Goal: Task Accomplishment & Management: Complete application form

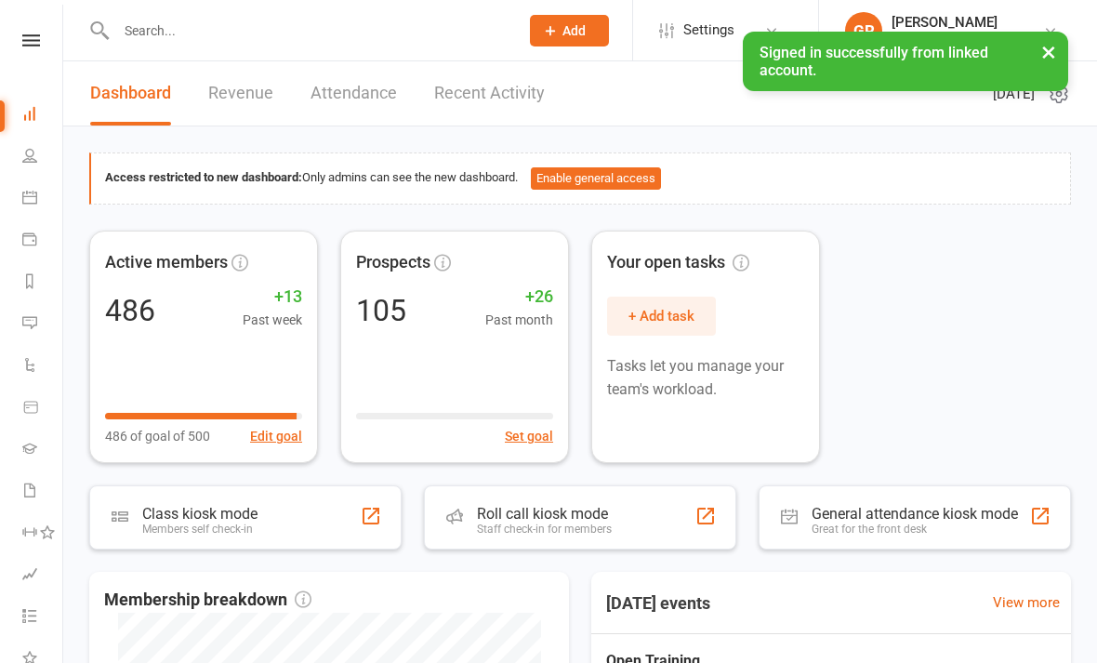
click at [1046, 63] on button "×" at bounding box center [1048, 52] width 33 height 40
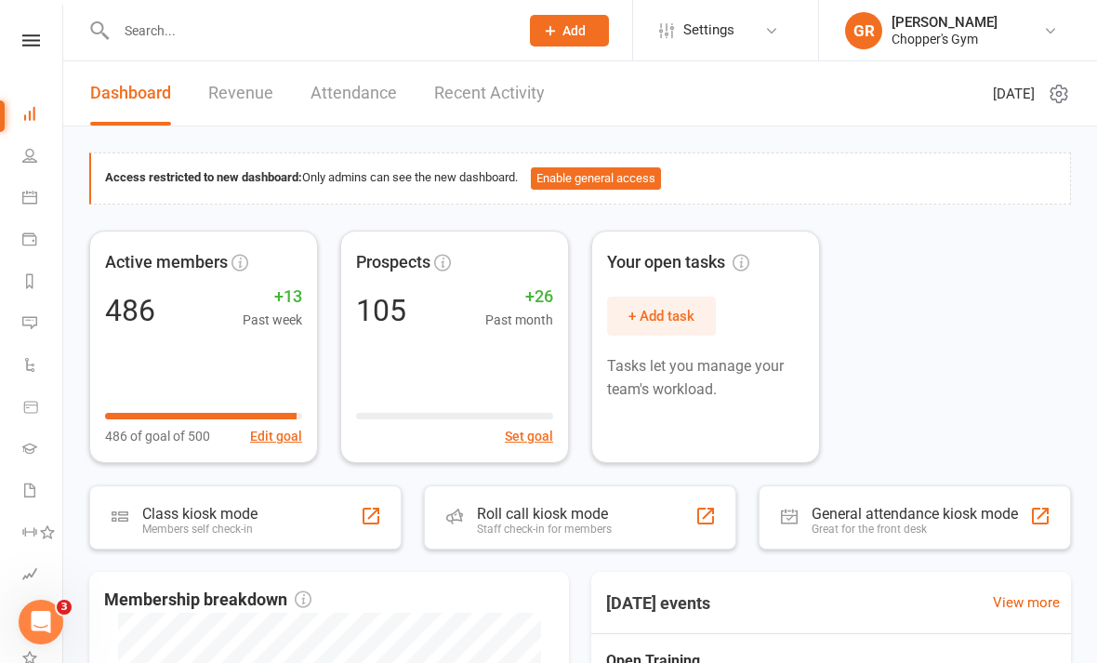
click at [574, 41] on button "Add" at bounding box center [569, 31] width 79 height 32
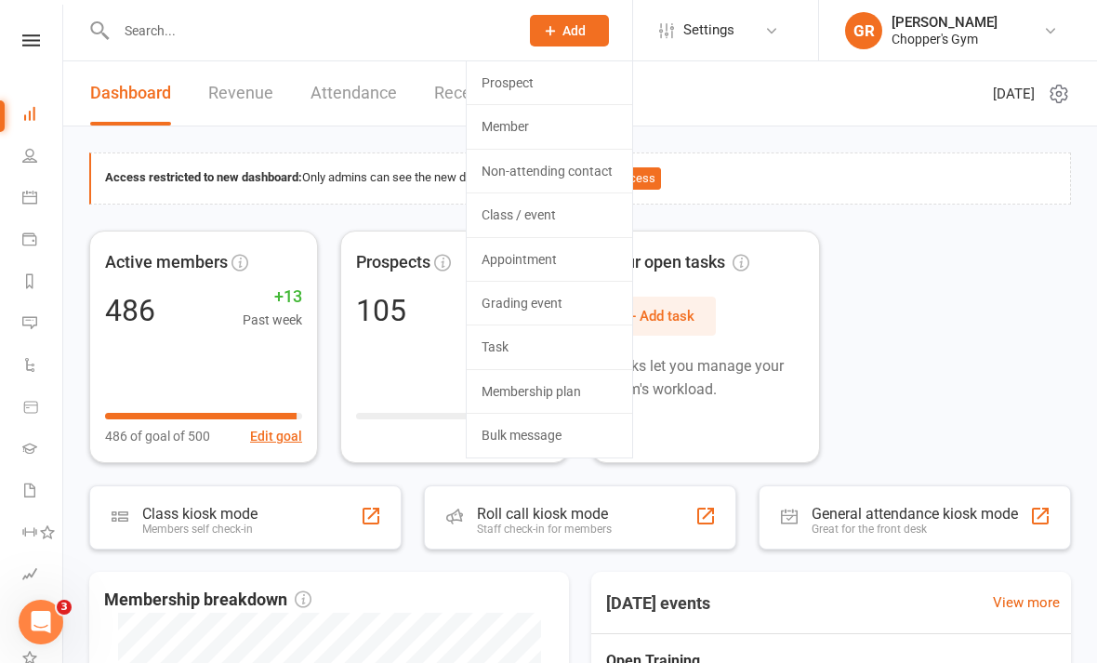
click at [569, 126] on link "Member" at bounding box center [550, 126] width 166 height 43
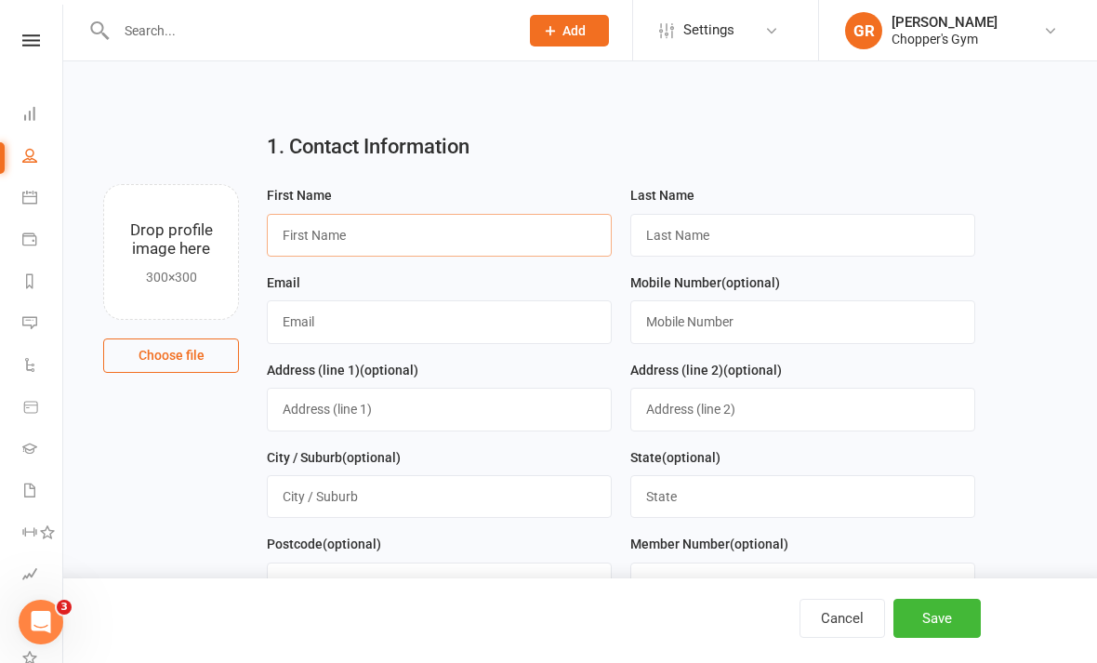
click at [322, 240] on input "text" at bounding box center [439, 235] width 345 height 43
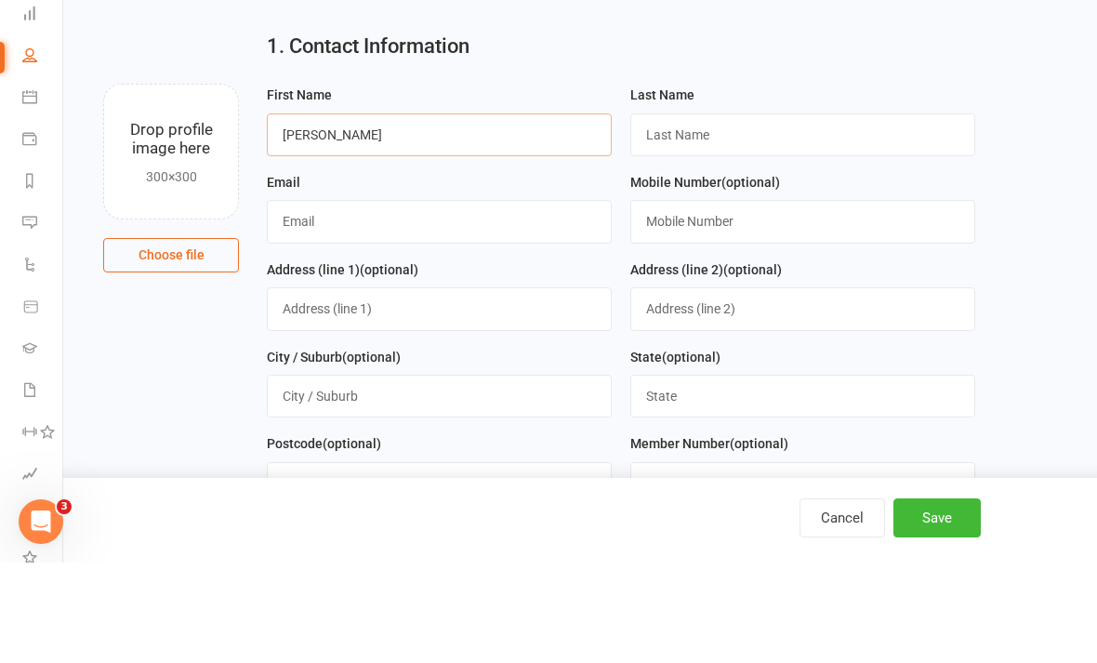
type input "[PERSON_NAME]"
click at [700, 214] on input "text" at bounding box center [802, 235] width 345 height 43
type input "Faundez"
click at [324, 300] on input "text" at bounding box center [439, 321] width 345 height 43
click at [286, 300] on input "Andreamikaylafaundez@ [DOMAIN_NAME]" at bounding box center [439, 321] width 345 height 43
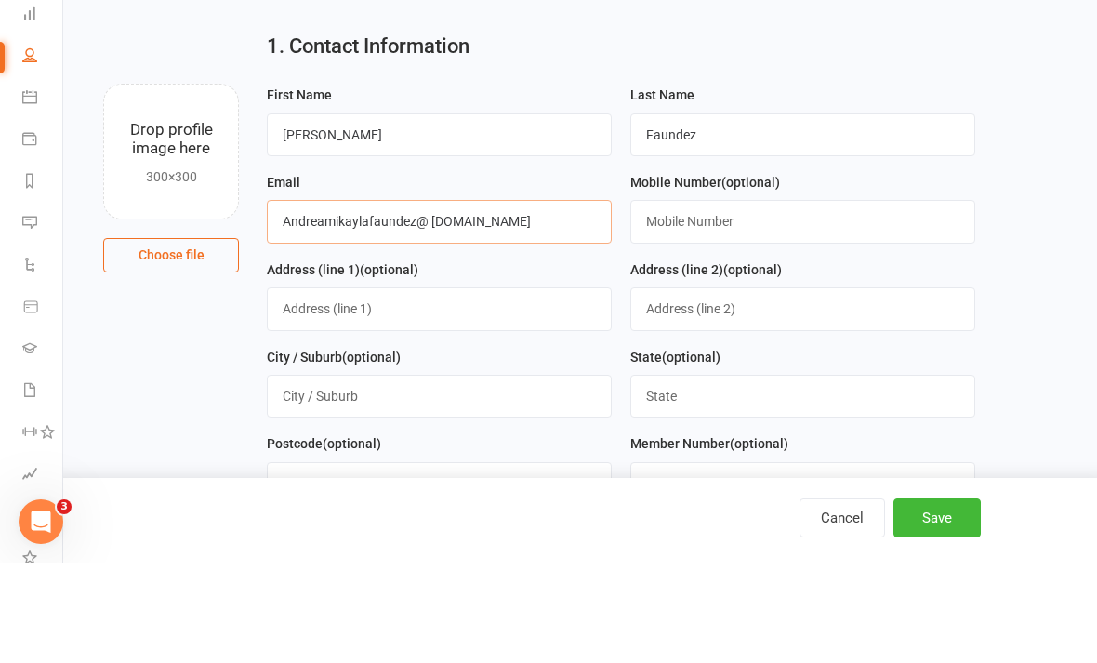
click at [526, 300] on input "Andreamikaylafaundez@ [DOMAIN_NAME]" at bounding box center [439, 321] width 345 height 43
click at [432, 300] on input "Andreamikaylafaundez@ [DOMAIN_NAME]" at bounding box center [439, 321] width 345 height 43
type input "[EMAIL_ADDRESS][DOMAIN_NAME]"
click at [689, 300] on input "text" at bounding box center [802, 321] width 345 height 43
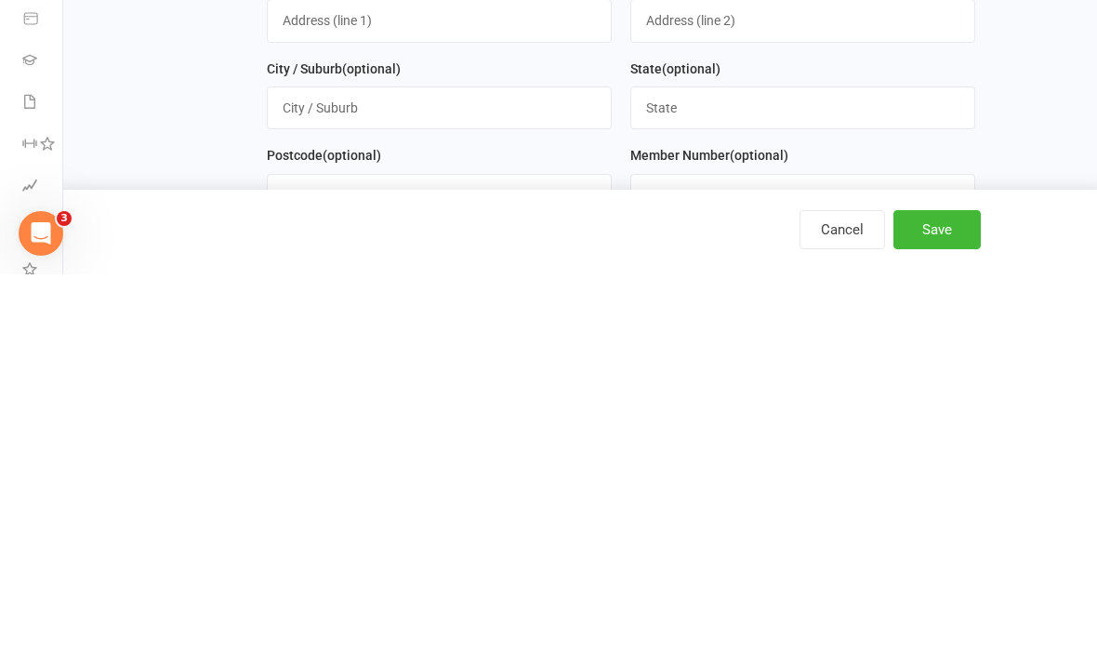
type input "0417431935"
click at [310, 388] on input "text" at bounding box center [439, 409] width 345 height 43
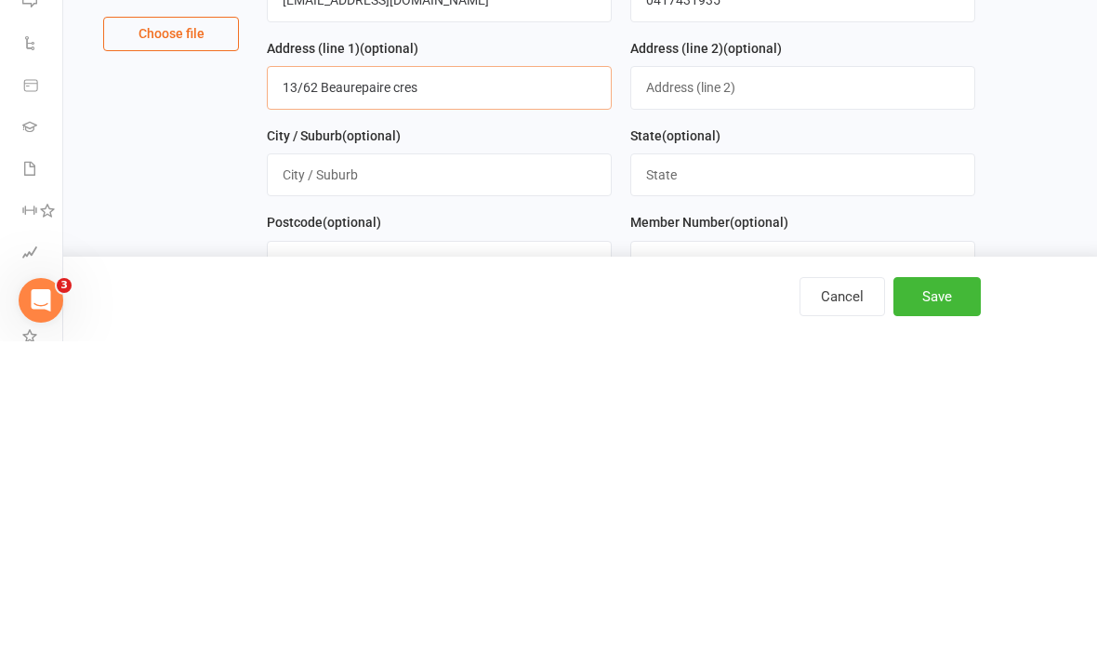
type input "13/62 Beaurepaire cres"
click at [339, 475] on input "text" at bounding box center [439, 496] width 345 height 43
type input "[PERSON_NAME]"
click at [695, 475] on input "text" at bounding box center [802, 496] width 345 height 43
type input "Act"
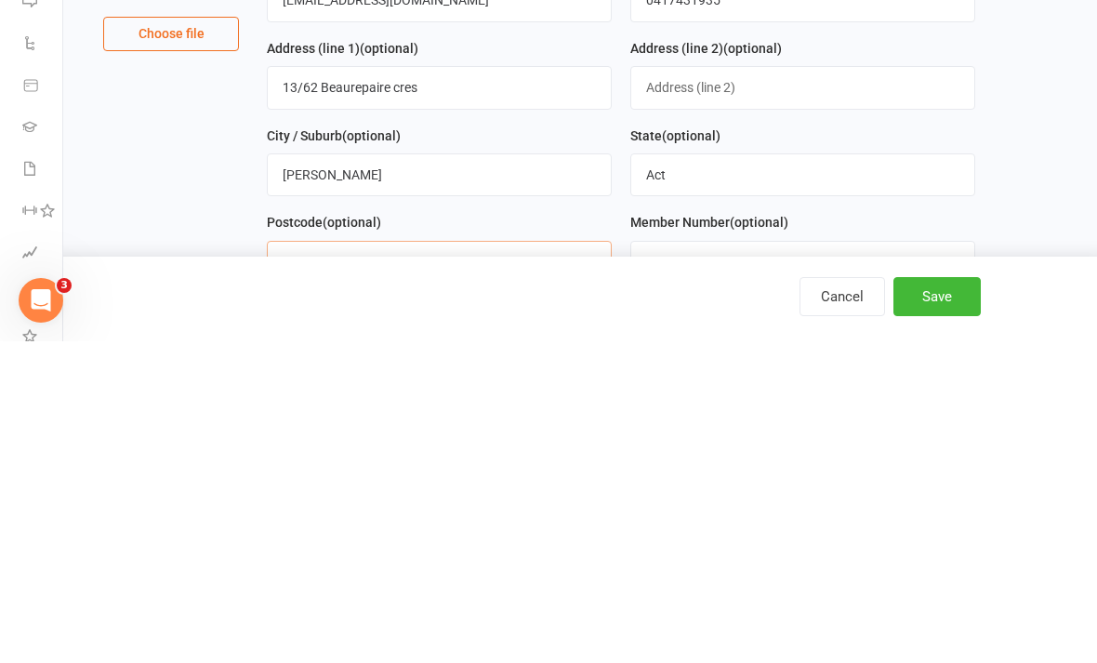
click at [338, 563] on input "text" at bounding box center [439, 584] width 345 height 43
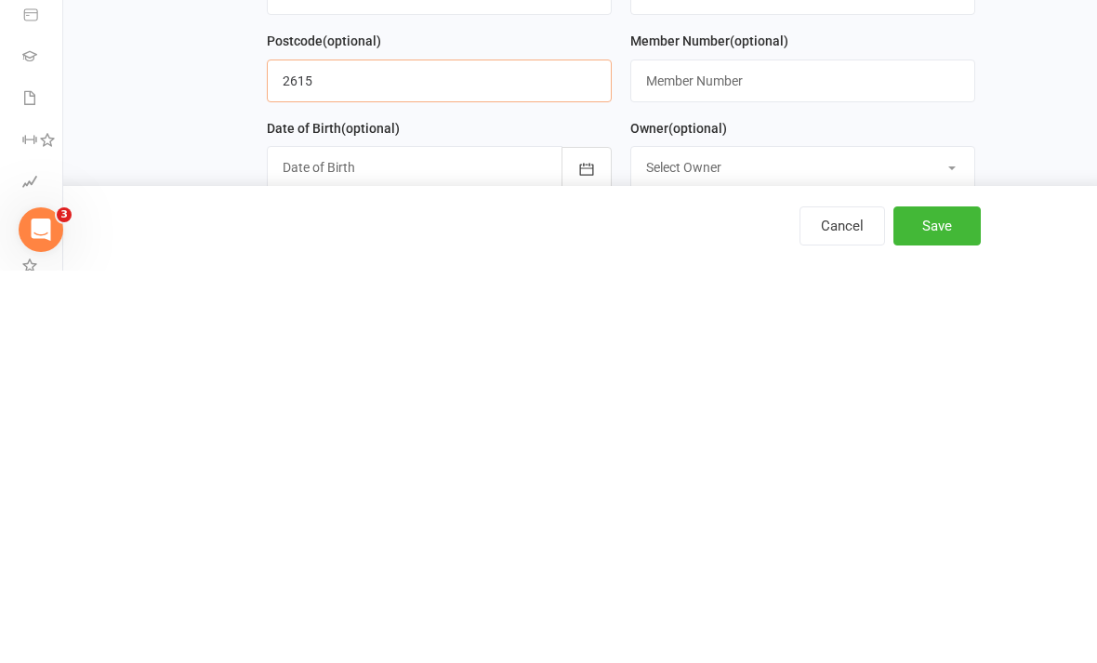
scroll to position [113, 0]
type input "2615"
click at [588, 550] on icon "button" at bounding box center [586, 559] width 19 height 19
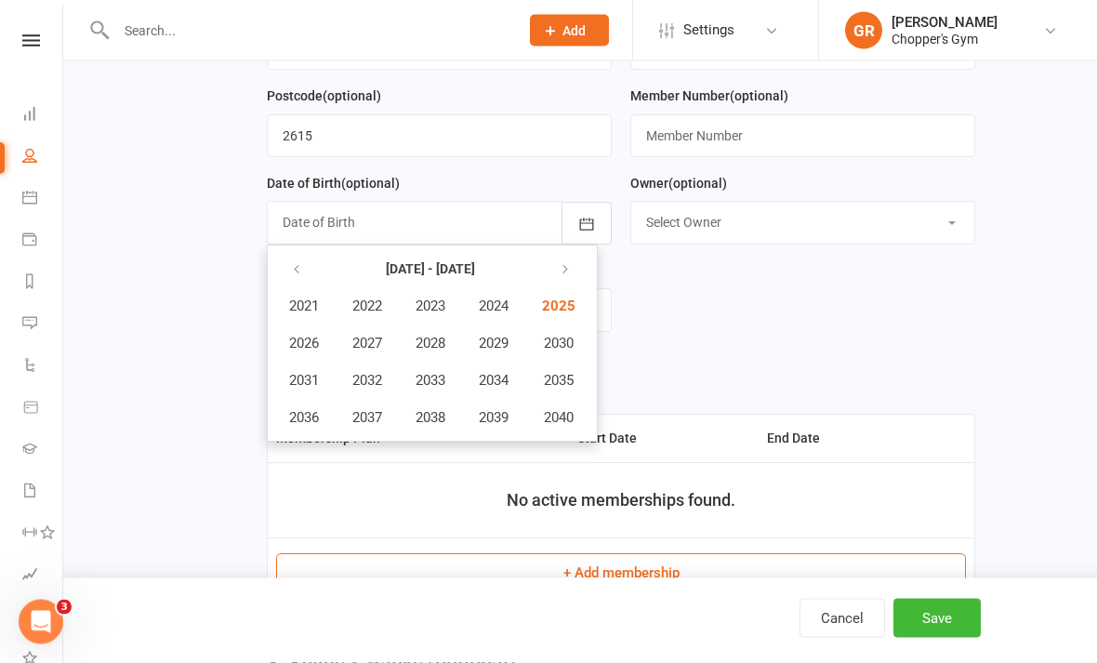
scroll to position [453, 0]
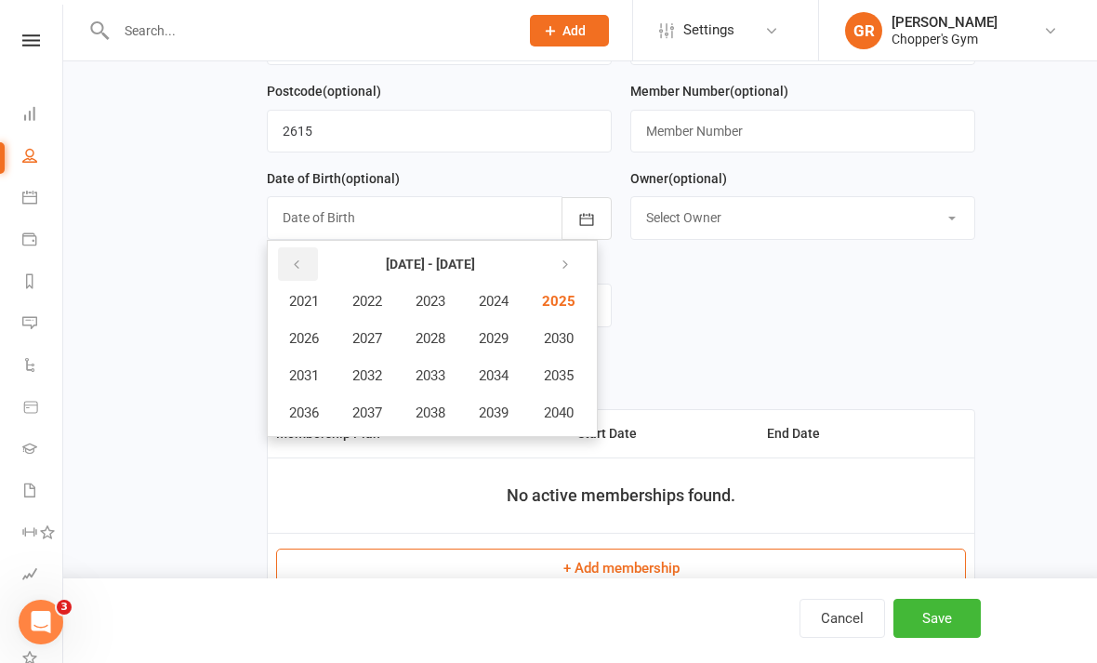
click at [301, 269] on icon "button" at bounding box center [296, 265] width 13 height 15
click at [294, 258] on button "button" at bounding box center [298, 263] width 40 height 33
click at [297, 269] on icon "button" at bounding box center [296, 265] width 13 height 15
click at [569, 417] on span "1980" at bounding box center [557, 412] width 30 height 17
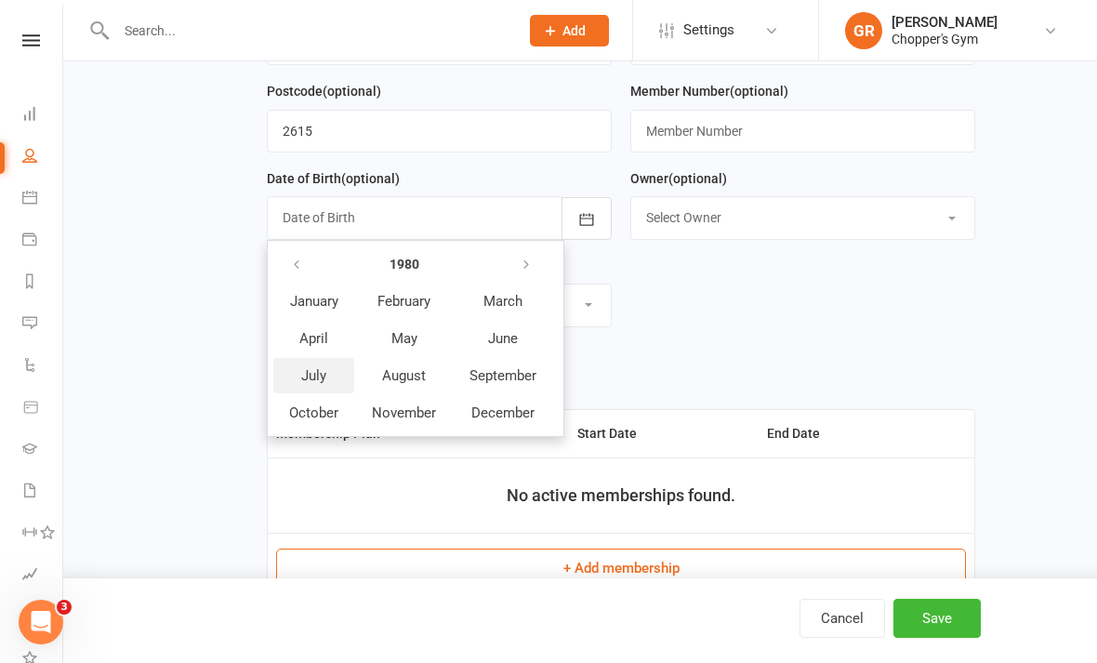
click at [316, 375] on span "July" at bounding box center [313, 375] width 25 height 17
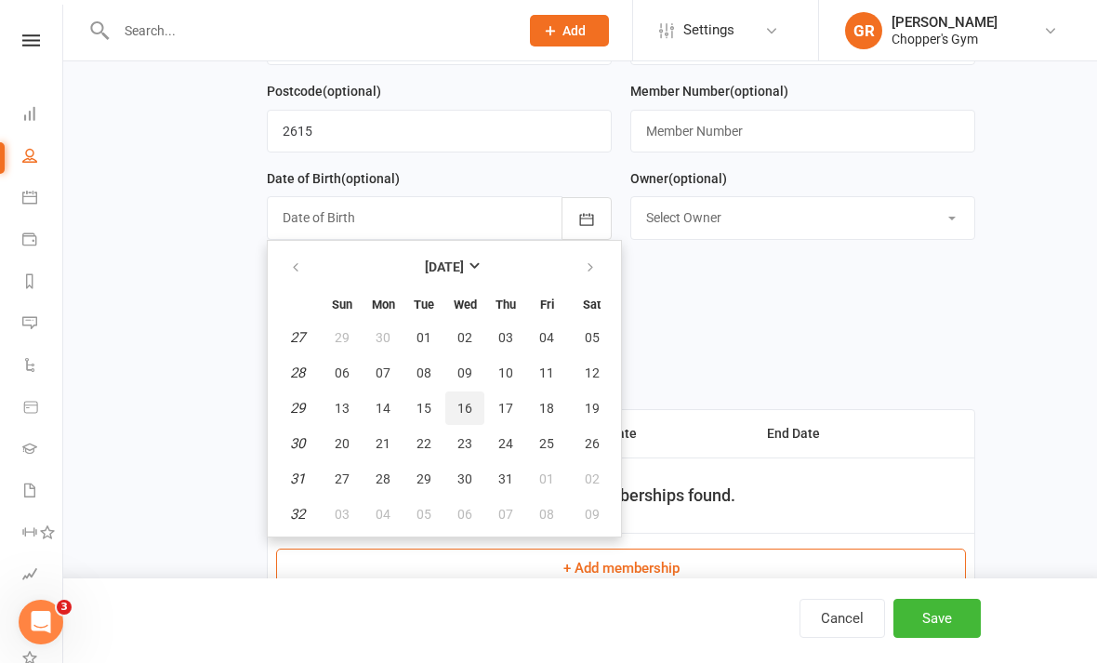
click at [468, 407] on span "16" at bounding box center [464, 408] width 15 height 15
type input "[DATE]"
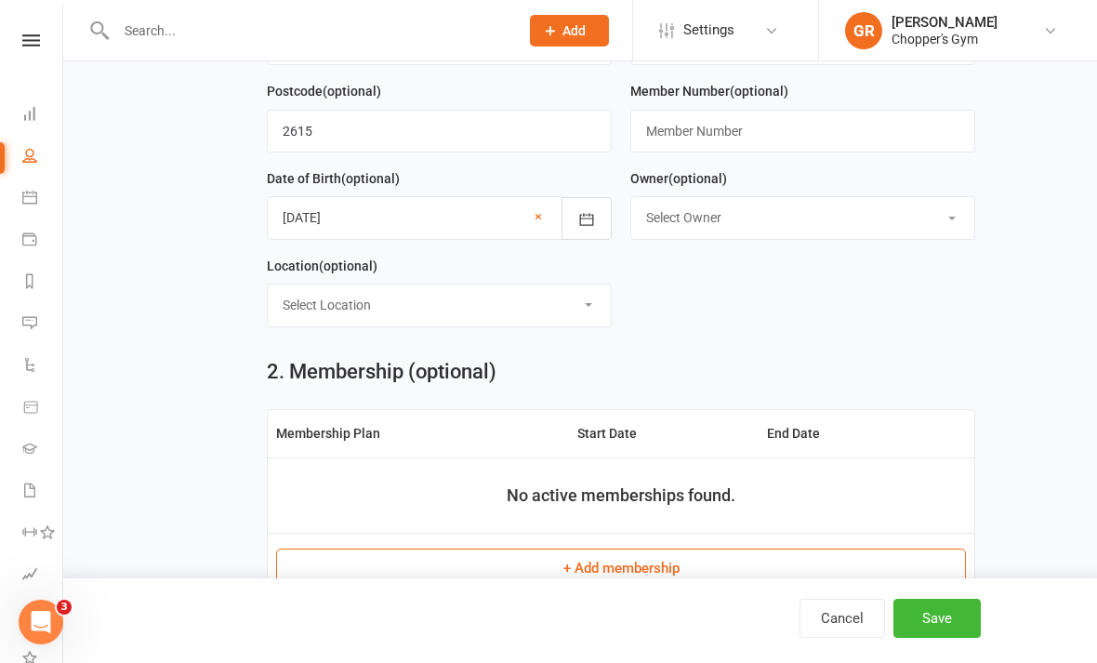
click at [331, 311] on select "Select Location [GEOGRAPHIC_DATA] [PERSON_NAME]" at bounding box center [439, 305] width 343 height 41
select select "0"
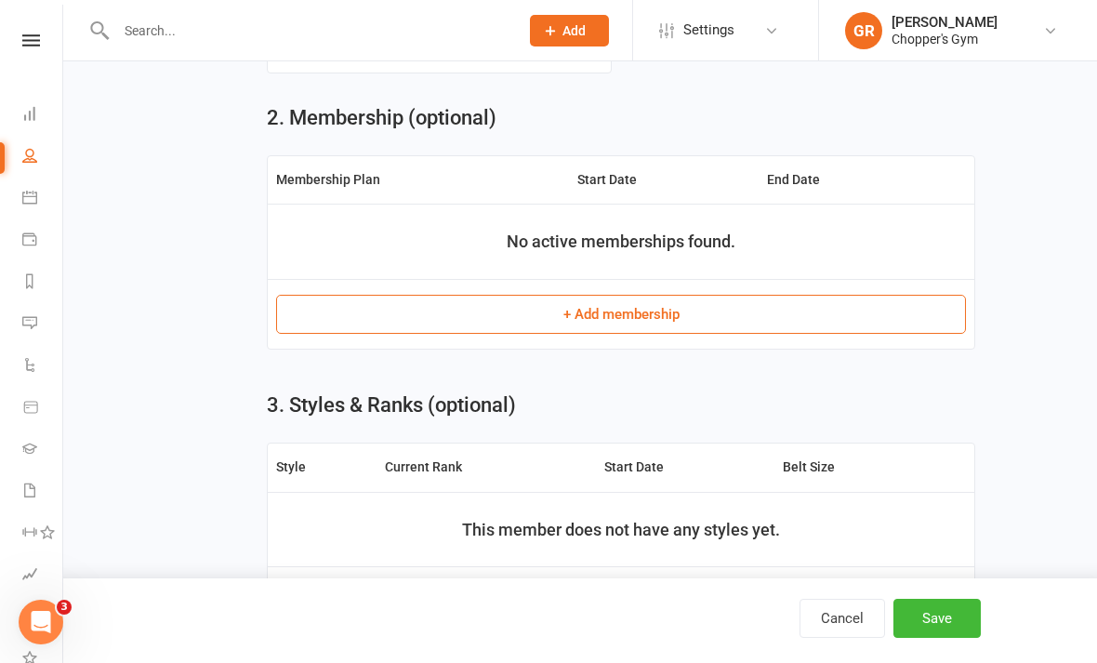
scroll to position [709, 0]
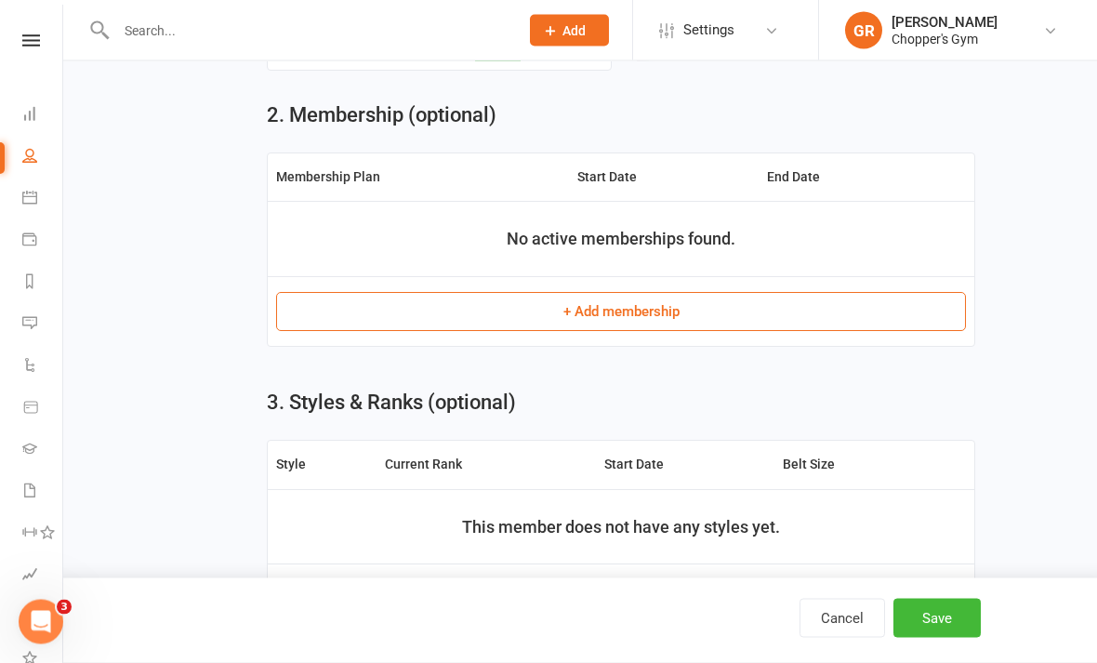
click at [855, 314] on button "+ Add membership" at bounding box center [621, 312] width 690 height 39
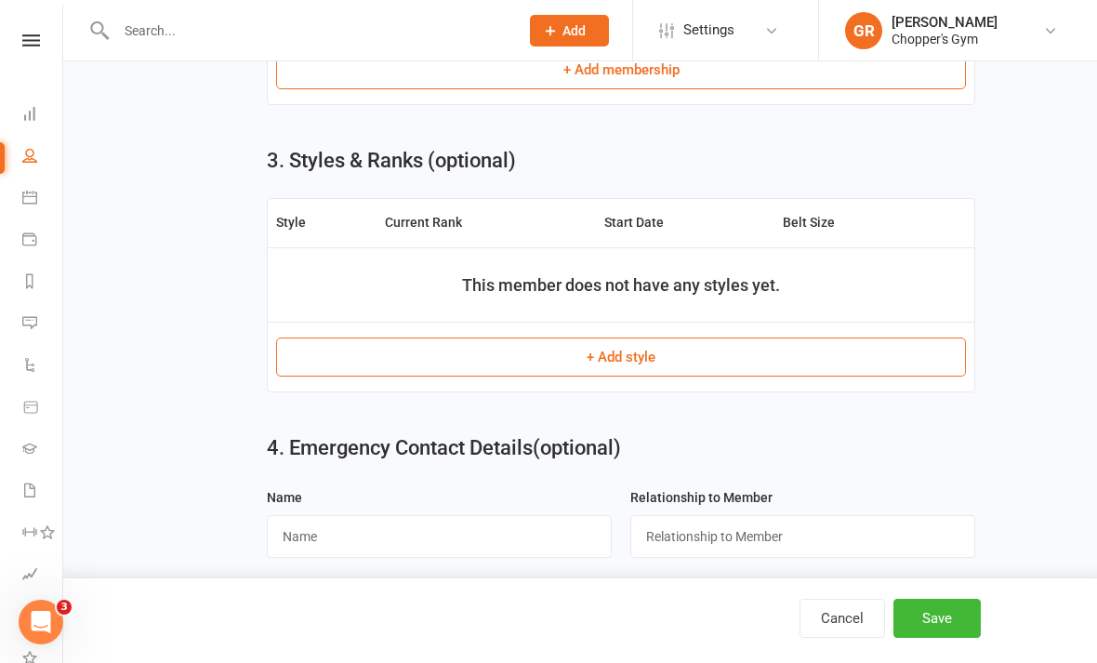
scroll to position [1011, 0]
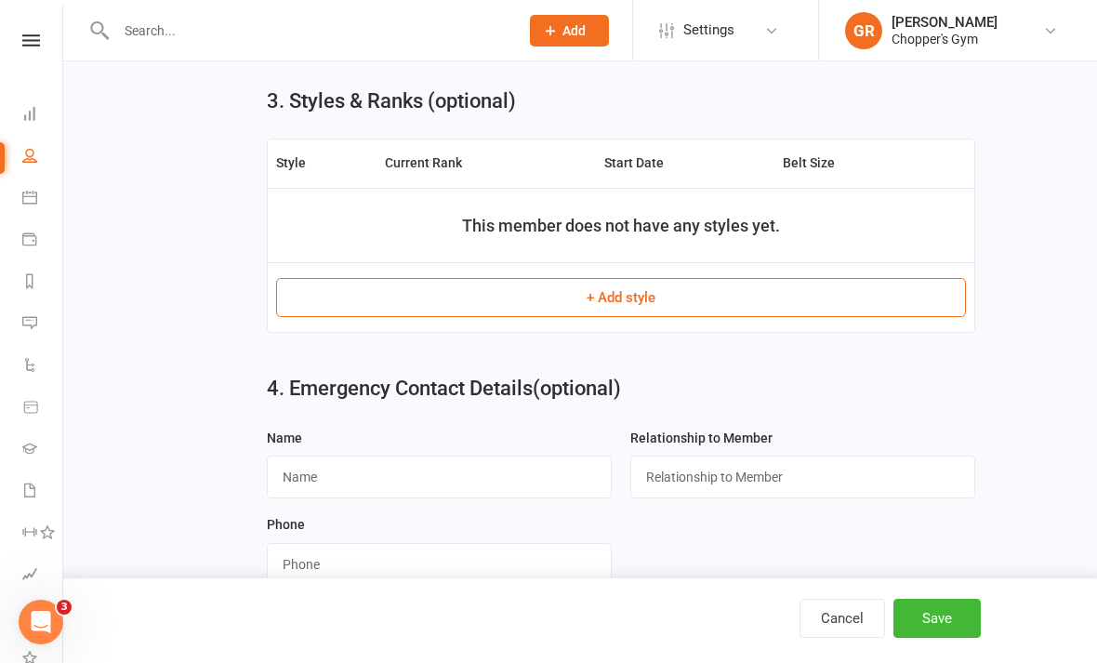
click at [961, 638] on button "Save" at bounding box center [937, 618] width 87 height 39
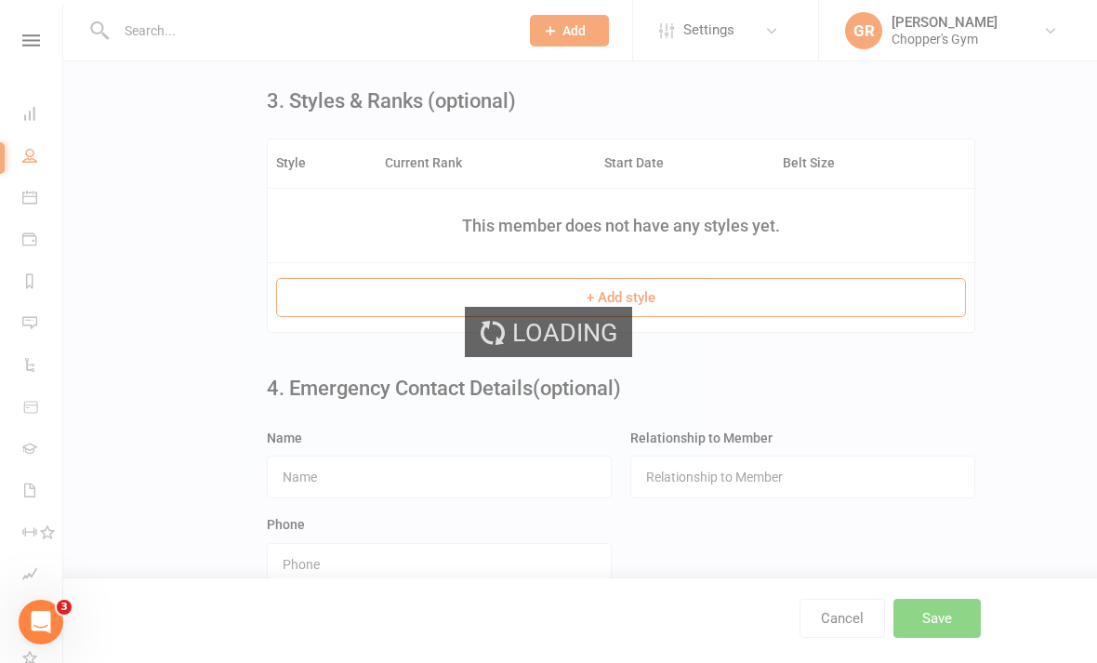
scroll to position [0, 0]
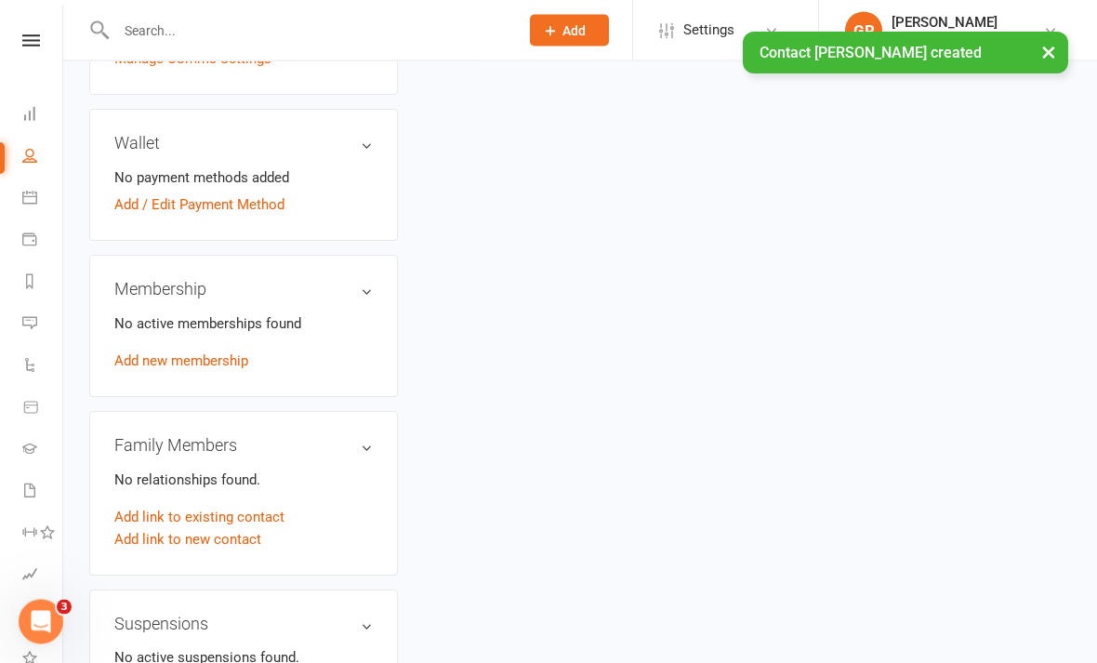
scroll to position [582, 0]
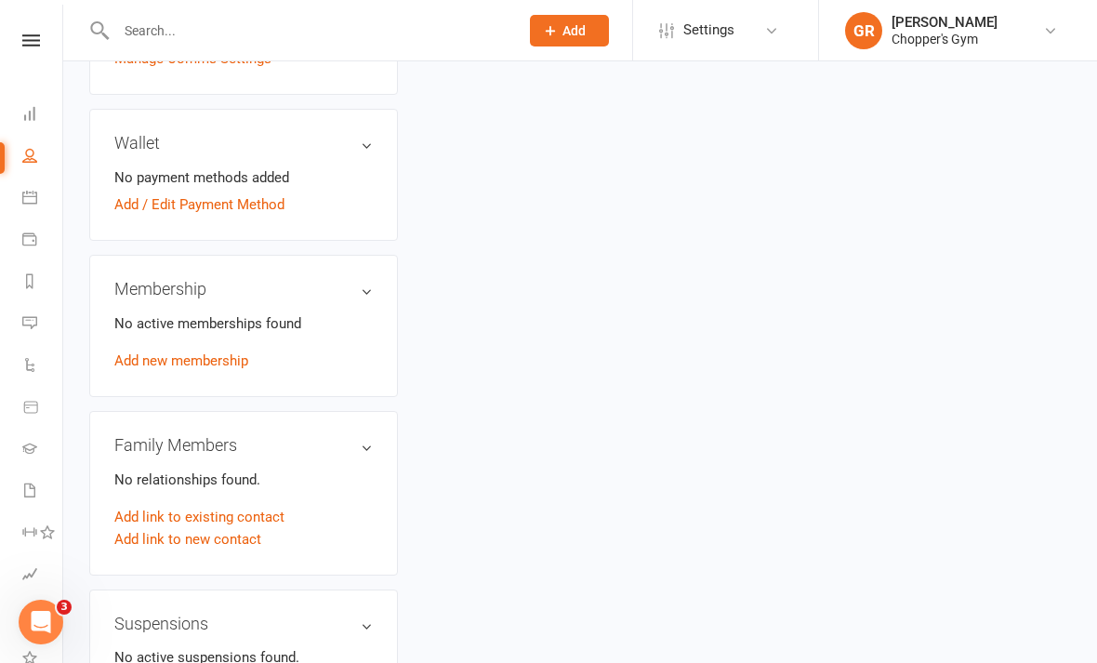
click at [240, 469] on p "No relationships found." at bounding box center [243, 480] width 258 height 22
click at [372, 436] on h3 "Family Members" at bounding box center [243, 445] width 258 height 19
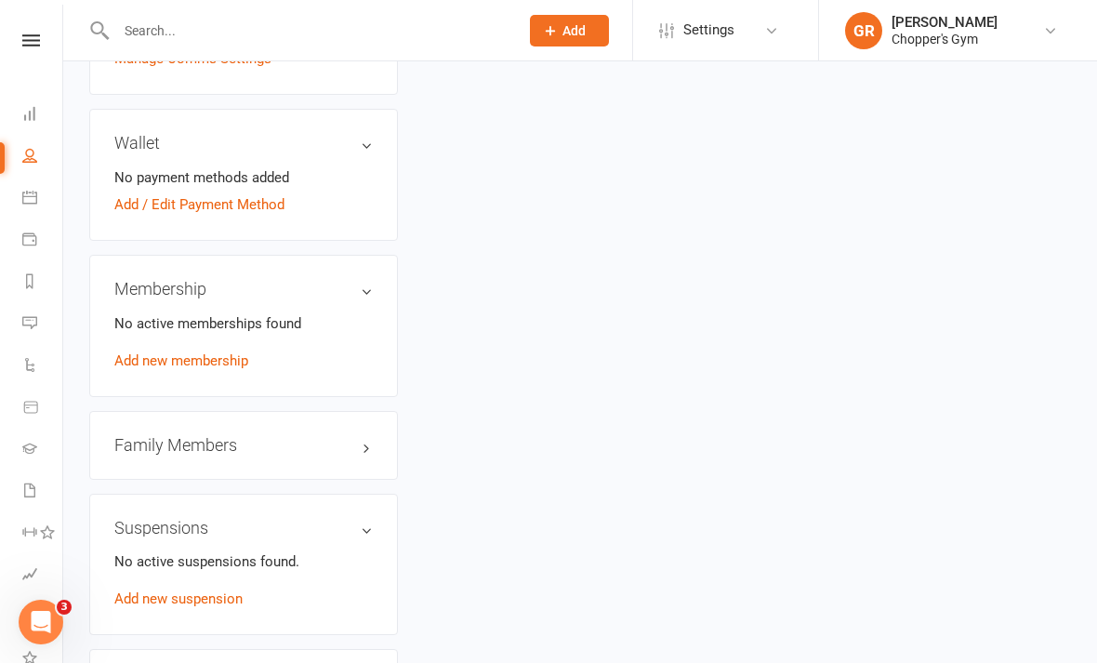
click at [367, 436] on h3 "Family Members" at bounding box center [243, 445] width 258 height 19
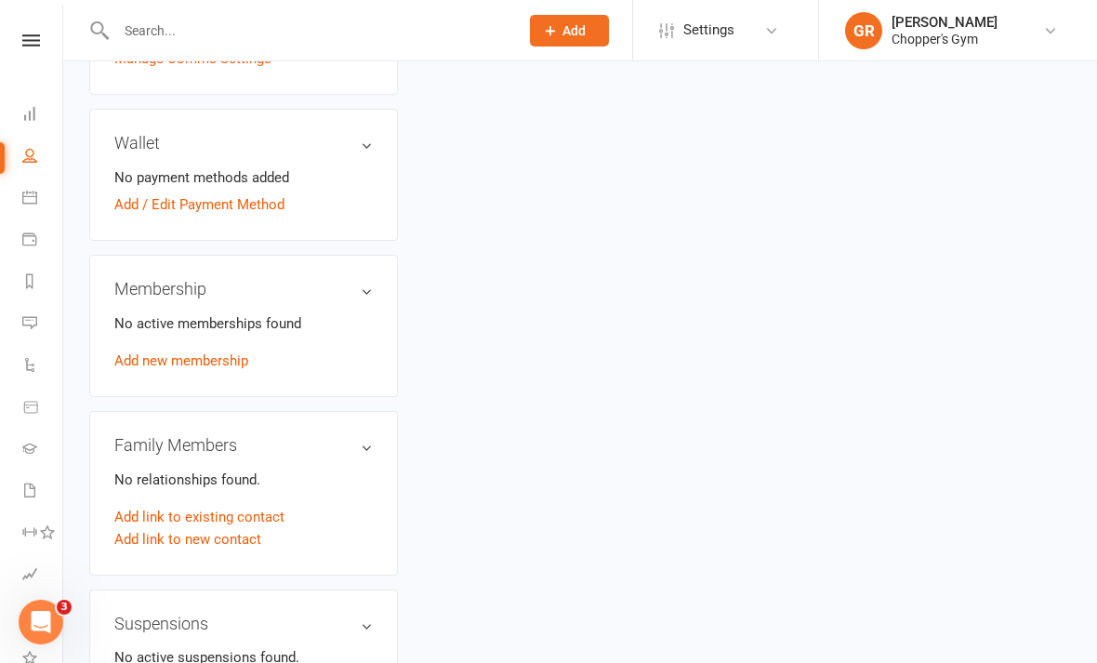
click at [245, 528] on link "Add link to new contact" at bounding box center [187, 539] width 147 height 22
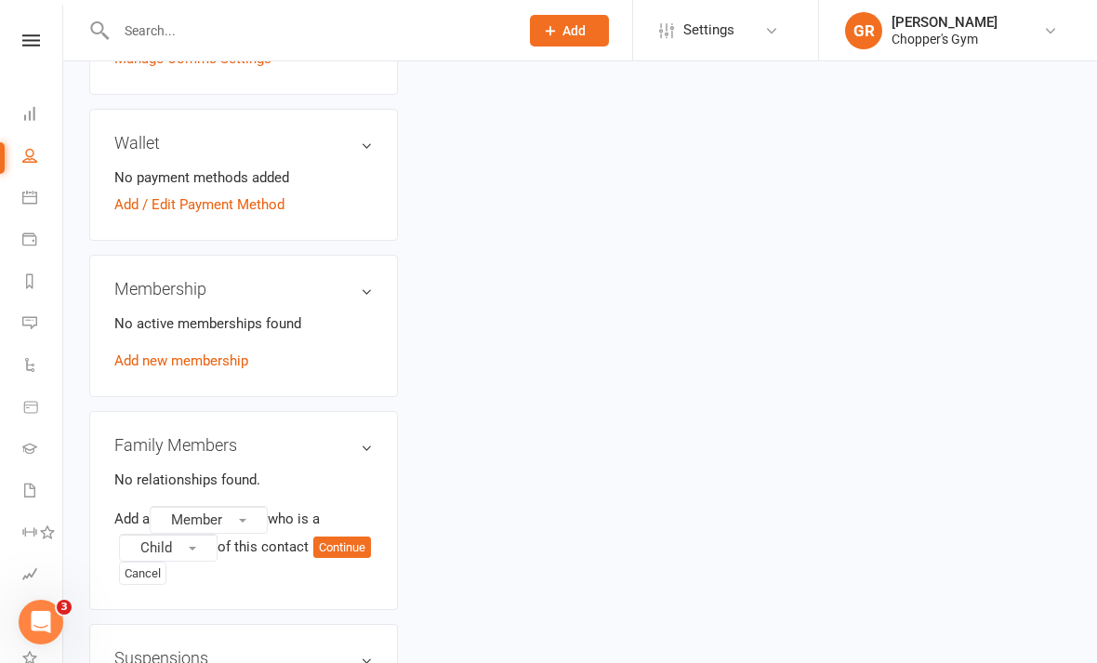
click at [313, 558] on button "Continue" at bounding box center [342, 548] width 58 height 22
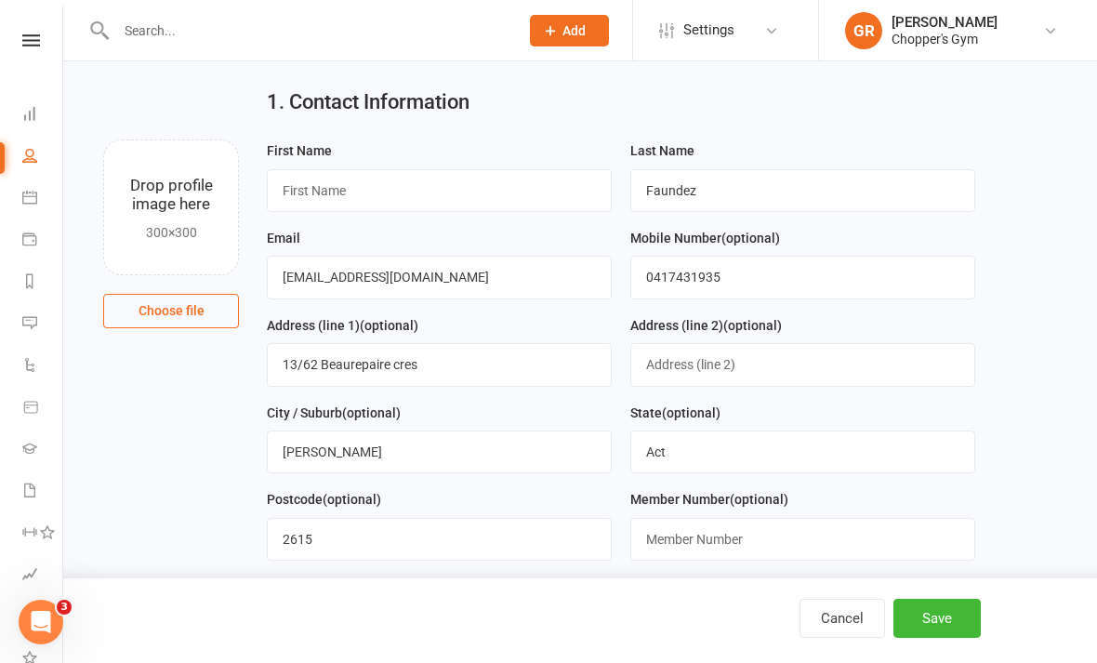
scroll to position [25, 0]
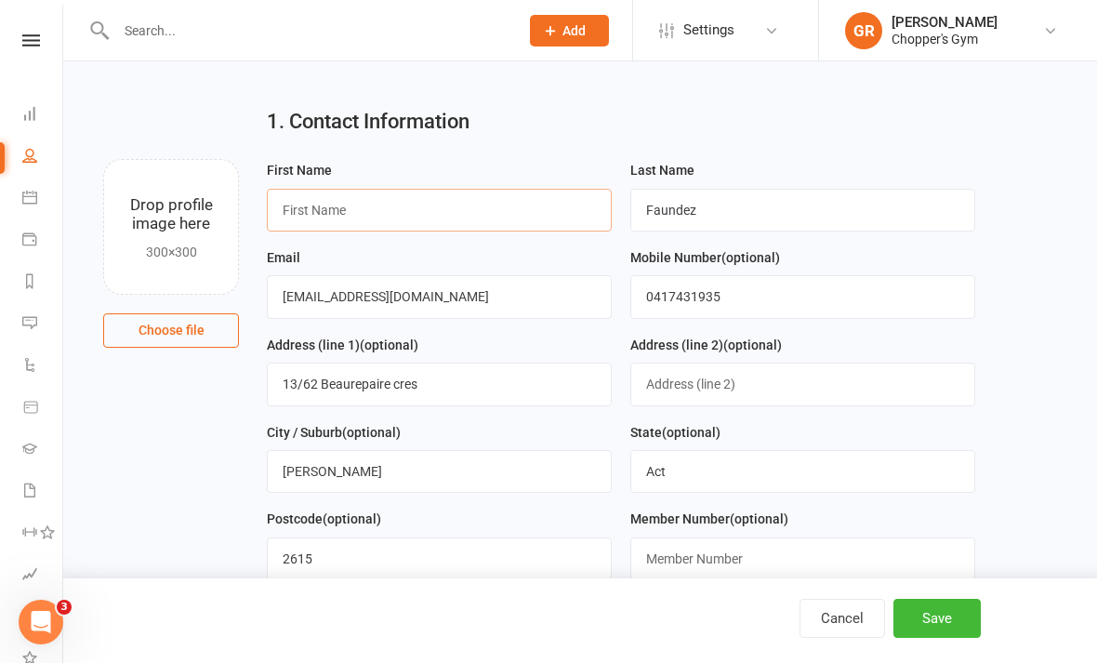
click at [329, 206] on input "text" at bounding box center [439, 210] width 345 height 43
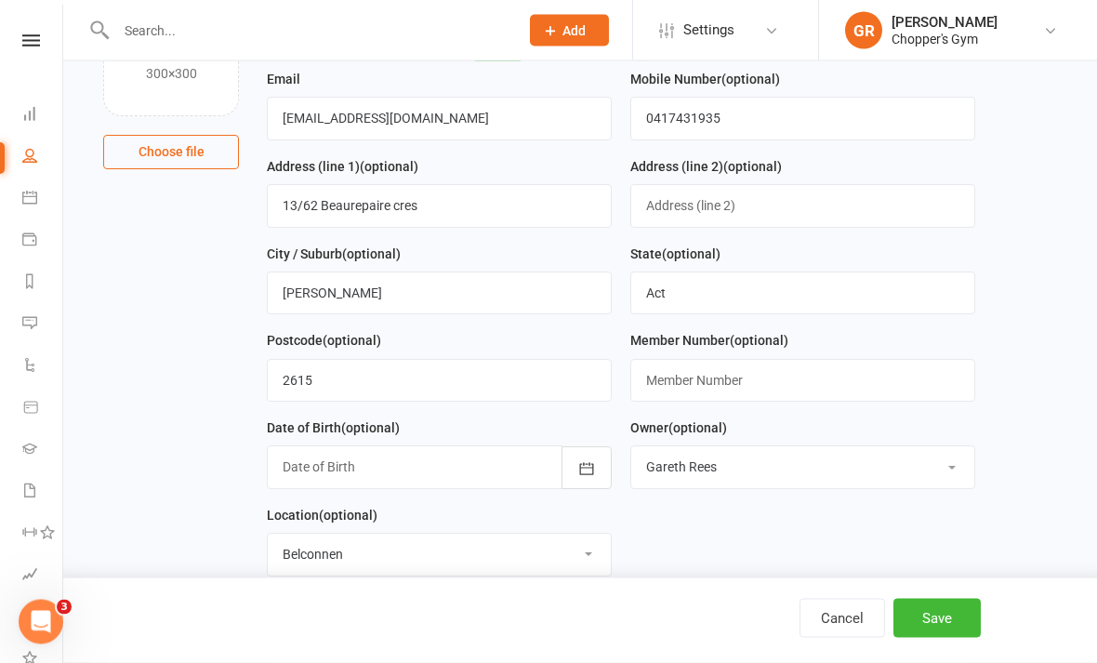
scroll to position [258, 0]
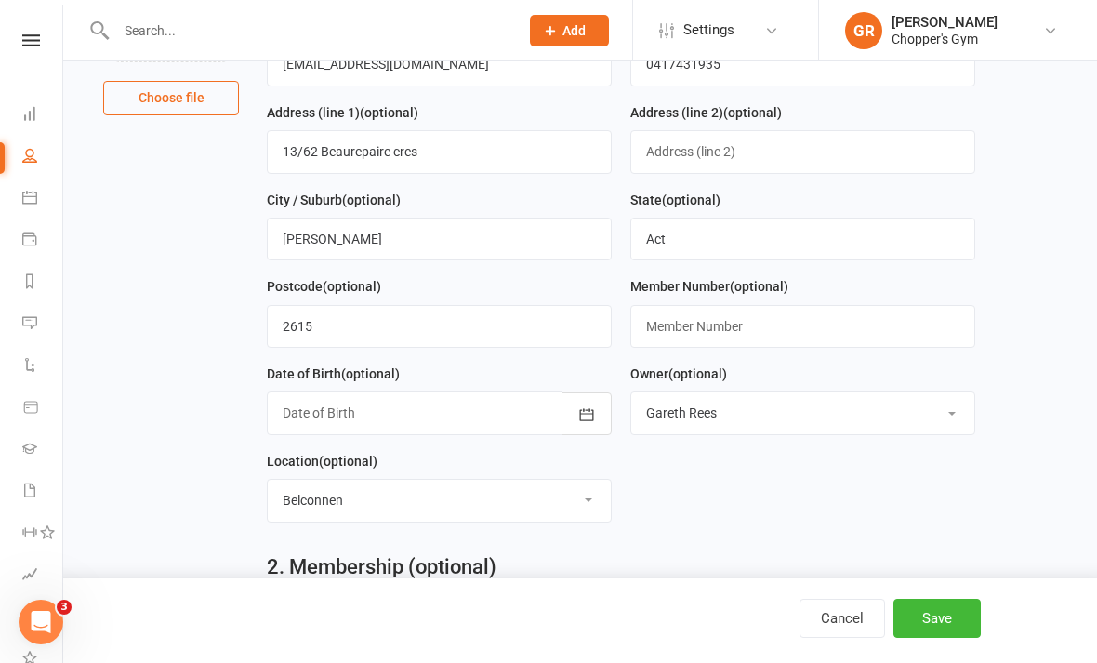
type input "[PERSON_NAME]"
click at [573, 410] on button "button" at bounding box center [587, 413] width 50 height 43
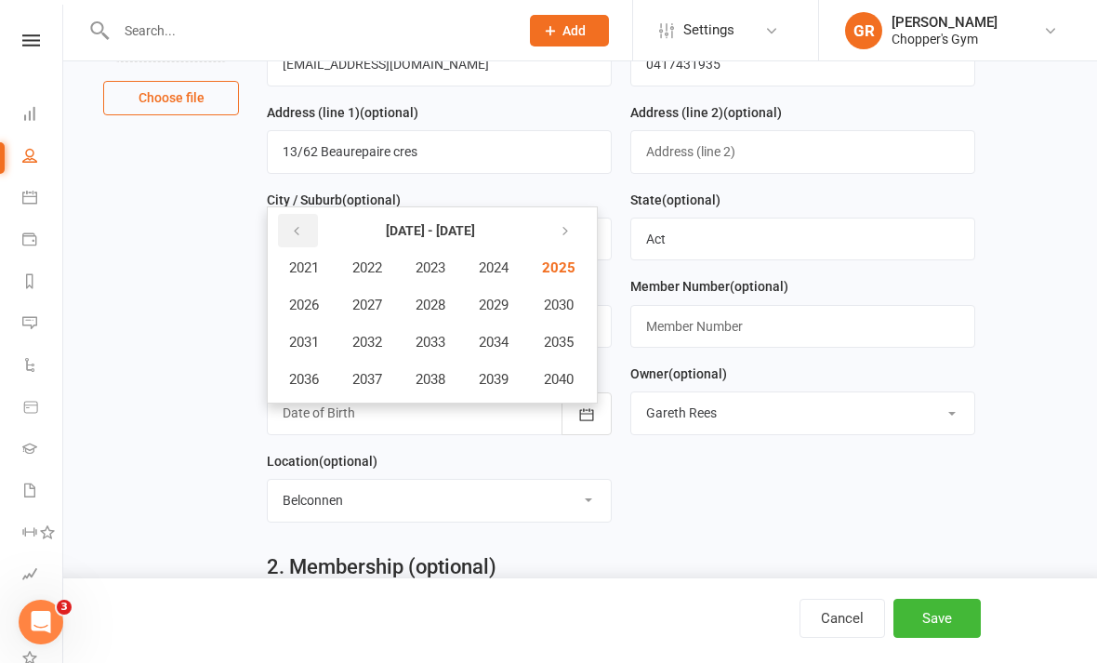
click at [311, 241] on button "button" at bounding box center [298, 230] width 40 height 33
click at [308, 232] on button "button" at bounding box center [298, 230] width 40 height 33
click at [583, 230] on button "button" at bounding box center [563, 230] width 40 height 33
click at [308, 331] on button "2011" at bounding box center [303, 342] width 61 height 35
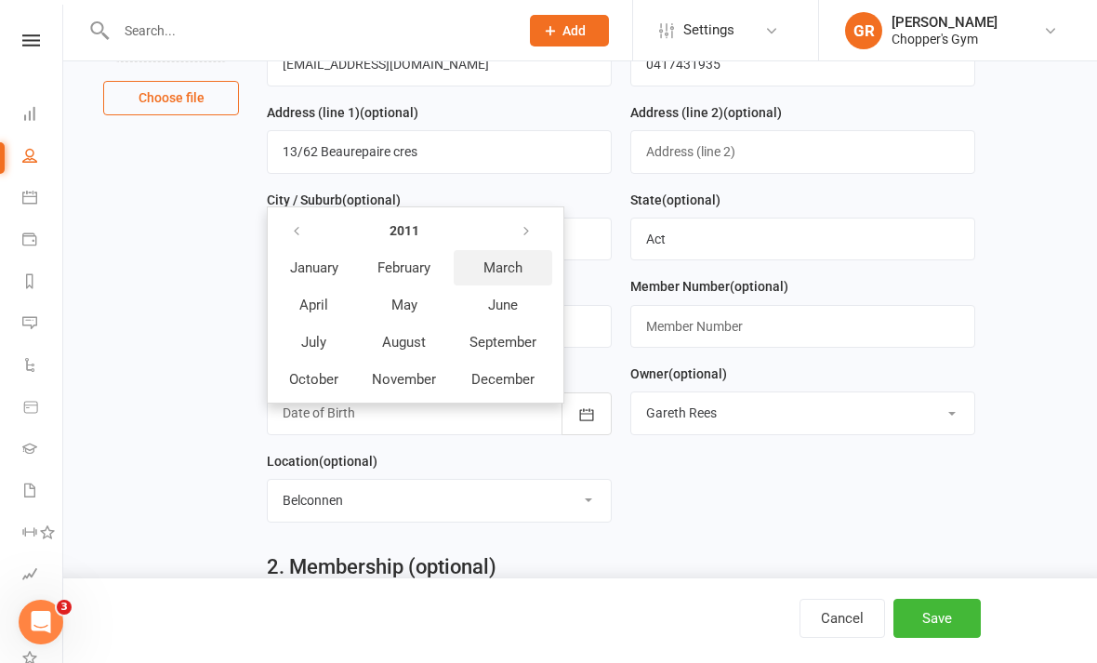
click at [507, 265] on span "March" at bounding box center [503, 267] width 39 height 17
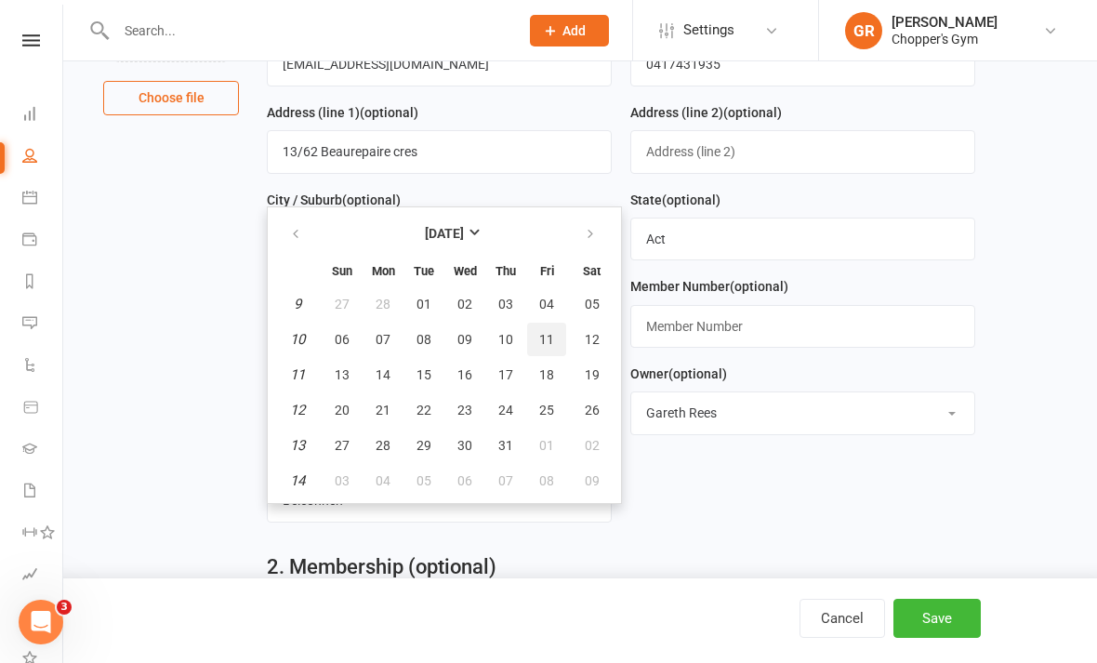
click at [545, 335] on span "11" at bounding box center [546, 339] width 15 height 15
type input "[DATE]"
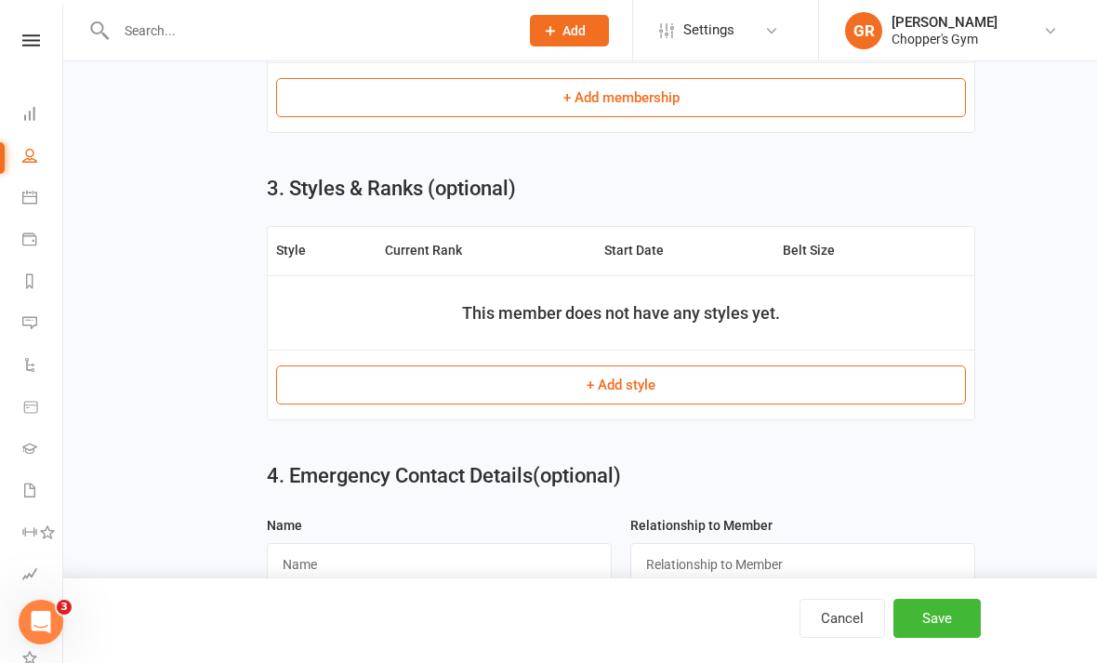
scroll to position [1011, 0]
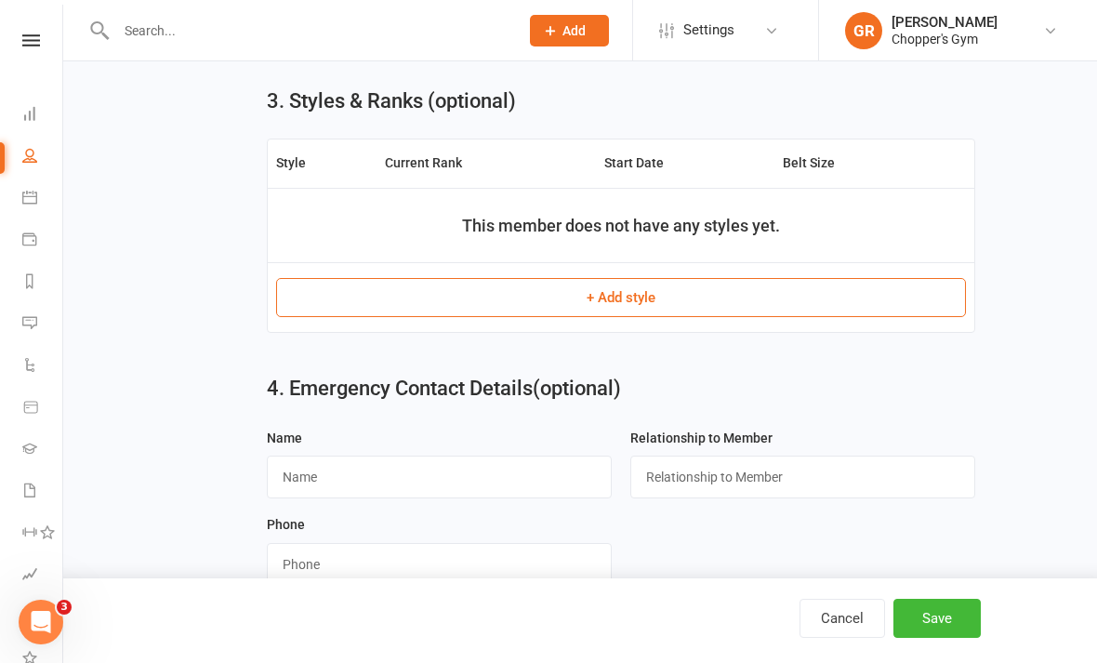
click at [945, 638] on button "Save" at bounding box center [937, 618] width 87 height 39
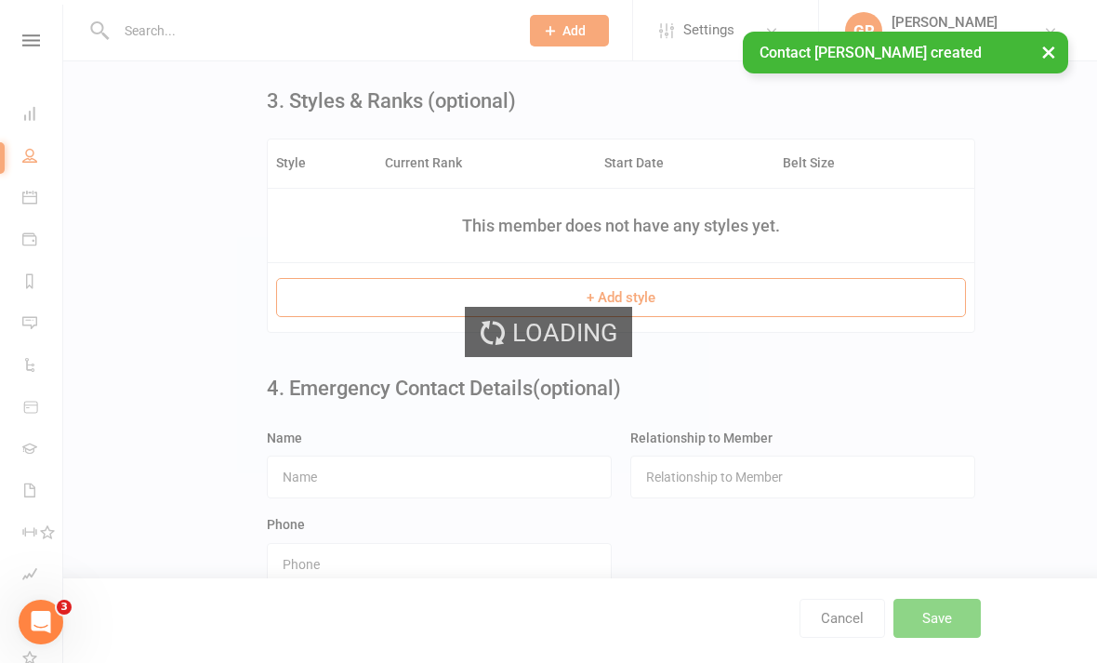
scroll to position [0, 0]
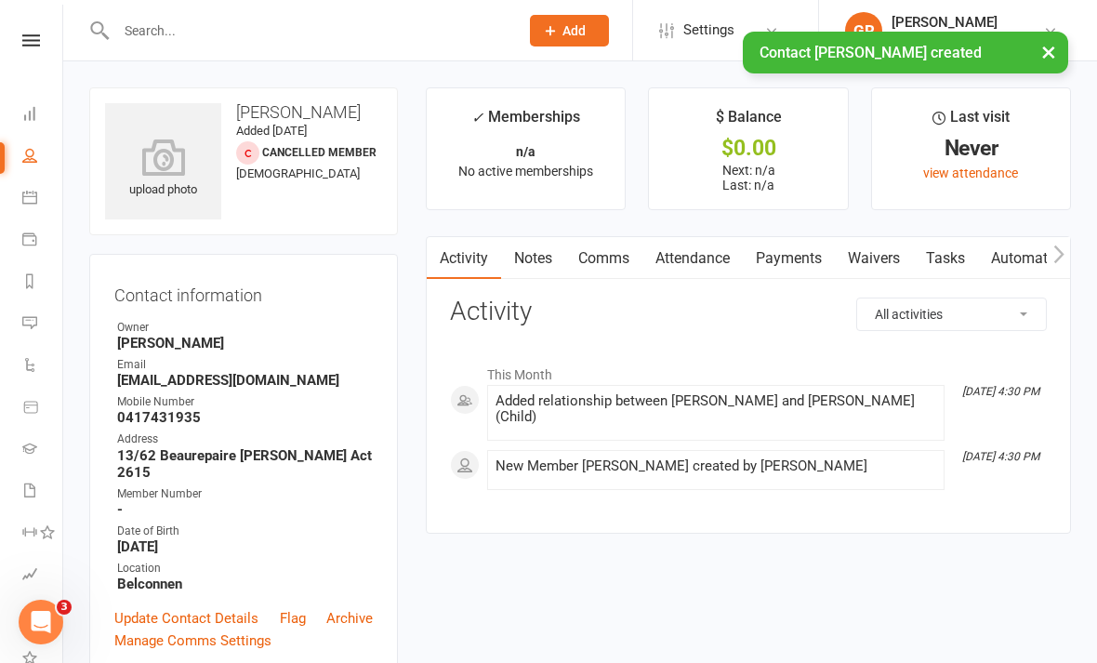
click at [881, 253] on link "Waivers" at bounding box center [874, 258] width 78 height 43
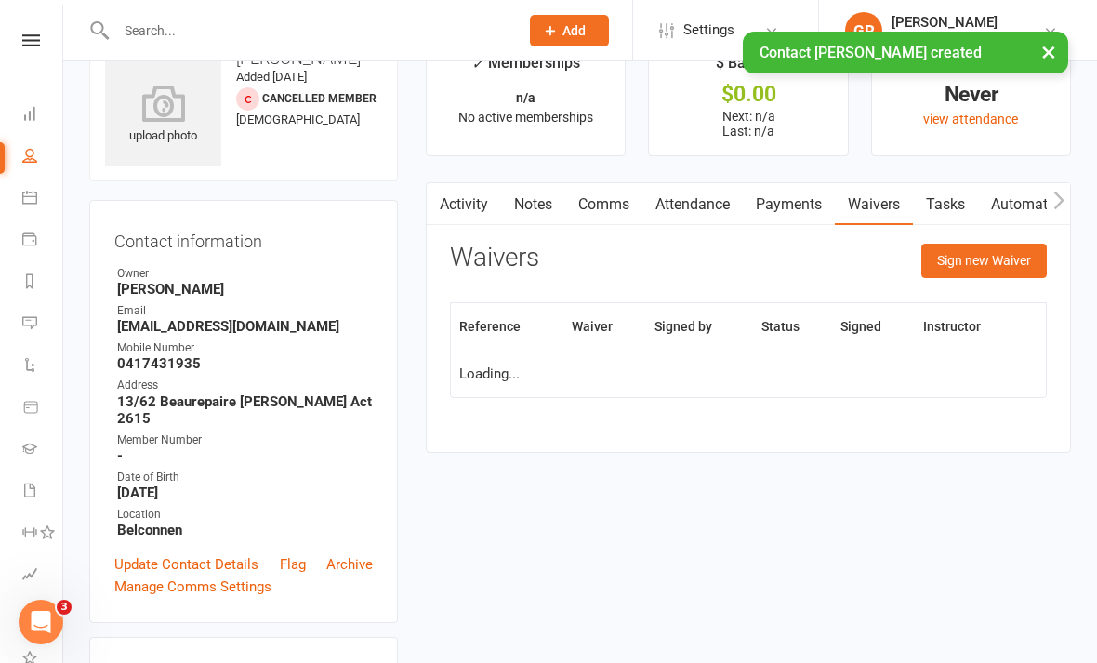
scroll to position [60, 0]
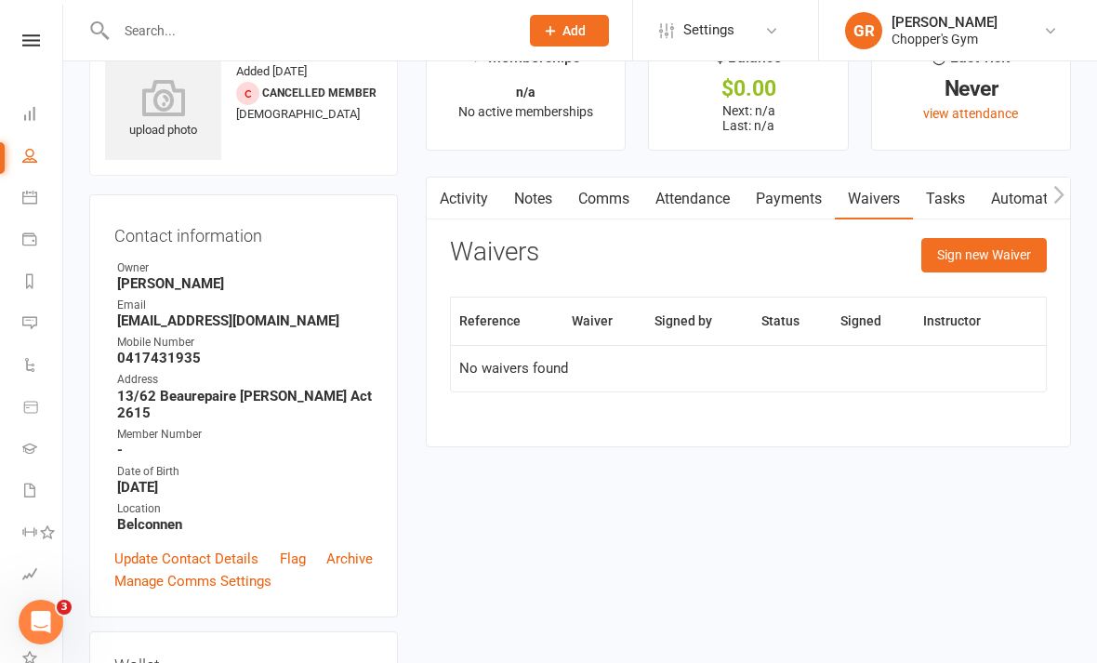
click at [998, 253] on button "Sign new Waiver" at bounding box center [984, 254] width 126 height 33
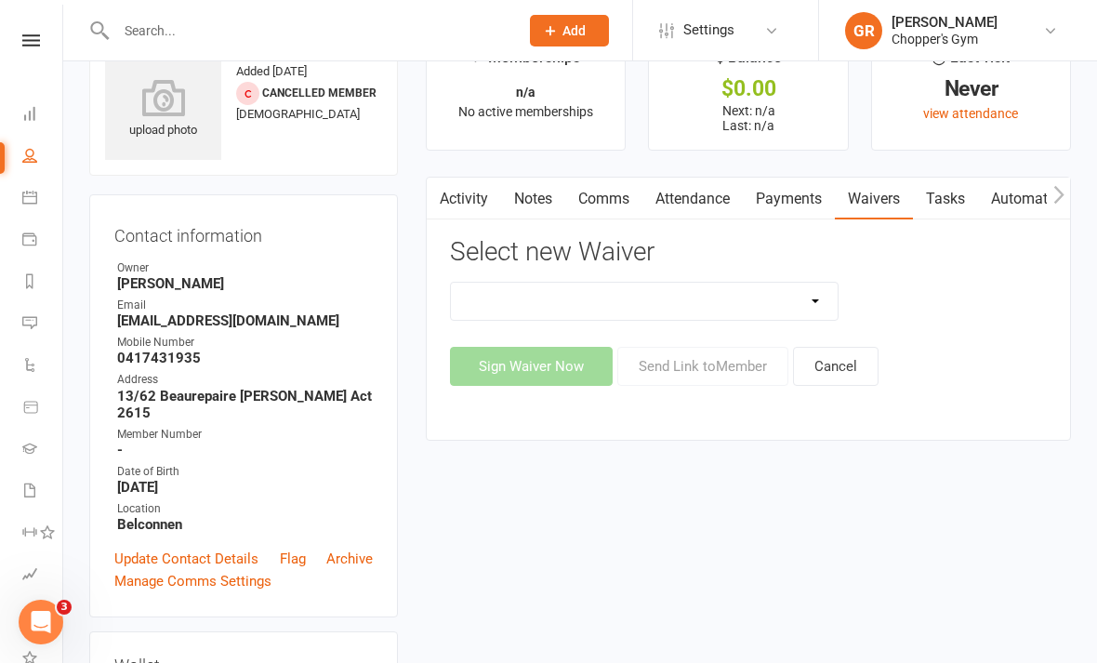
click at [802, 283] on select "12mth Up Front Membership Agreement Chopper's Gym Liability Waiver Chopper's Gy…" at bounding box center [644, 301] width 387 height 37
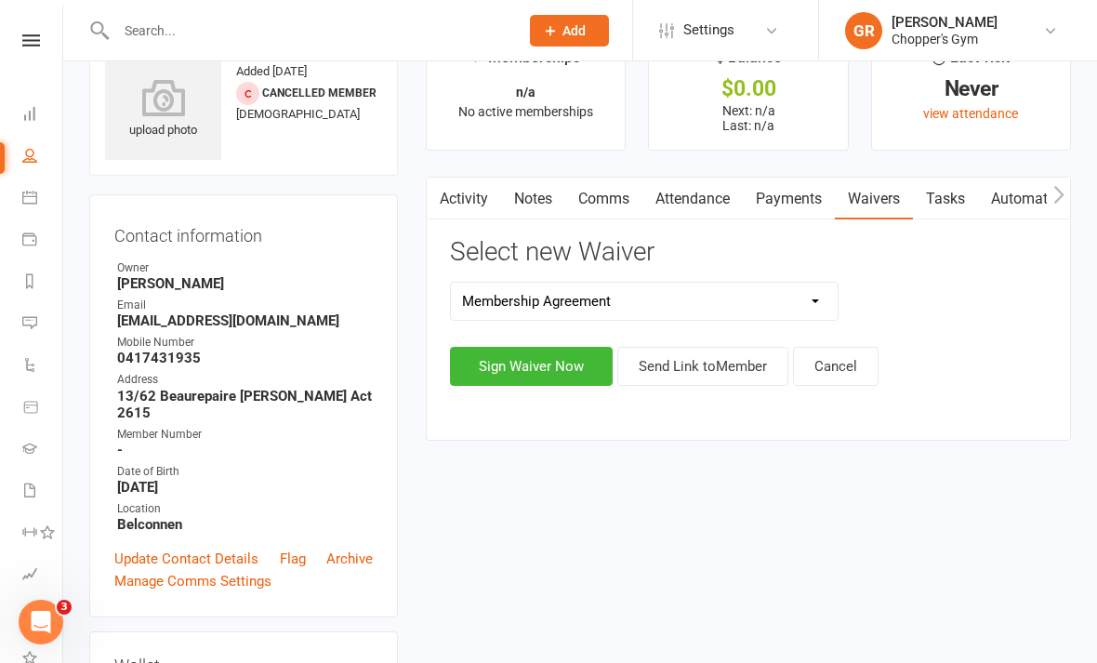
click at [545, 372] on button "Sign Waiver Now" at bounding box center [531, 366] width 163 height 39
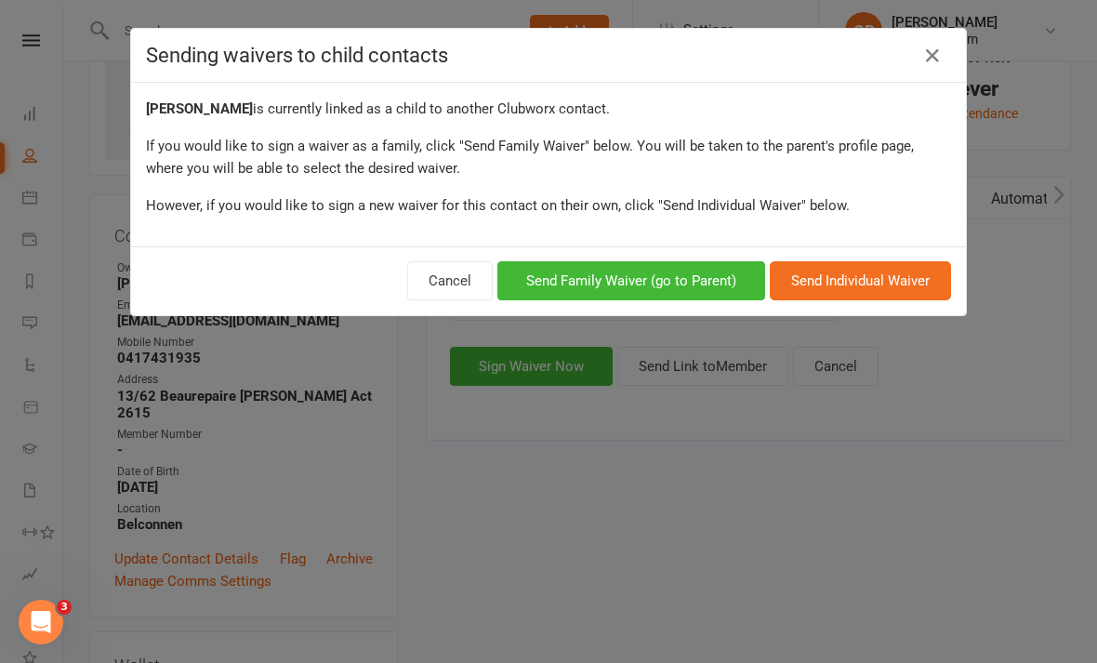
click at [449, 279] on button "Cancel" at bounding box center [450, 280] width 86 height 39
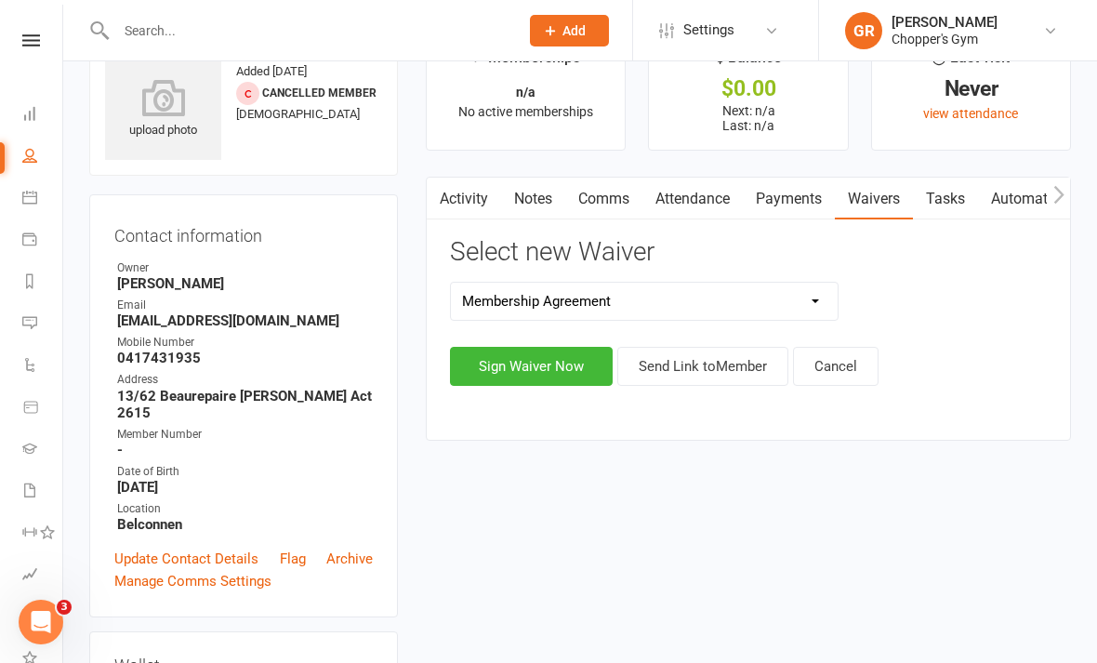
click at [756, 298] on select "12mth Up Front Membership Agreement Chopper's Gym Liability Waiver Chopper's Gy…" at bounding box center [644, 301] width 387 height 37
select select "13488"
click at [558, 371] on button "Sign Waiver Now" at bounding box center [531, 366] width 163 height 39
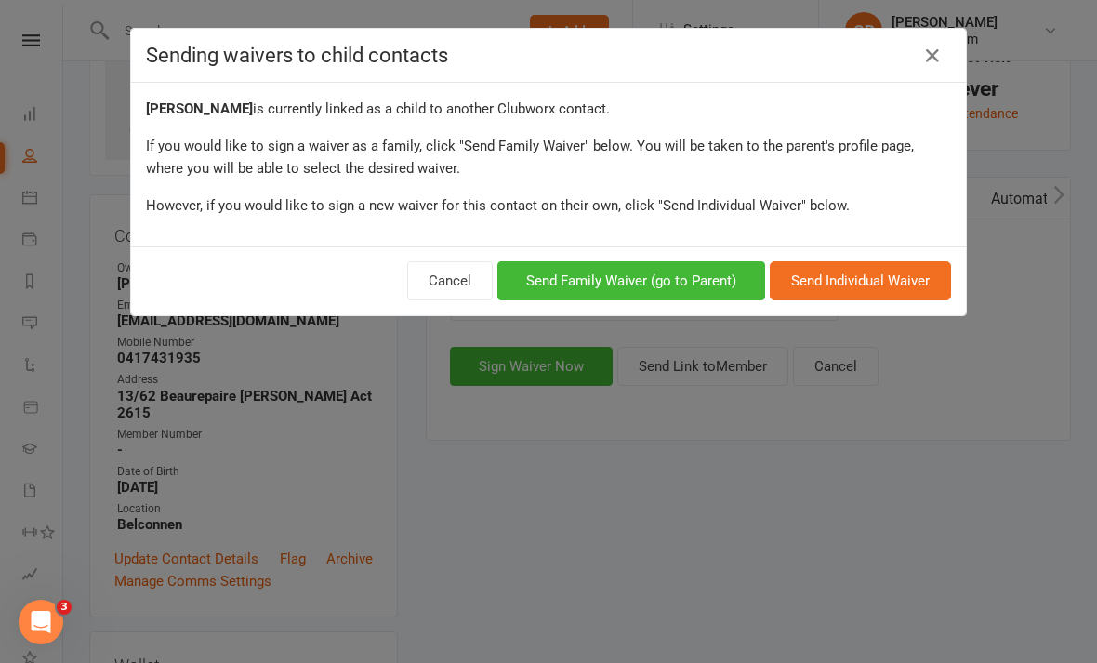
click at [721, 286] on button "Send Family Waiver (go to Parent)" at bounding box center [631, 280] width 268 height 39
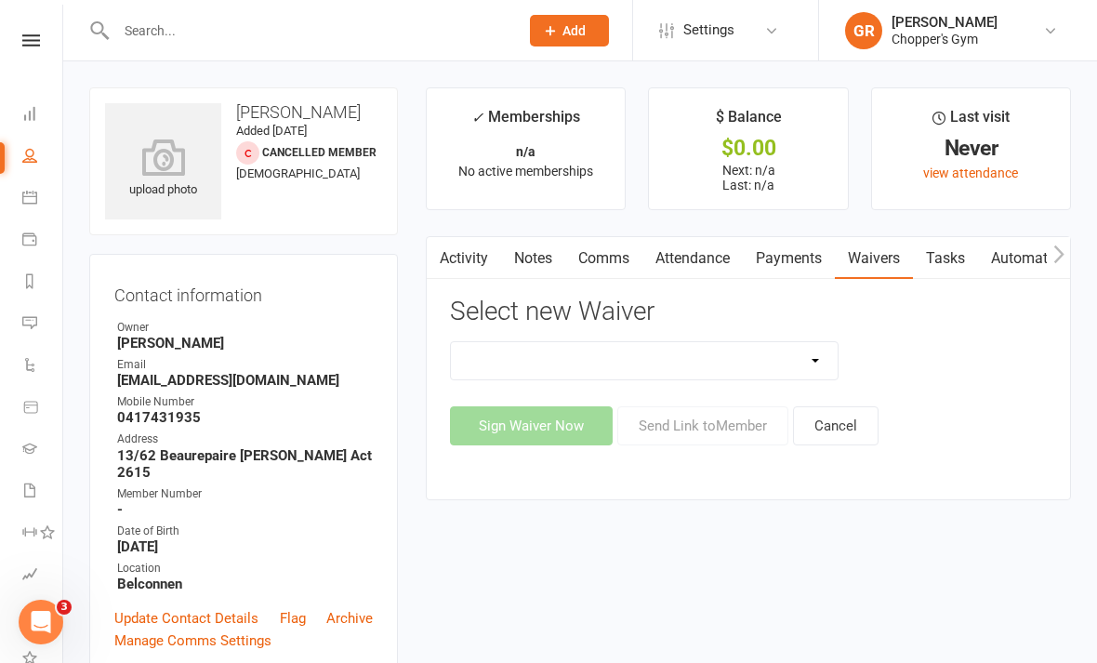
click at [799, 358] on select "12mth Up Front Membership Agreement Chopper's Gym Liability Waiver Chopper's Gy…" at bounding box center [644, 360] width 387 height 37
select select "13488"
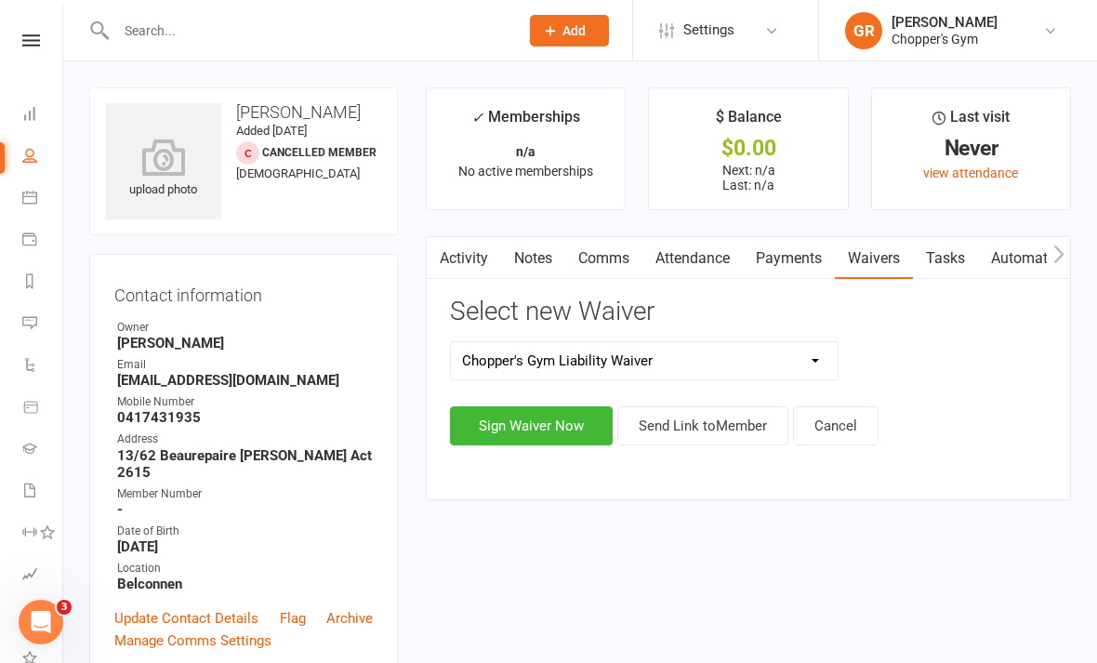
click at [549, 422] on button "Sign Waiver Now" at bounding box center [531, 425] width 163 height 39
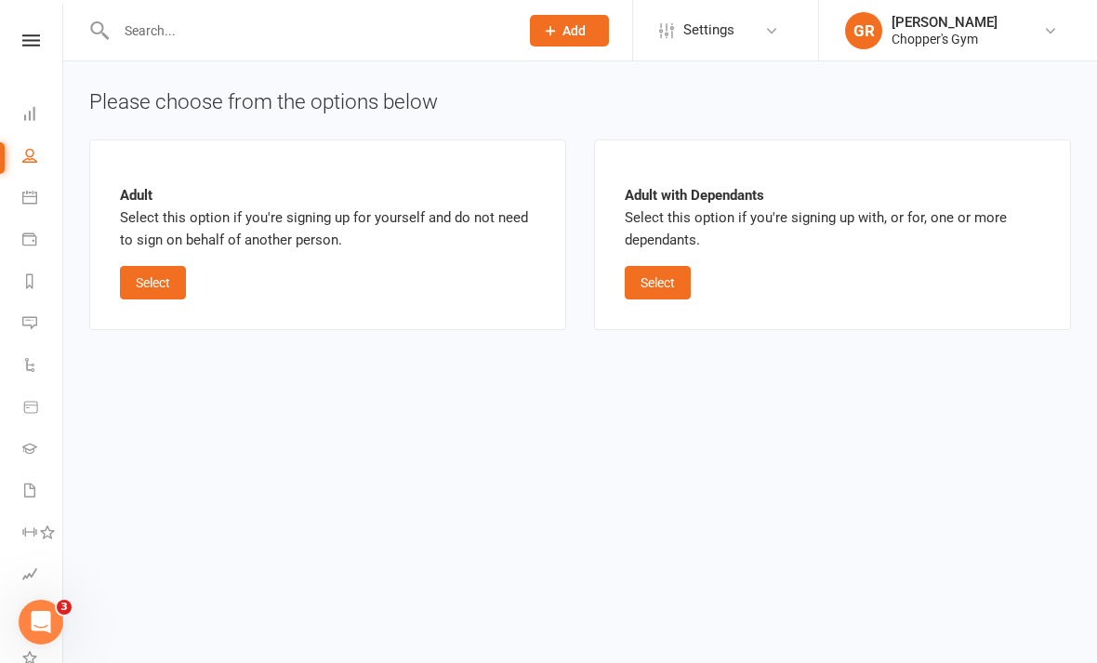
click at [657, 288] on button "Select" at bounding box center [658, 282] width 66 height 33
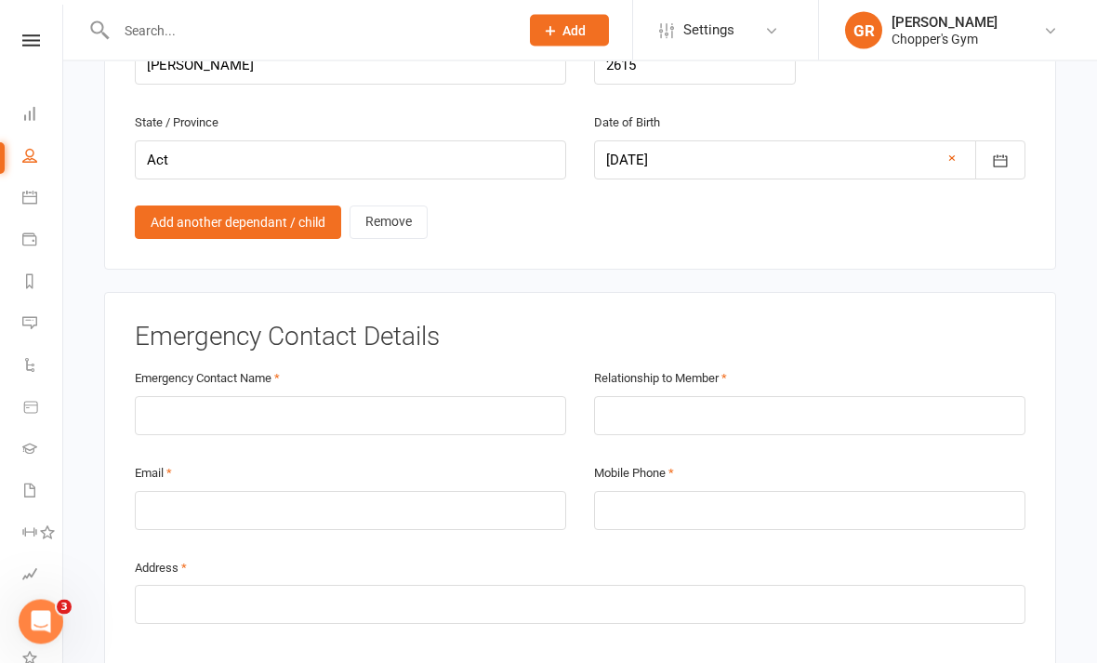
scroll to position [1571, 0]
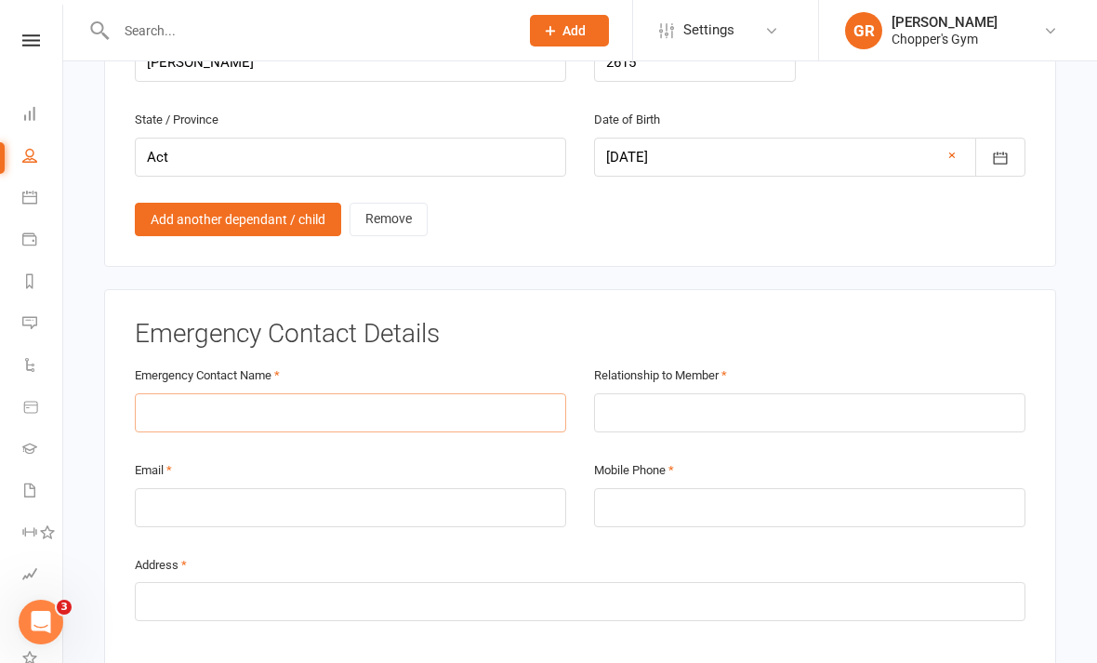
click at [210, 393] on input "text" at bounding box center [350, 412] width 431 height 39
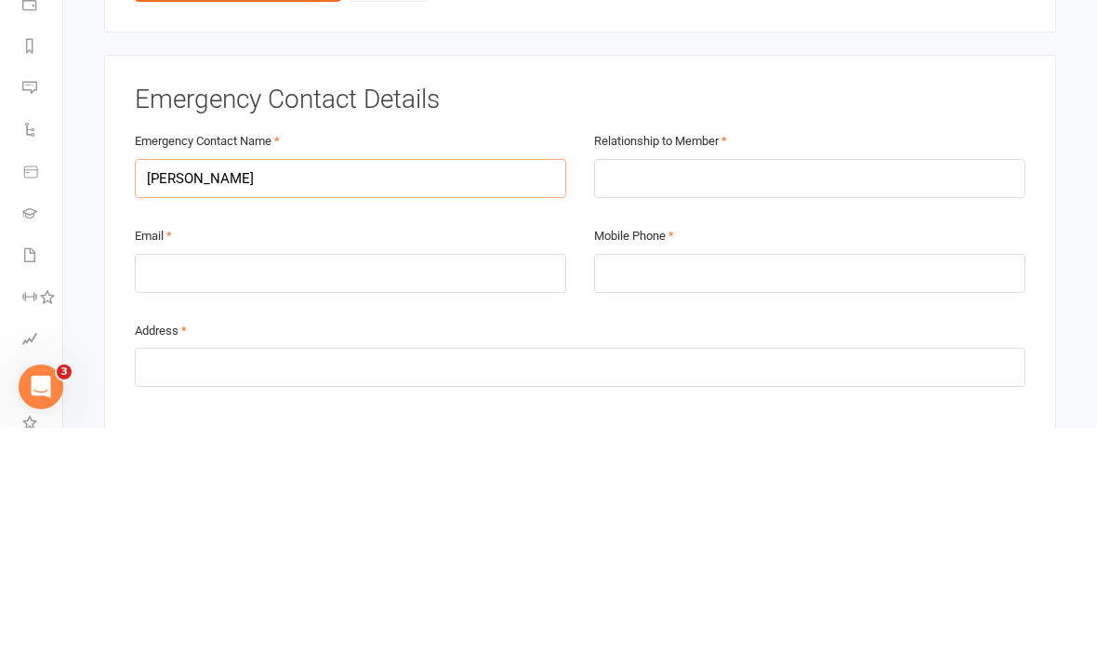
type input "[PERSON_NAME]"
click at [669, 394] on input "text" at bounding box center [809, 413] width 431 height 39
type input "Mother"
click at [223, 489] on input "email" at bounding box center [350, 508] width 431 height 39
type input "[EMAIL_ADDRESS][DOMAIN_NAME]"
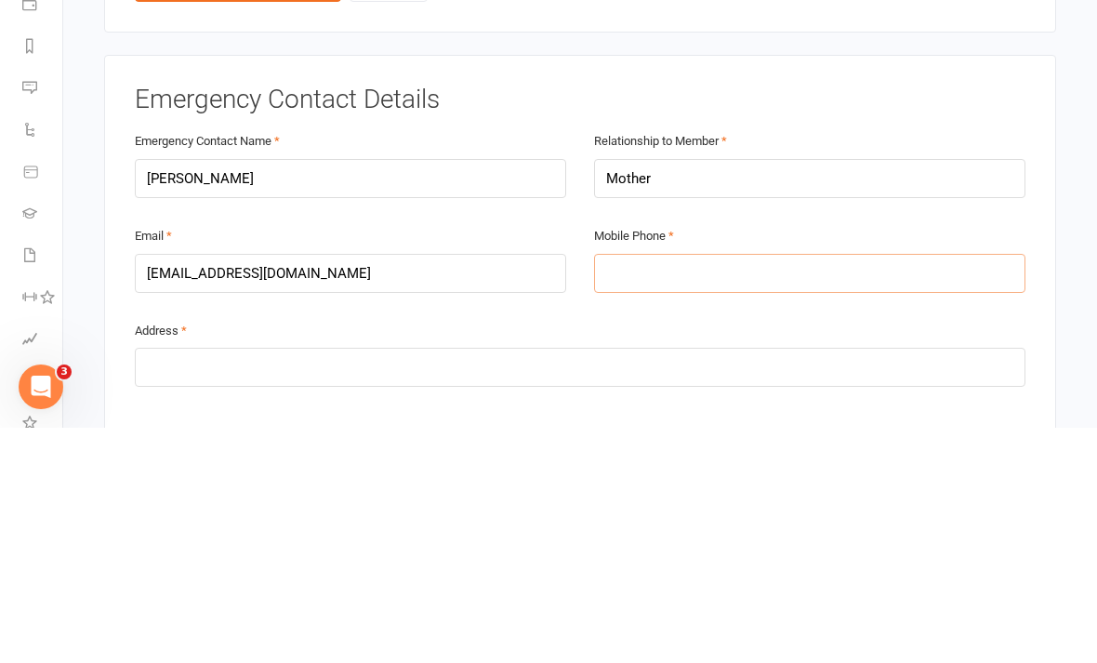
click at [644, 489] on input "tel" at bounding box center [809, 508] width 431 height 39
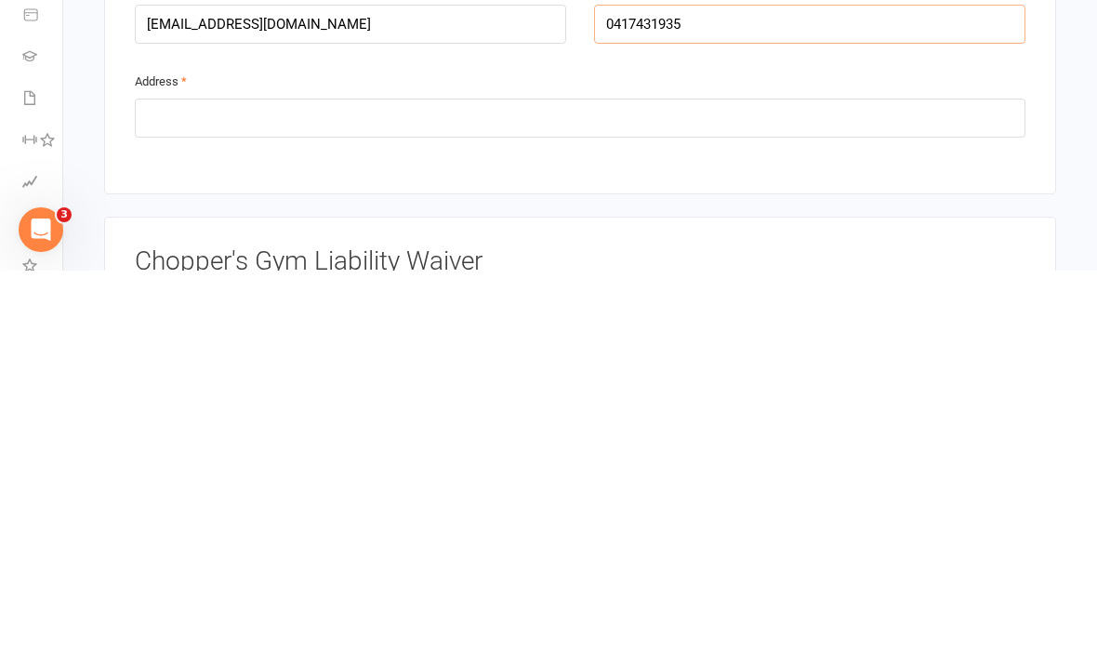
scroll to position [1663, 0]
type input "0417431935"
click at [522, 490] on input "text" at bounding box center [580, 509] width 891 height 39
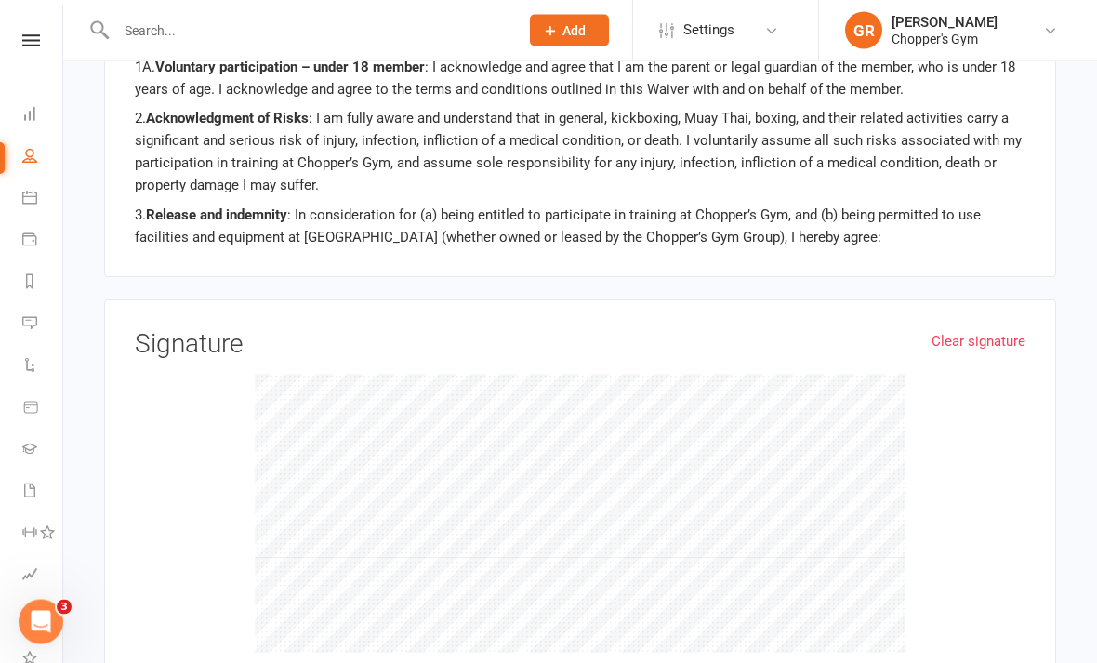
scroll to position [2285, 0]
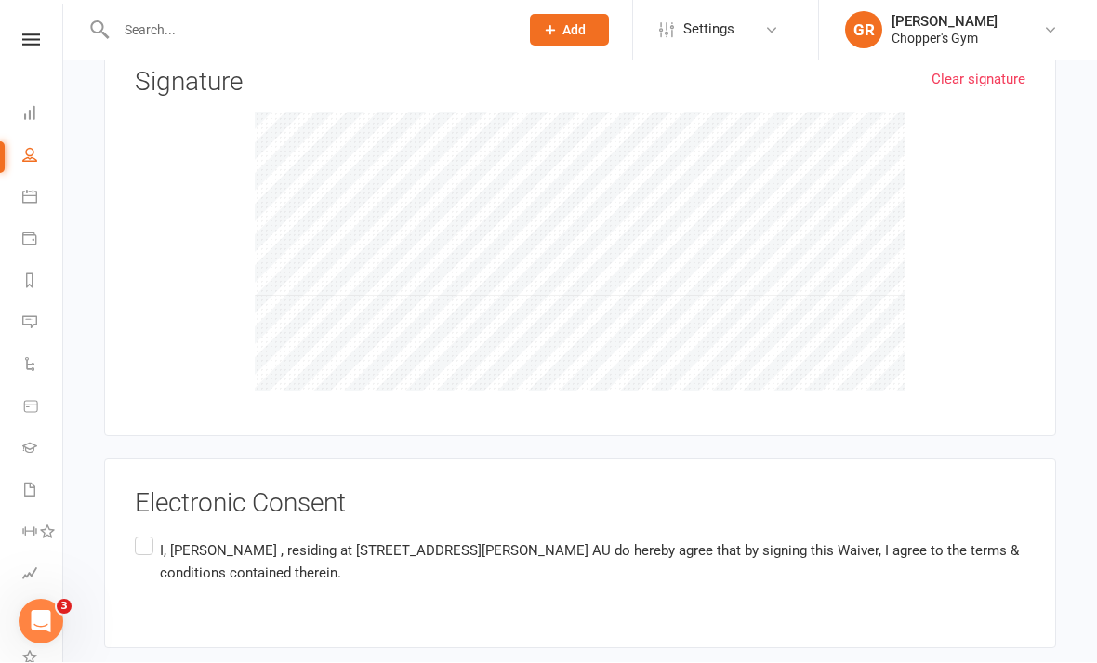
type input "NA"
click at [144, 534] on label "I, [PERSON_NAME] , residing at [STREET_ADDRESS][PERSON_NAME] AU do hereby agree…" at bounding box center [580, 563] width 891 height 59
click at [144, 534] on input "I, [PERSON_NAME] , residing at [STREET_ADDRESS][PERSON_NAME] AU do hereby agree…" at bounding box center [141, 534] width 12 height 0
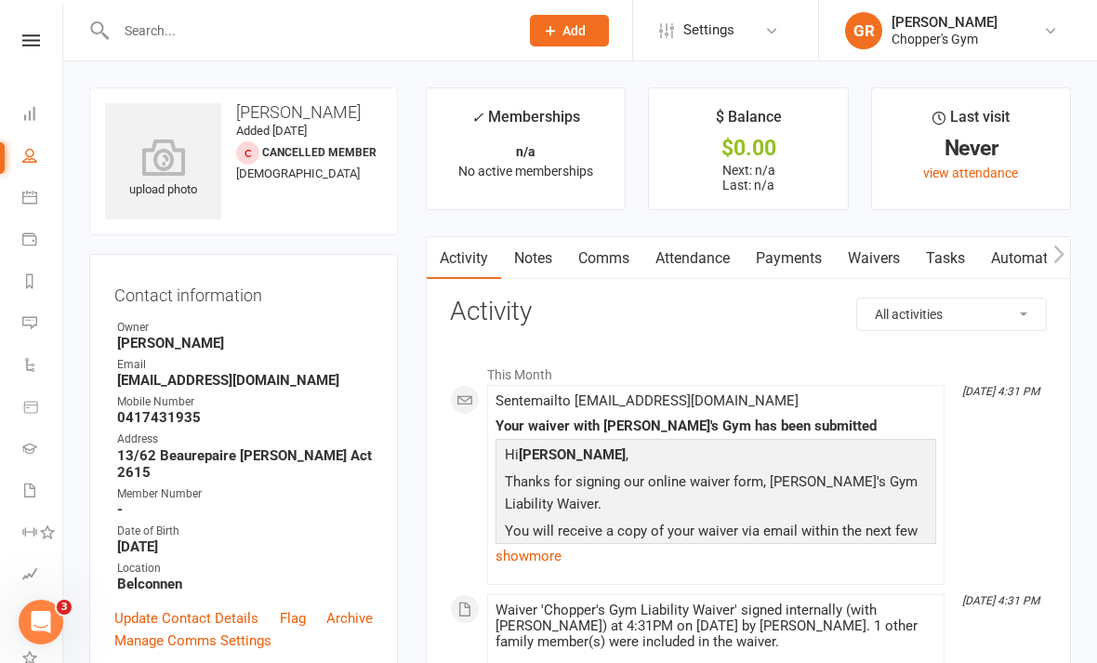
click at [31, 196] on icon at bounding box center [29, 197] width 15 height 15
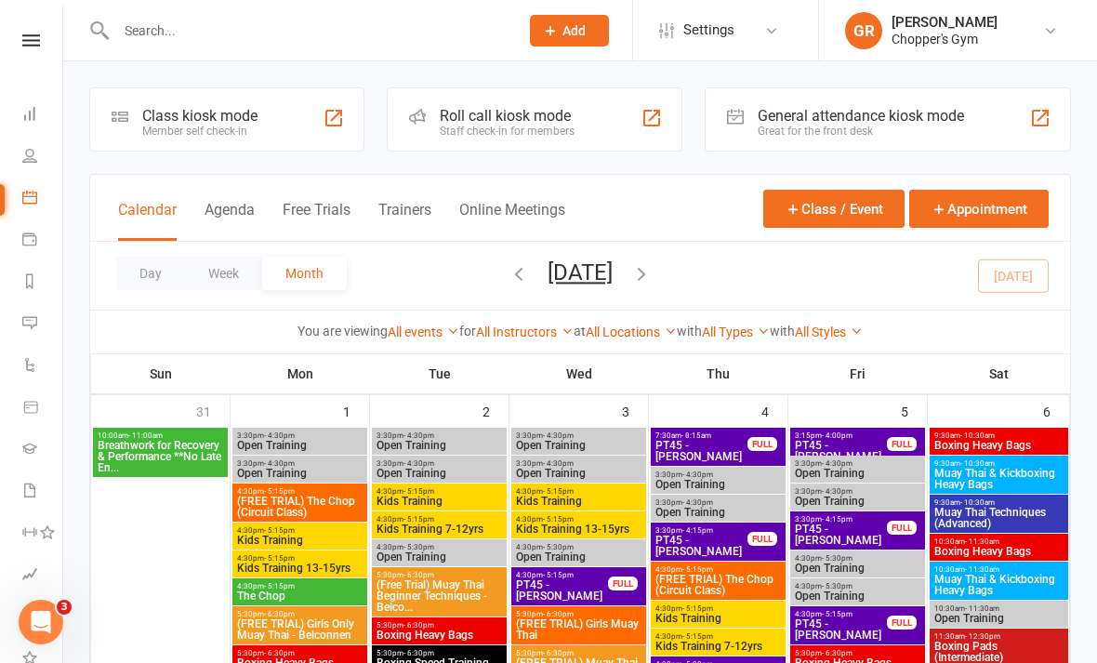
click at [140, 269] on button "Day" at bounding box center [150, 273] width 69 height 33
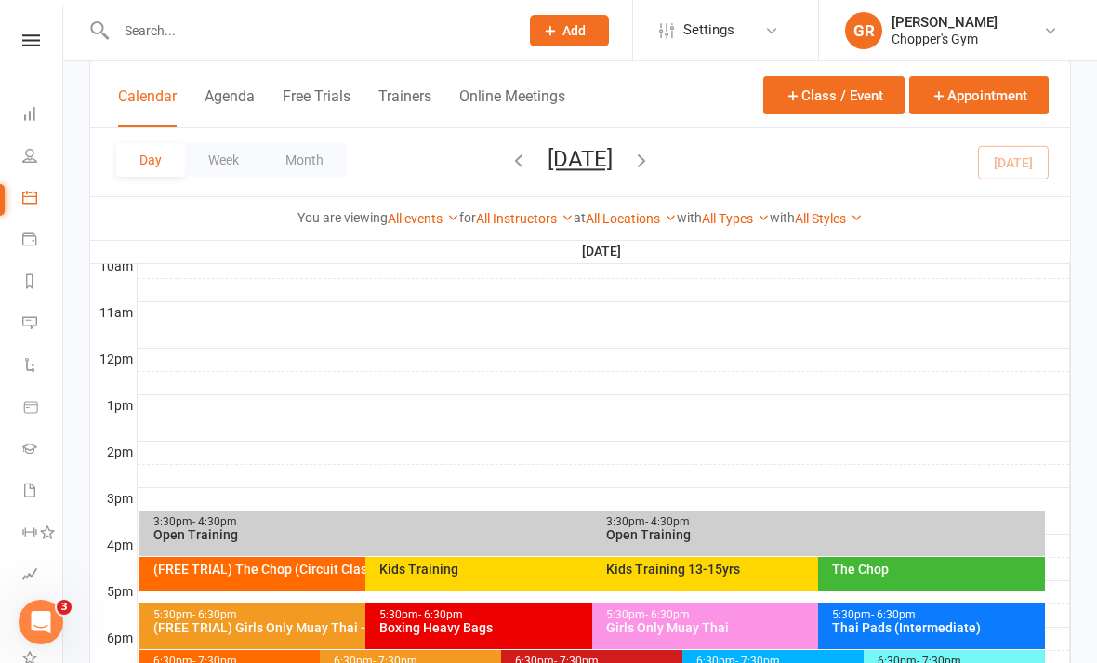
scroll to position [591, 0]
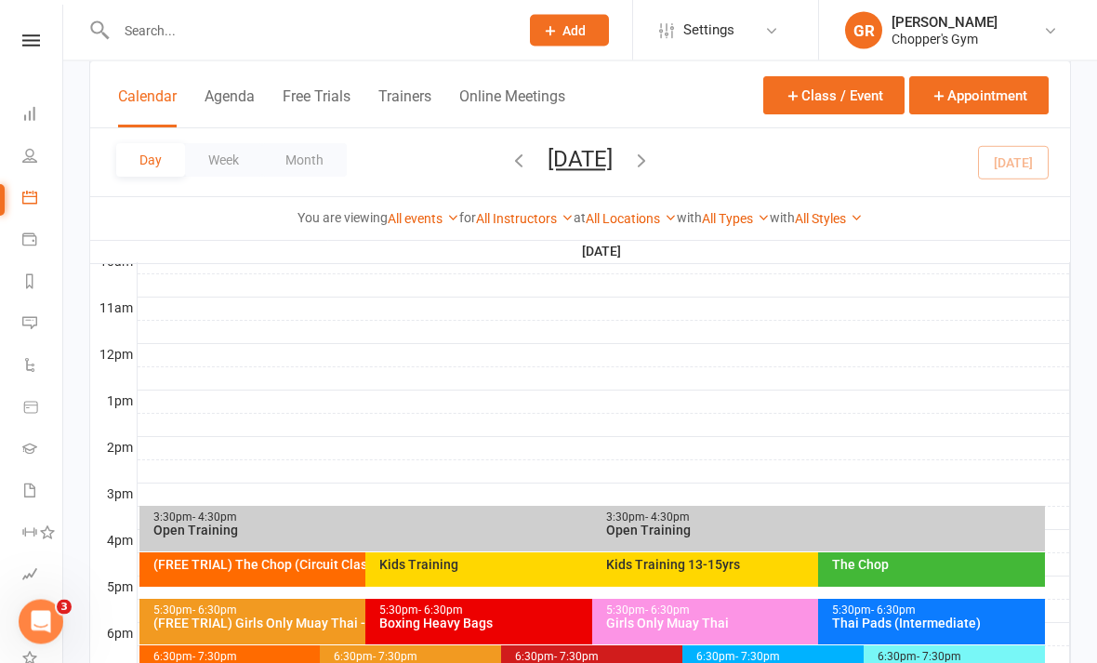
click at [612, 212] on link "All Locations" at bounding box center [631, 218] width 91 height 15
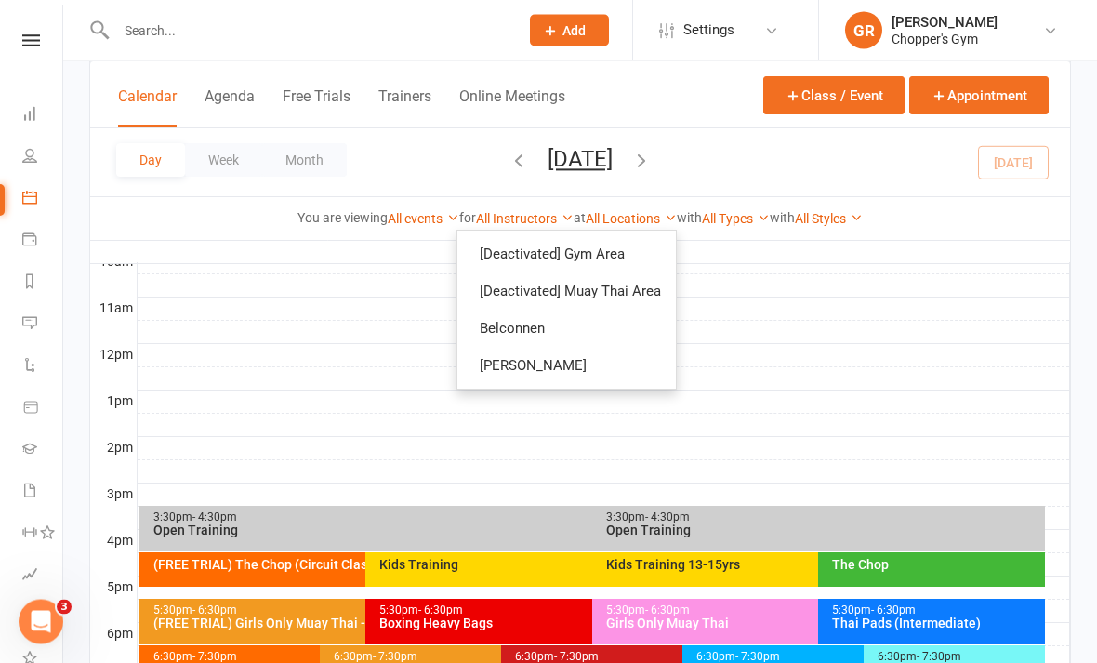
scroll to position [592, 0]
click at [587, 325] on link "Belconnen" at bounding box center [566, 328] width 219 height 37
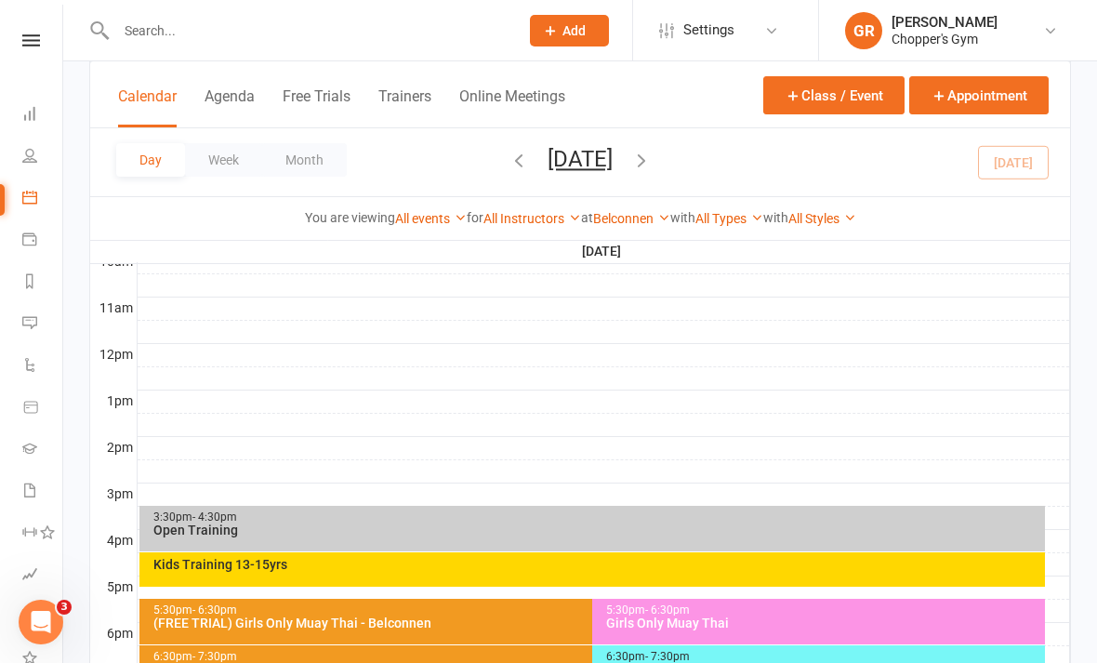
click at [1011, 167] on div "Day Week Month [DATE] [DATE] Sun Mon Tue Wed Thu Fri Sat 31 01 02 03 04 05 06 0…" at bounding box center [580, 162] width 980 height 68
click at [1038, 171] on div "Day Week Month [DATE] [DATE] Sun Mon Tue Wed Thu Fri Sat 31 01 02 03 04 05 06 0…" at bounding box center [580, 162] width 980 height 68
click at [1012, 165] on div "Day Week Month [DATE] [DATE] Sun Mon Tue Wed Thu Fri Sat 31 01 02 03 04 05 06 0…" at bounding box center [580, 162] width 980 height 68
click at [1034, 153] on div "Day Week Month [DATE] [DATE] Sun Mon Tue Wed Thu Fri Sat 31 01 02 03 04 05 06 0…" at bounding box center [580, 162] width 980 height 68
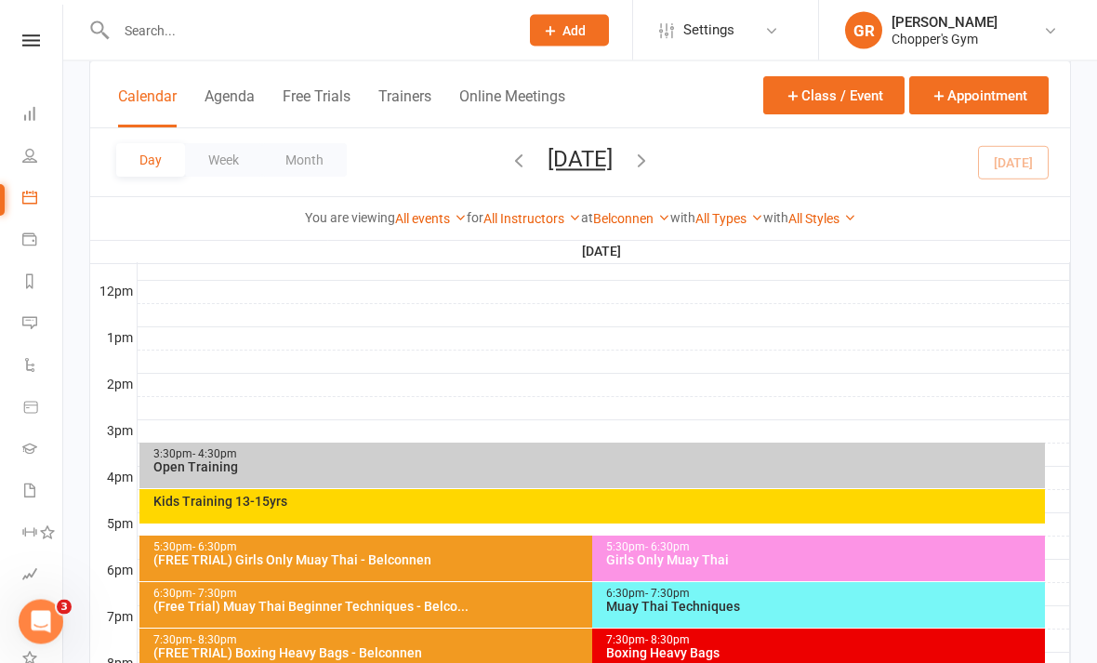
click at [715, 507] on div "Kids Training 13-15yrs" at bounding box center [596, 502] width 889 height 13
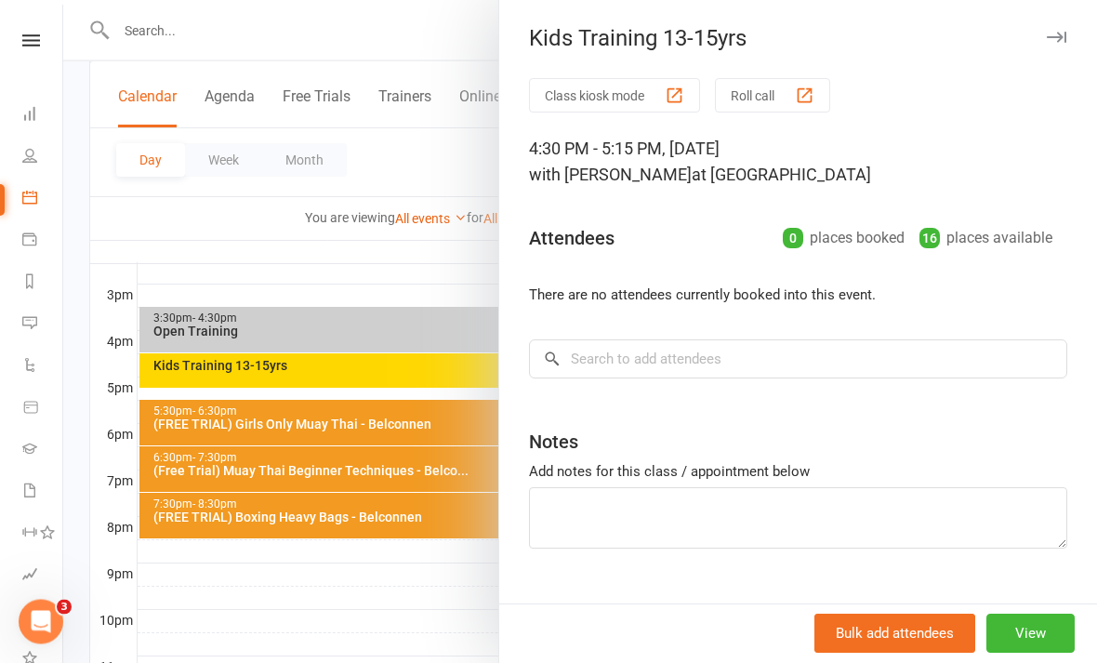
click at [1065, 36] on icon "button" at bounding box center [1057, 38] width 20 height 11
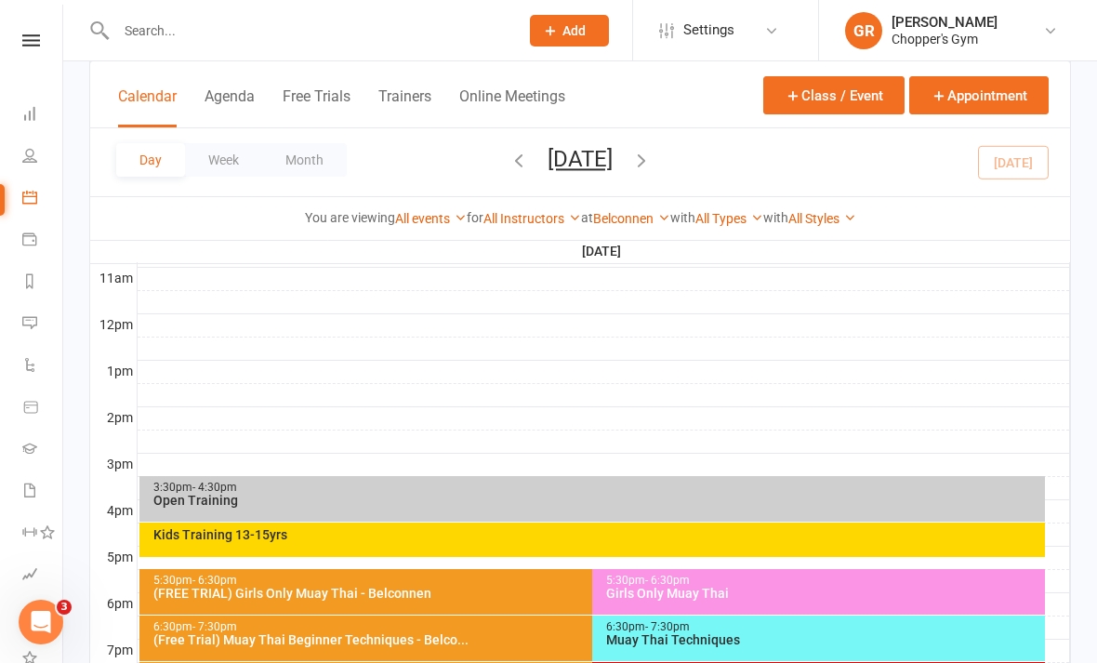
scroll to position [621, 0]
click at [631, 544] on div "Kids Training 13-15yrs" at bounding box center [592, 541] width 906 height 34
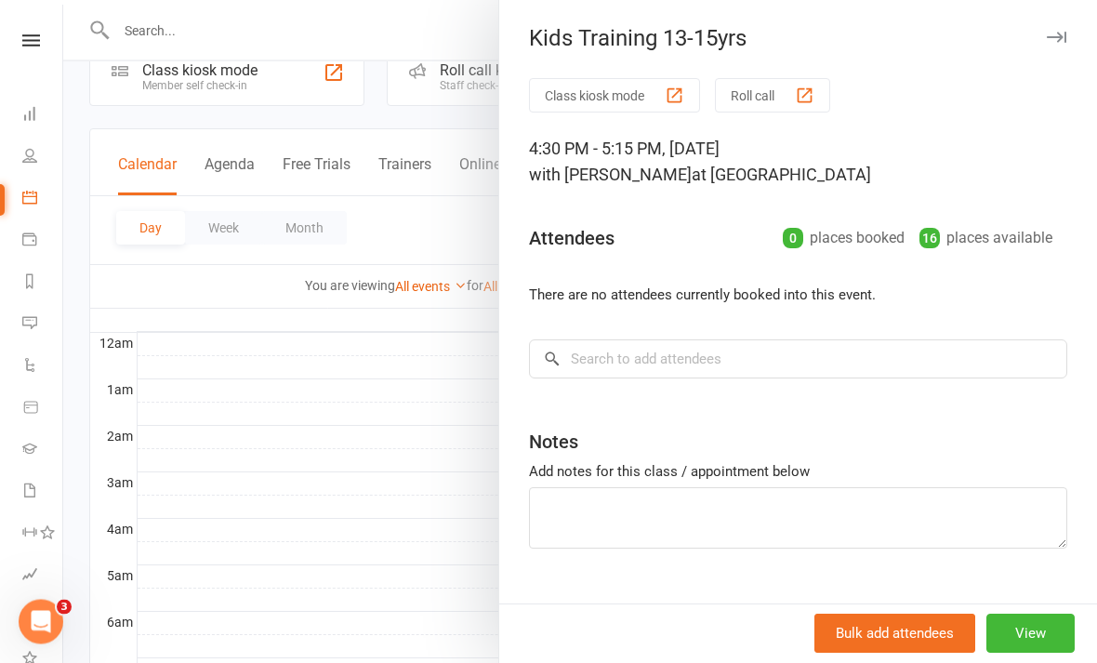
click at [380, 510] on div at bounding box center [580, 331] width 1034 height 663
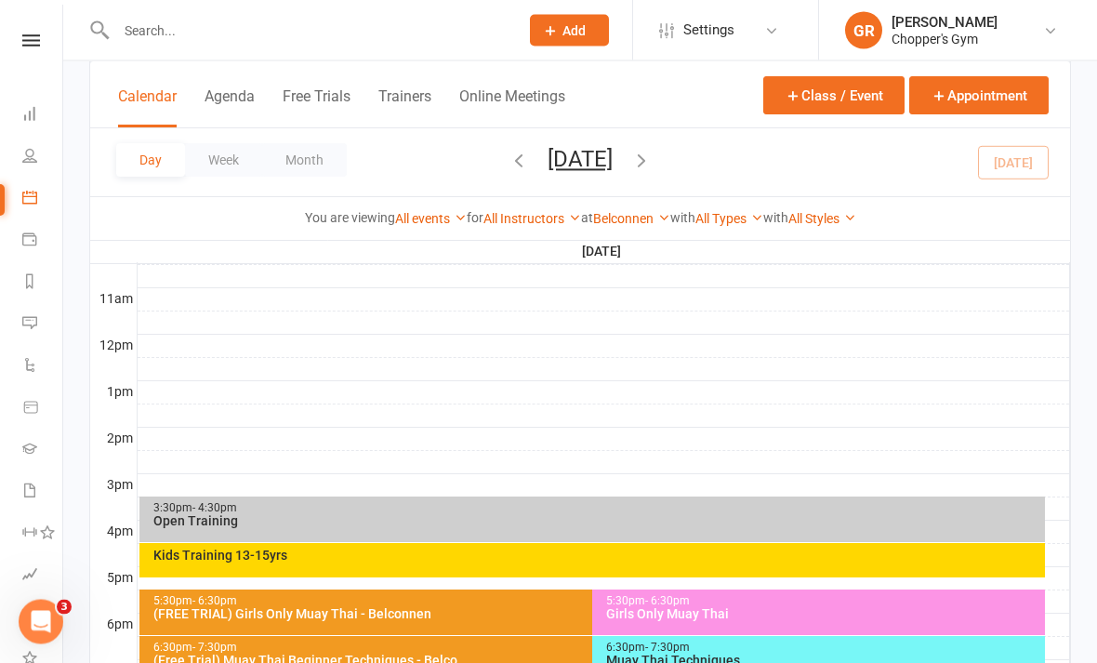
scroll to position [603, 0]
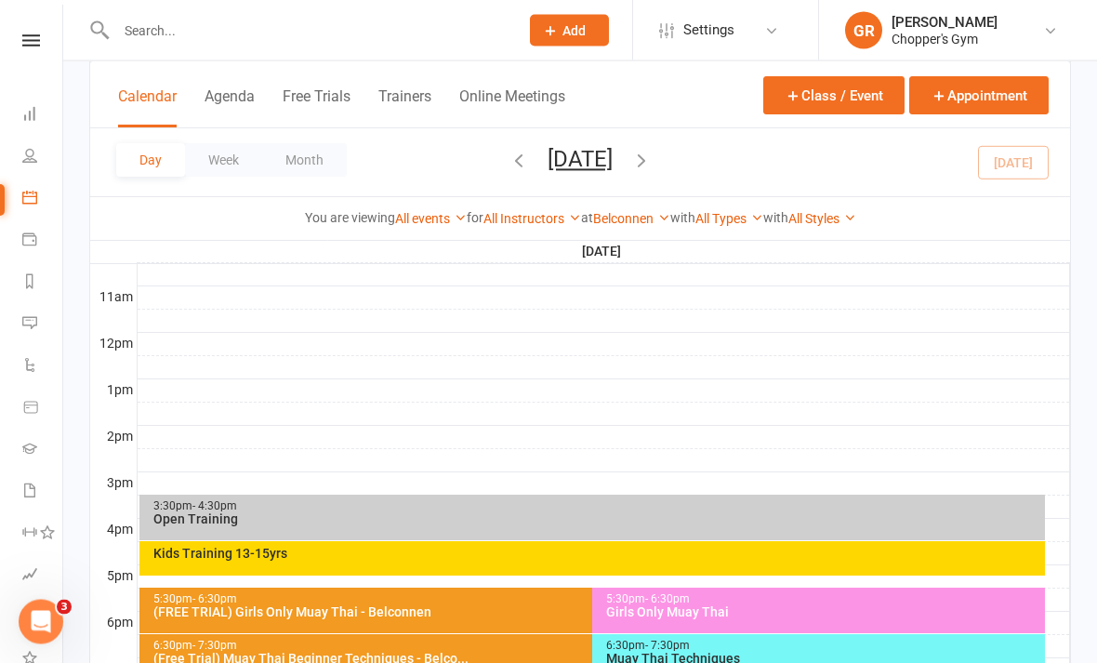
click at [762, 558] on div "Kids Training 13-15yrs" at bounding box center [596, 554] width 889 height 13
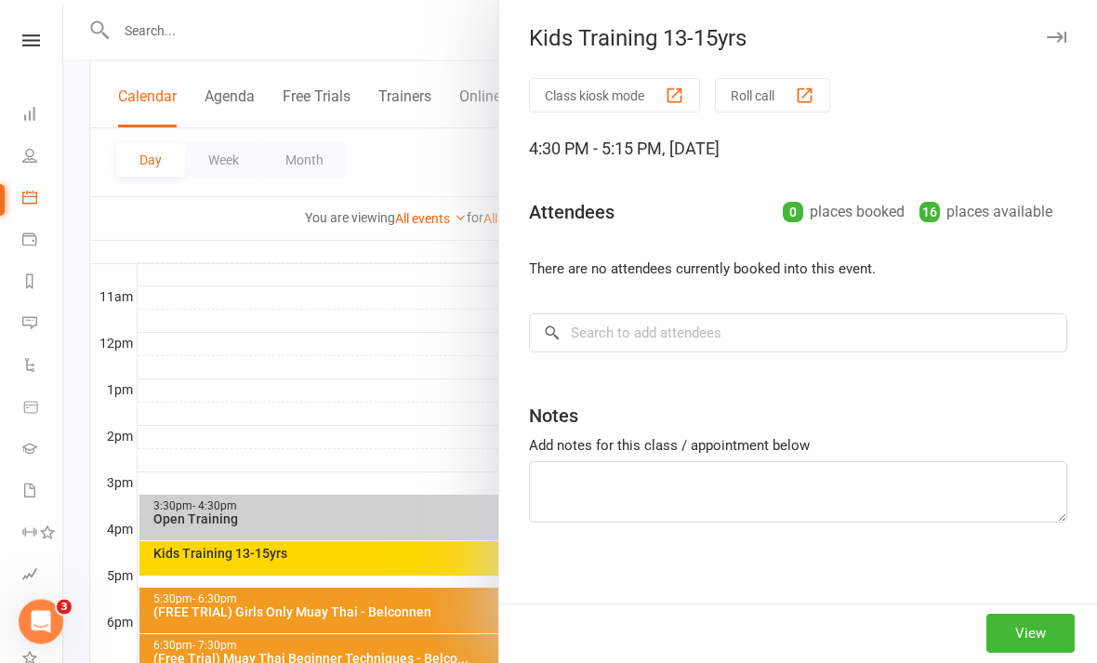
scroll to position [603, 0]
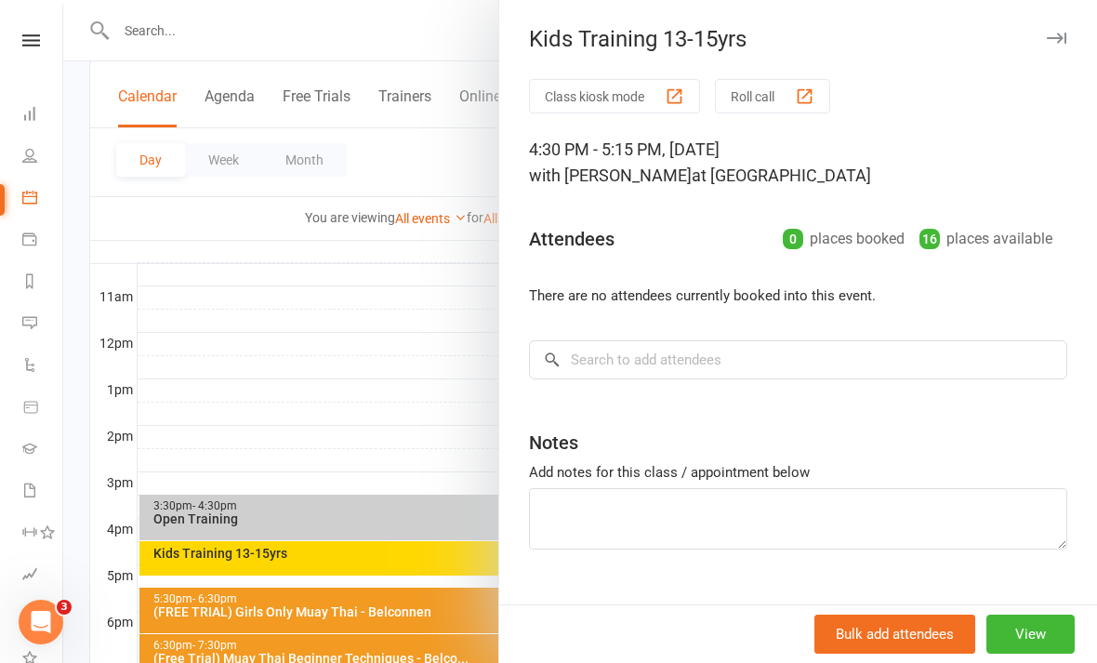
click at [311, 423] on div at bounding box center [580, 331] width 1034 height 663
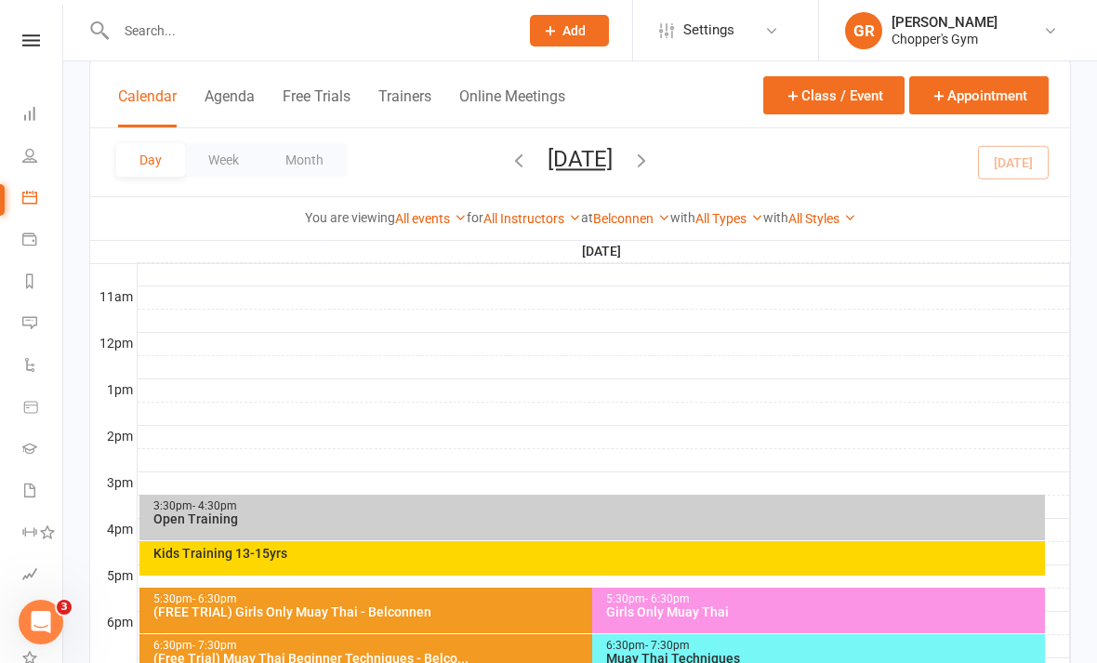
click at [291, 26] on input "text" at bounding box center [308, 31] width 395 height 26
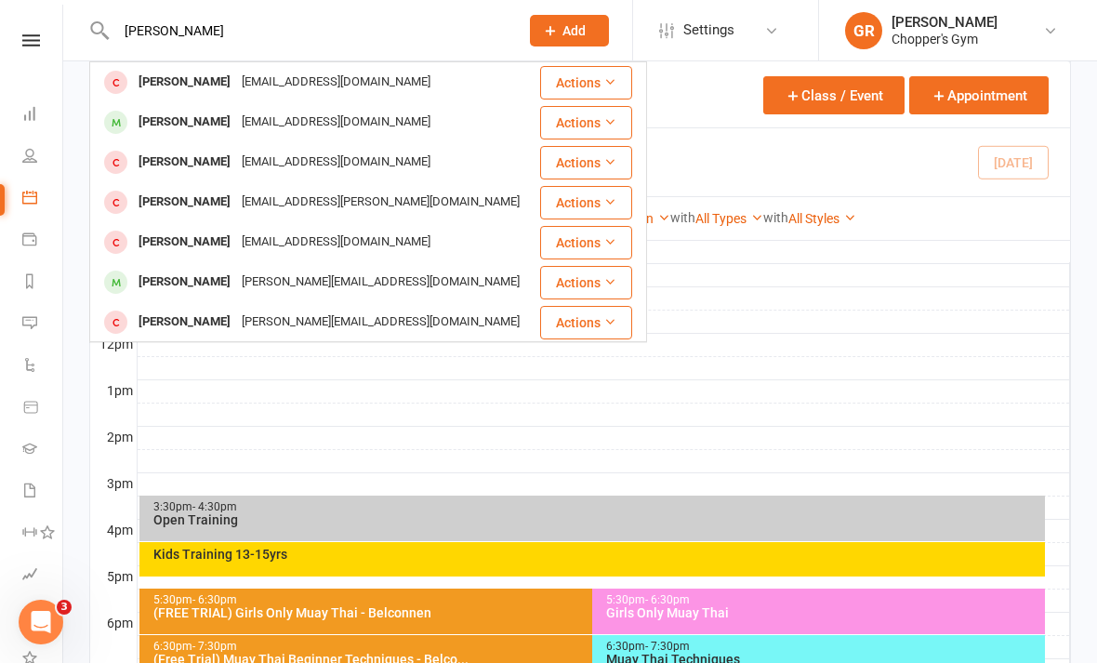
type input "[PERSON_NAME]"
click at [466, 122] on div "[PERSON_NAME] [EMAIL_ADDRESS][DOMAIN_NAME]" at bounding box center [314, 122] width 447 height 38
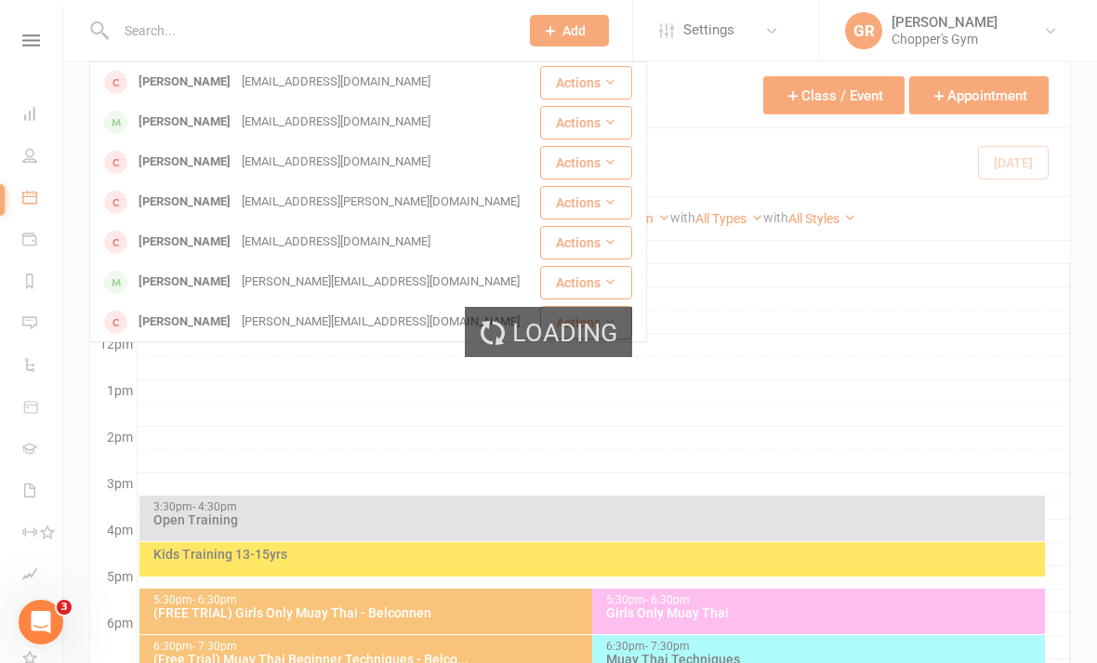
scroll to position [603, 0]
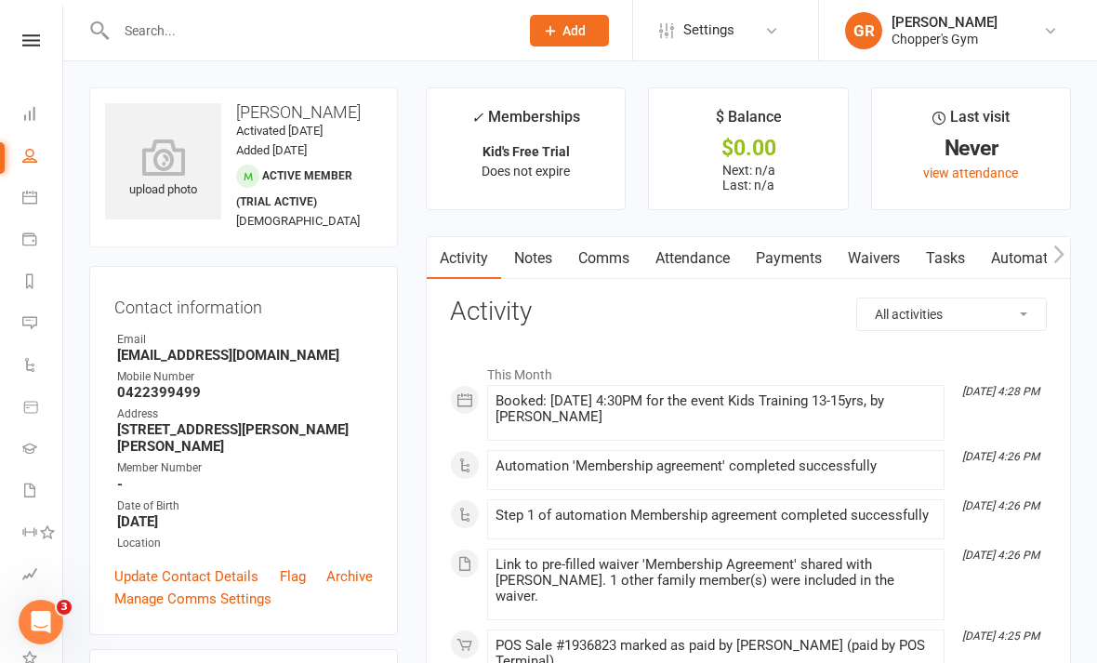
click at [888, 249] on link "Waivers" at bounding box center [874, 258] width 78 height 43
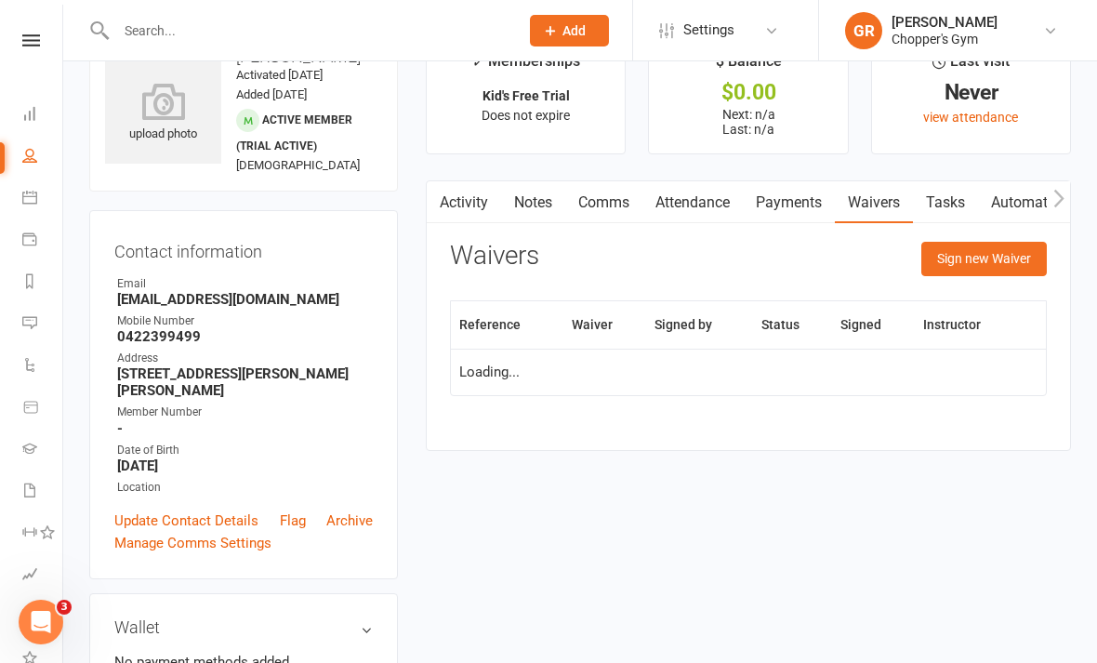
scroll to position [60, 0]
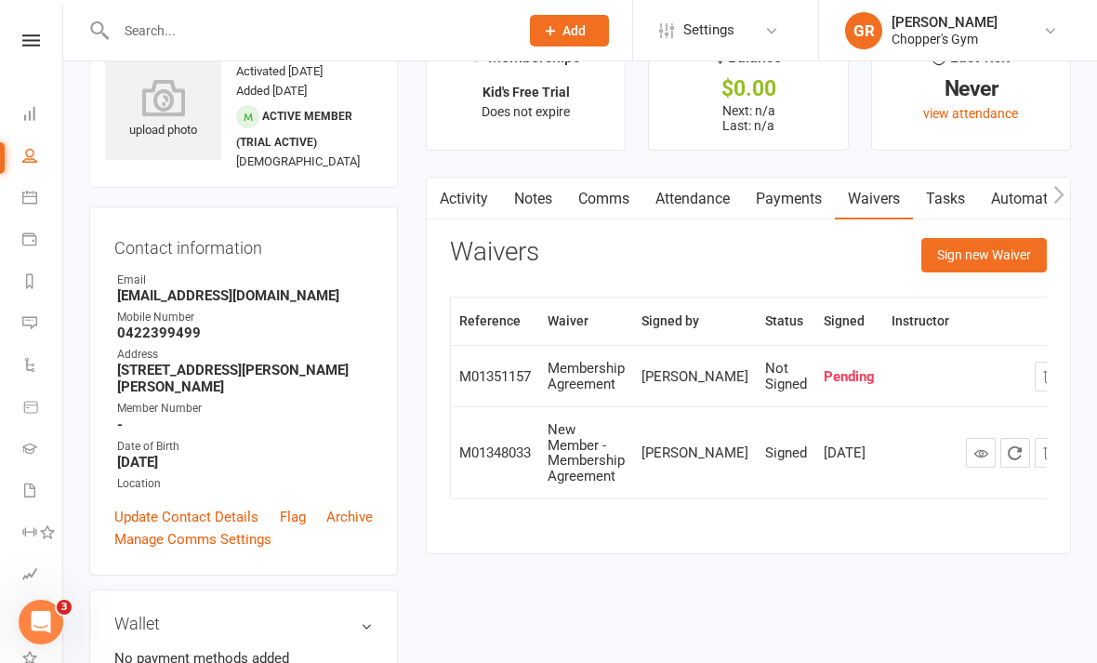
click at [593, 385] on div "Membership Agreement" at bounding box center [586, 376] width 77 height 31
click at [824, 380] on div "Pending" at bounding box center [849, 377] width 51 height 16
click at [824, 382] on div "Pending" at bounding box center [849, 377] width 51 height 16
click at [765, 391] on div "Not Signed" at bounding box center [786, 376] width 42 height 31
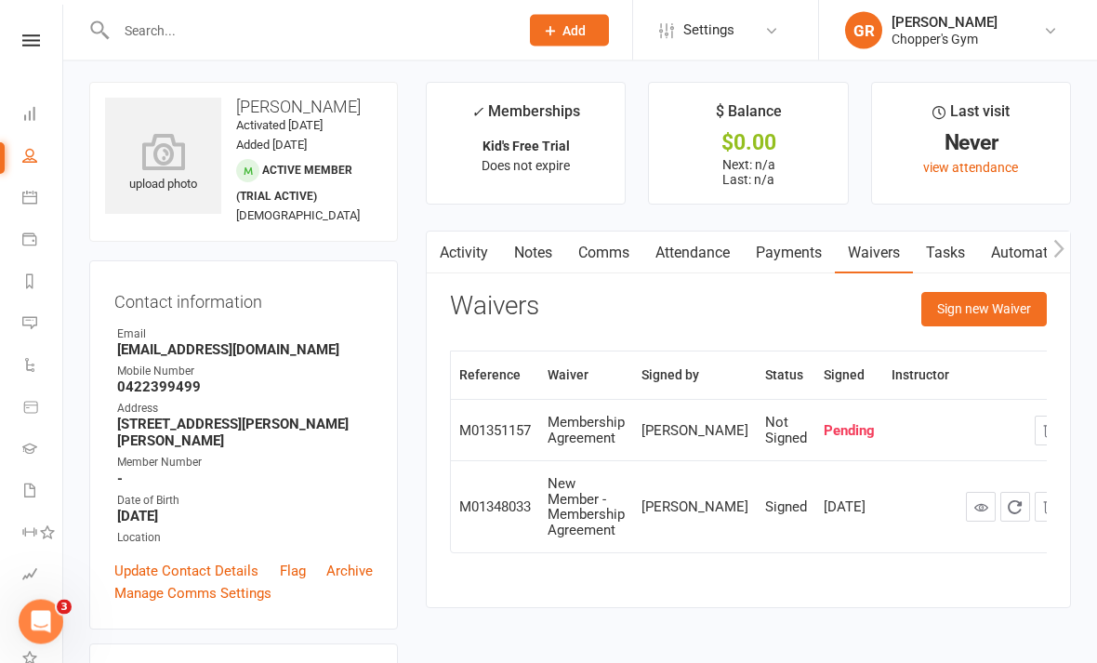
scroll to position [7, 0]
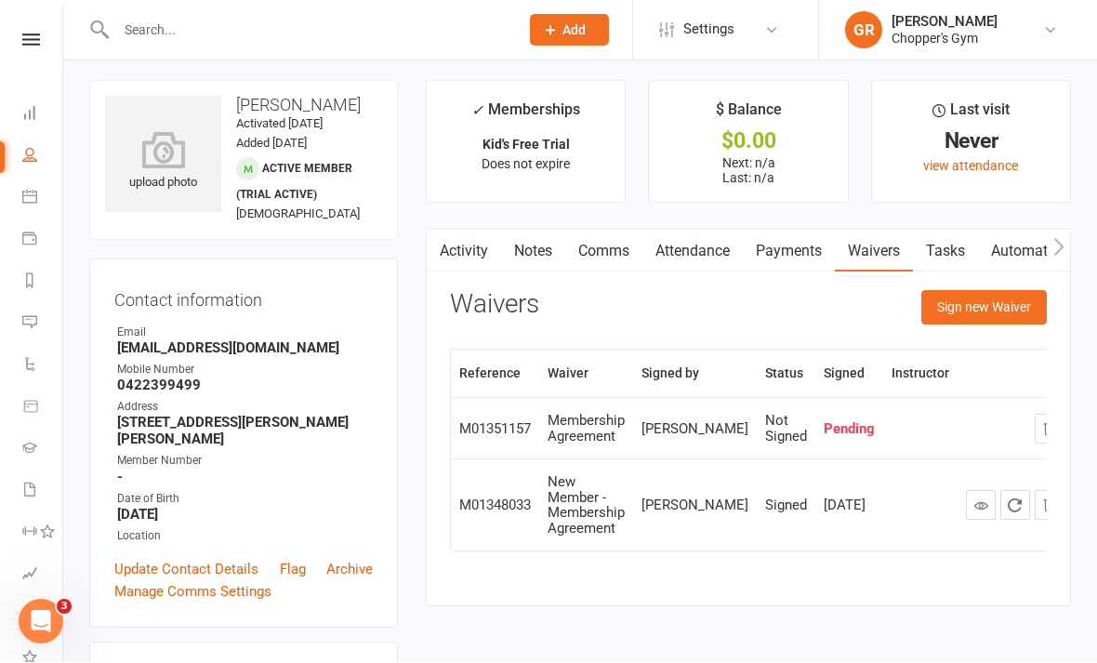
click at [1008, 307] on button "Sign new Waiver" at bounding box center [984, 307] width 126 height 33
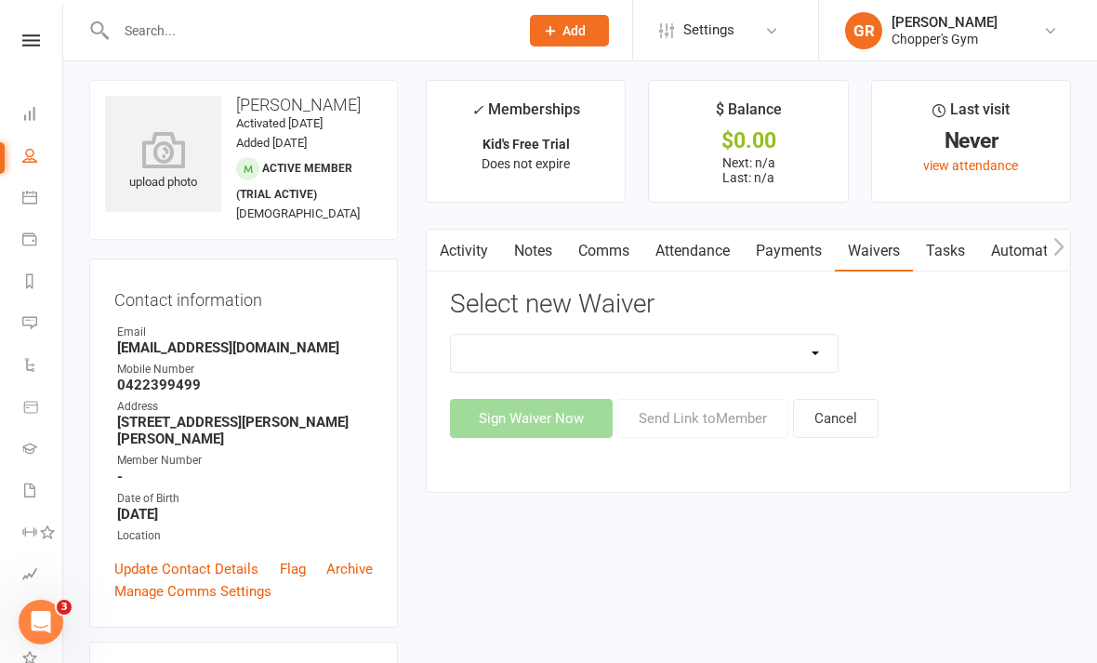
click at [697, 363] on select "12mth Up Front Membership Agreement Chopper's Gym Liability Waiver Chopper's Gy…" at bounding box center [644, 353] width 387 height 37
select select "13488"
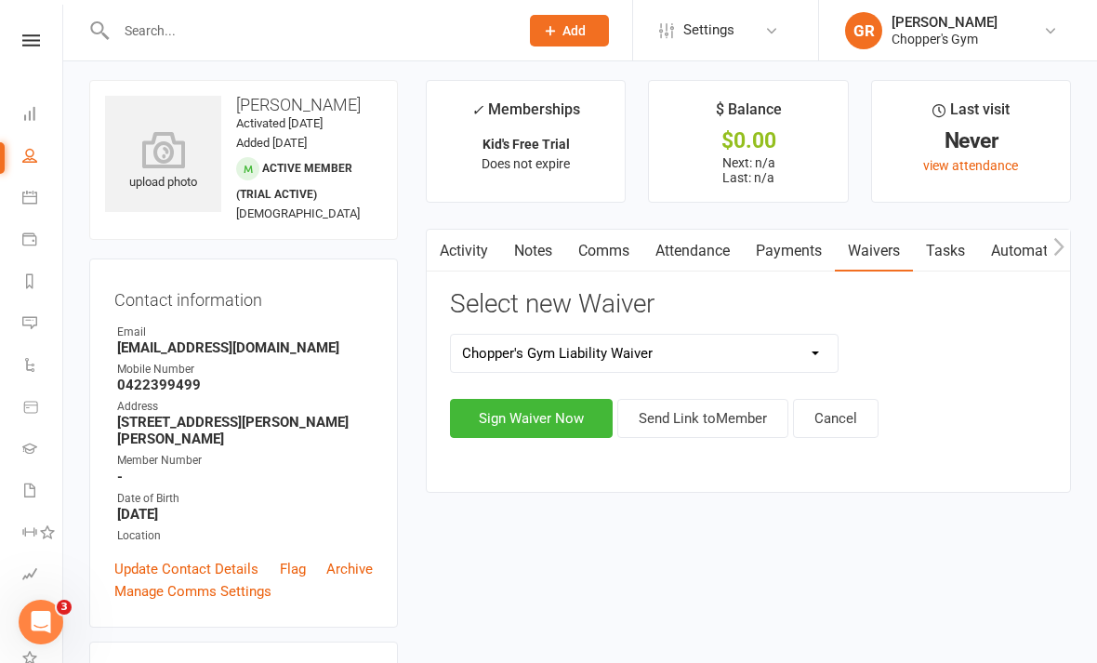
click at [547, 416] on button "Sign Waiver Now" at bounding box center [531, 418] width 163 height 39
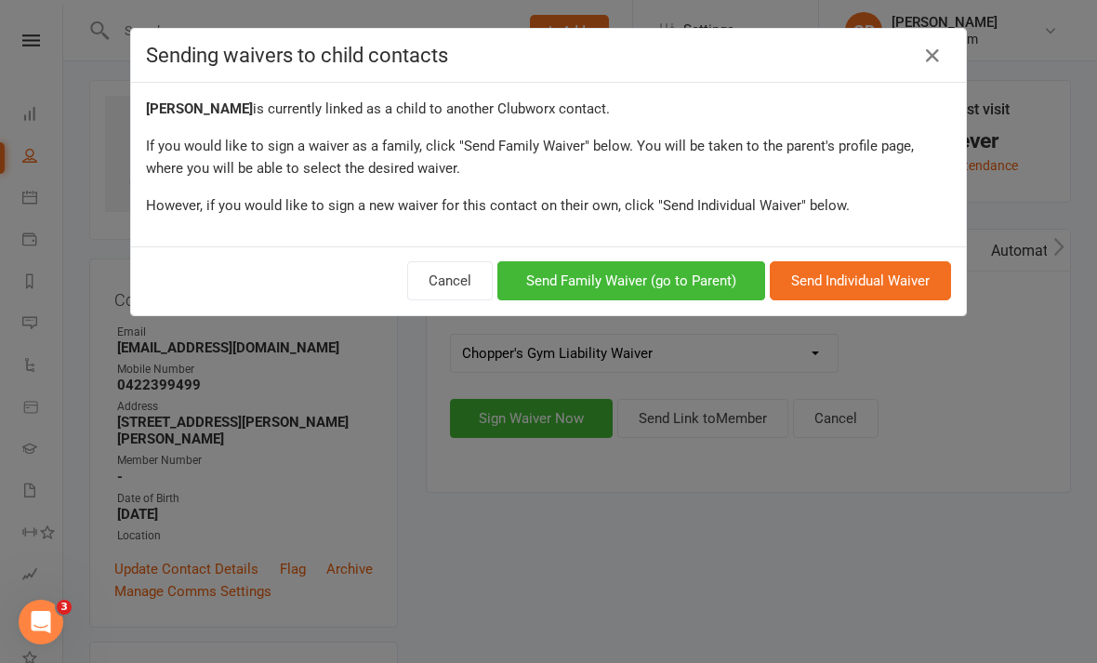
click at [678, 284] on button "Send Family Waiver (go to Parent)" at bounding box center [631, 280] width 268 height 39
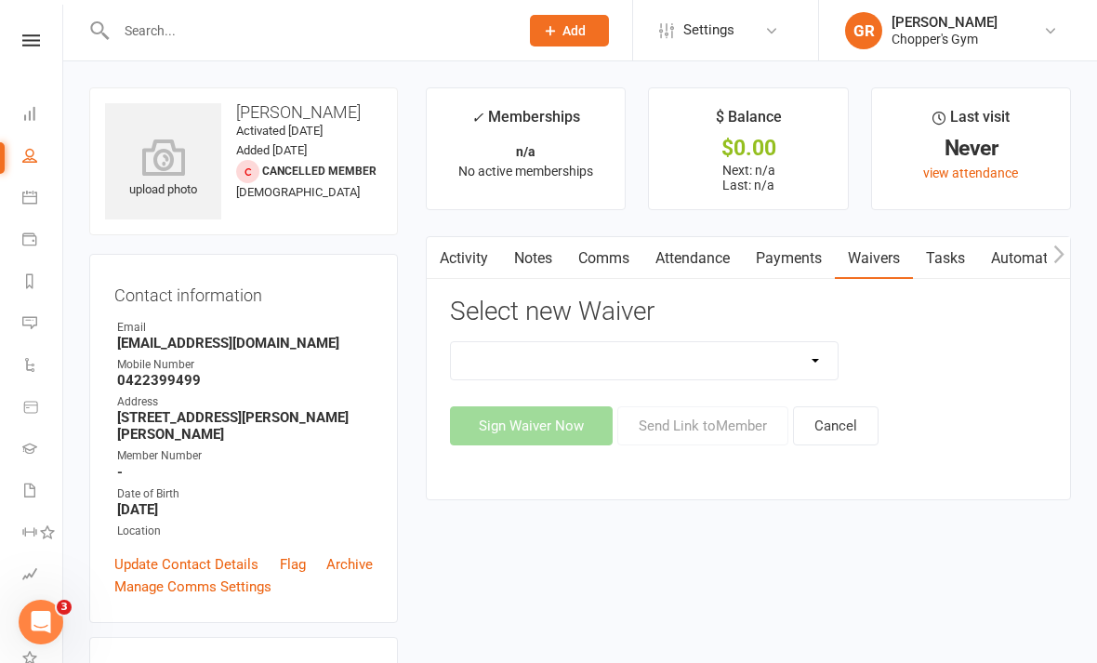
click at [553, 434] on div "Sign Waiver Now Send Link to Member Cancel" at bounding box center [748, 425] width 597 height 39
click at [740, 343] on select "12mth Up Front Membership Agreement Chopper's Gym Liability Waiver Chopper's Gy…" at bounding box center [644, 360] width 387 height 37
select select "13488"
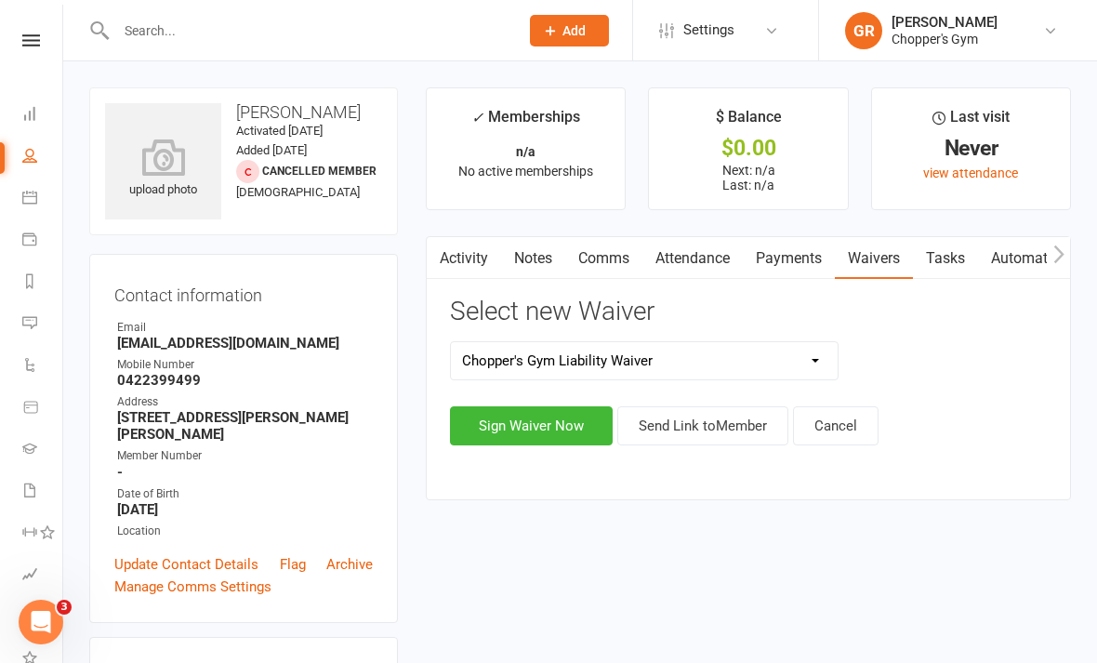
click at [520, 443] on button "Sign Waiver Now" at bounding box center [531, 425] width 163 height 39
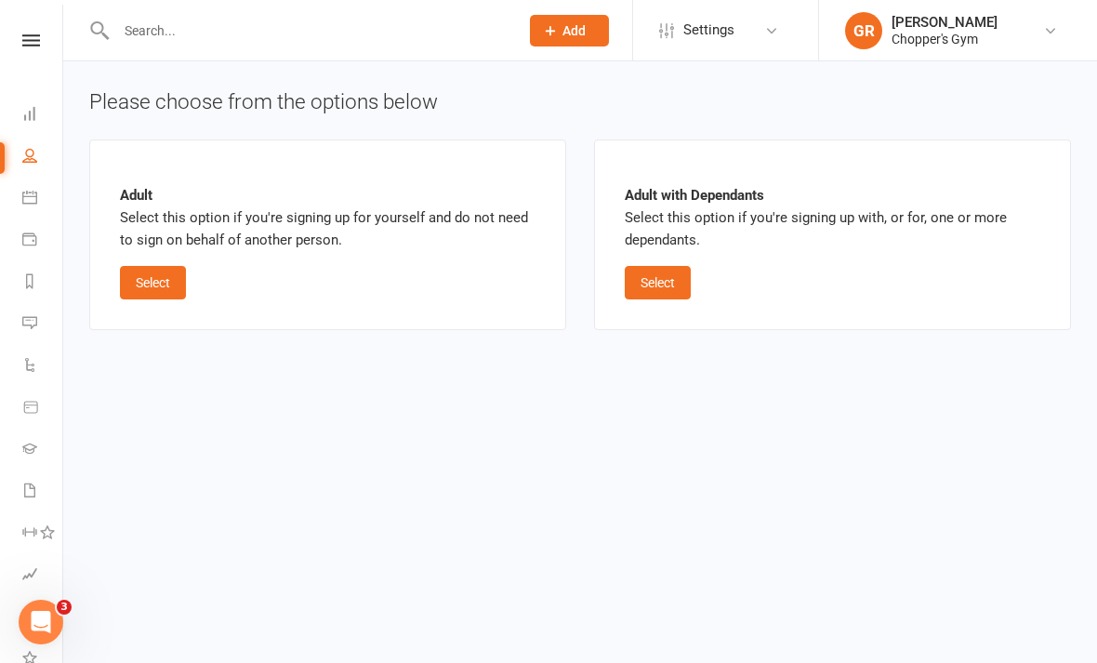
click at [653, 287] on button "Select" at bounding box center [658, 282] width 66 height 33
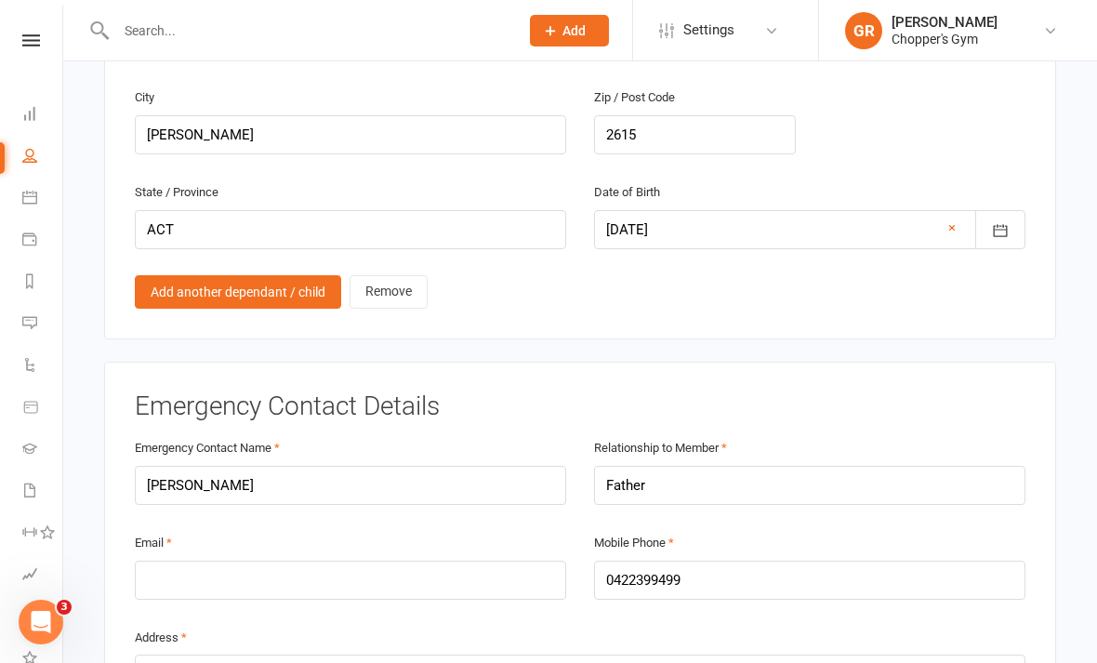
scroll to position [1501, 0]
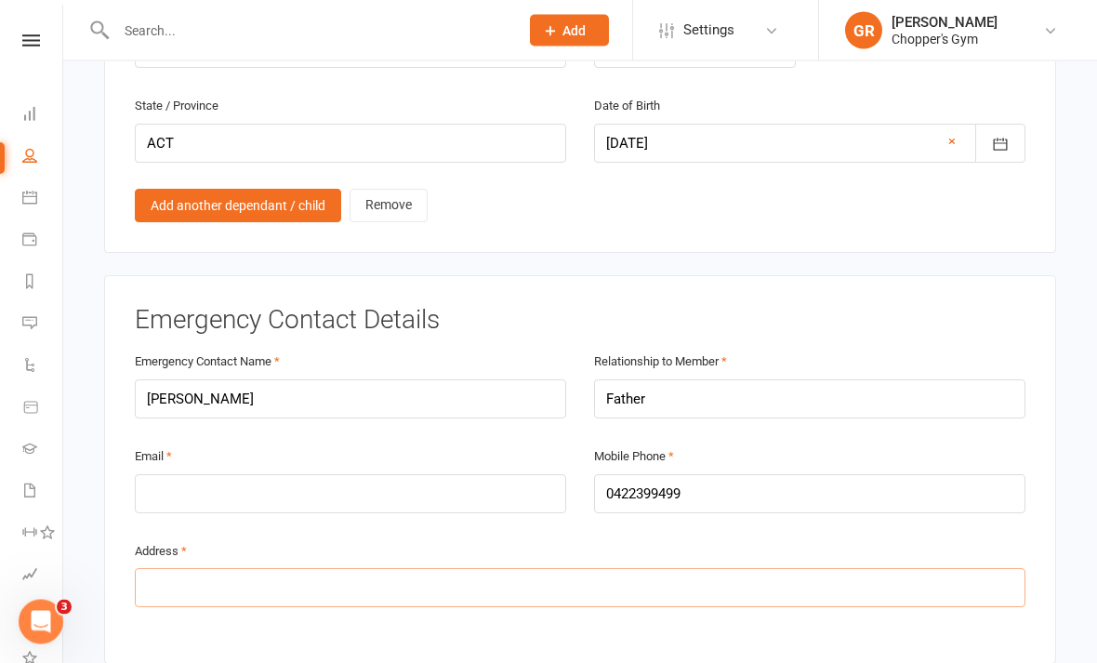
click at [656, 582] on input "text" at bounding box center [580, 588] width 891 height 39
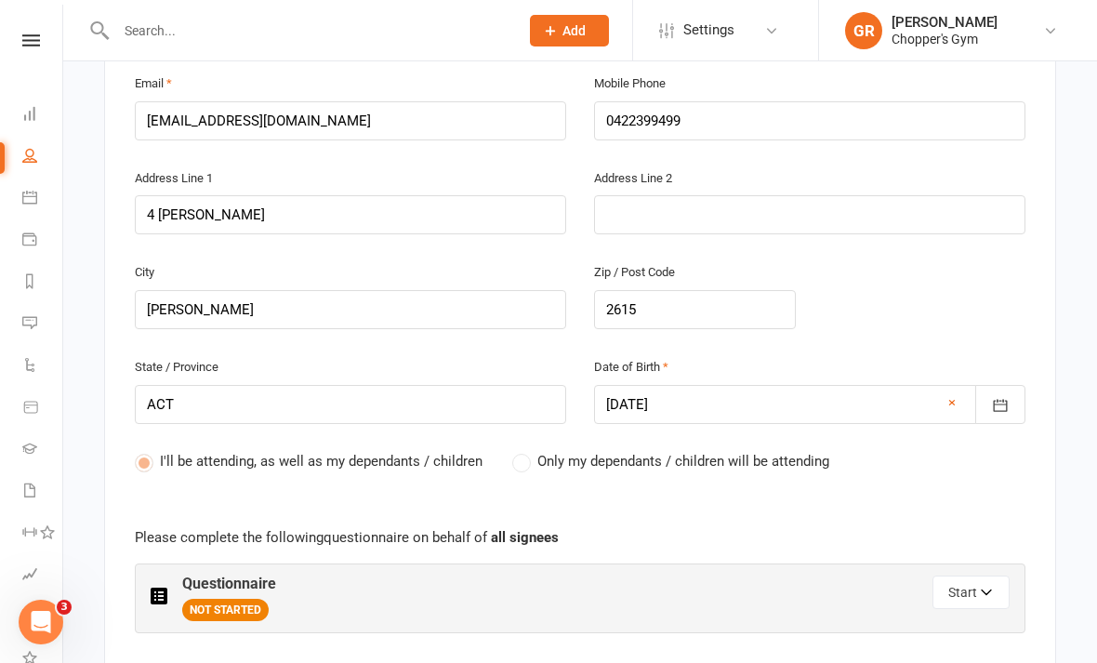
scroll to position [523, 0]
type input "NA"
click at [165, 124] on input "[EMAIL_ADDRESS][DOMAIN_NAME]" at bounding box center [350, 121] width 431 height 39
click at [153, 118] on input "[EMAIL_ADDRESS][DOMAIN_NAME]" at bounding box center [350, 121] width 431 height 39
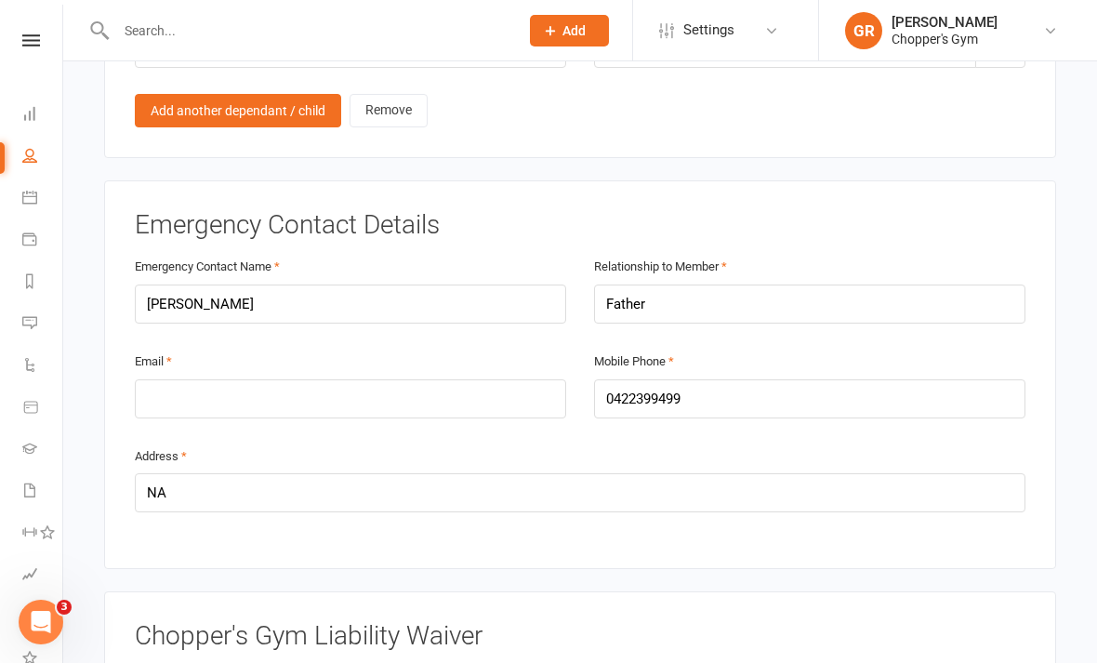
scroll to position [1679, 0]
click at [318, 379] on input "email" at bounding box center [350, 398] width 431 height 39
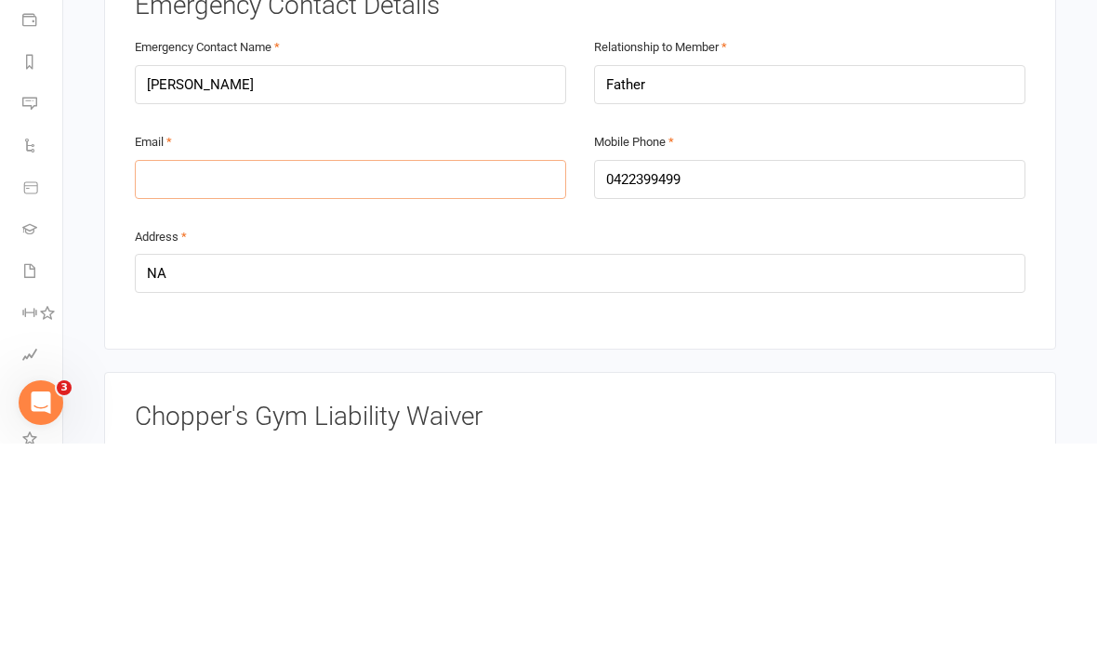
click at [259, 379] on input "email" at bounding box center [350, 398] width 431 height 39
paste input "[EMAIL_ADDRESS][DOMAIN_NAME]"
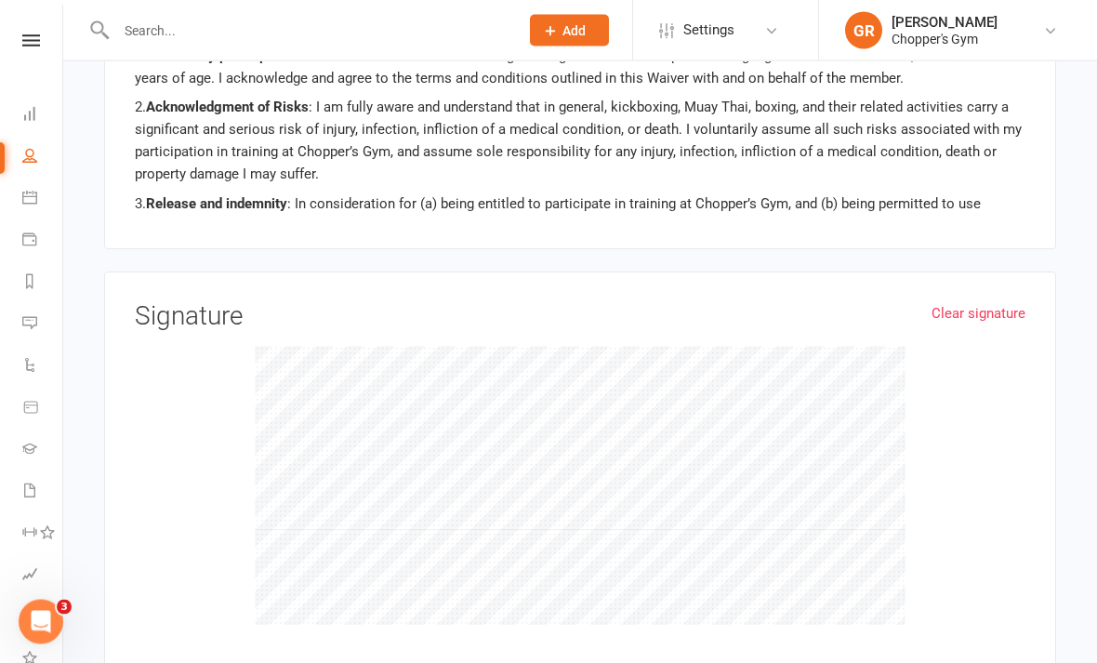
scroll to position [2313, 0]
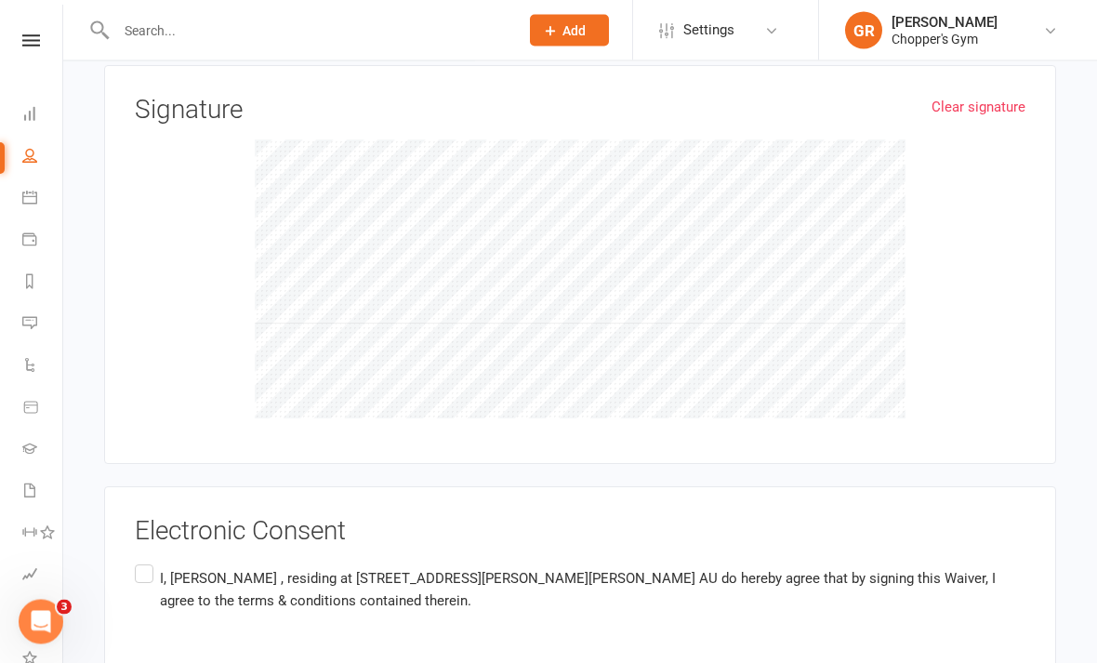
type input "[EMAIL_ADDRESS][DOMAIN_NAME]"
click at [135, 583] on label "I, [PERSON_NAME] , residing at [STREET_ADDRESS][PERSON_NAME][PERSON_NAME] AU do…" at bounding box center [580, 591] width 891 height 59
click at [135, 562] on input "I, [PERSON_NAME] , residing at [STREET_ADDRESS][PERSON_NAME][PERSON_NAME] AU do…" at bounding box center [141, 562] width 12 height 0
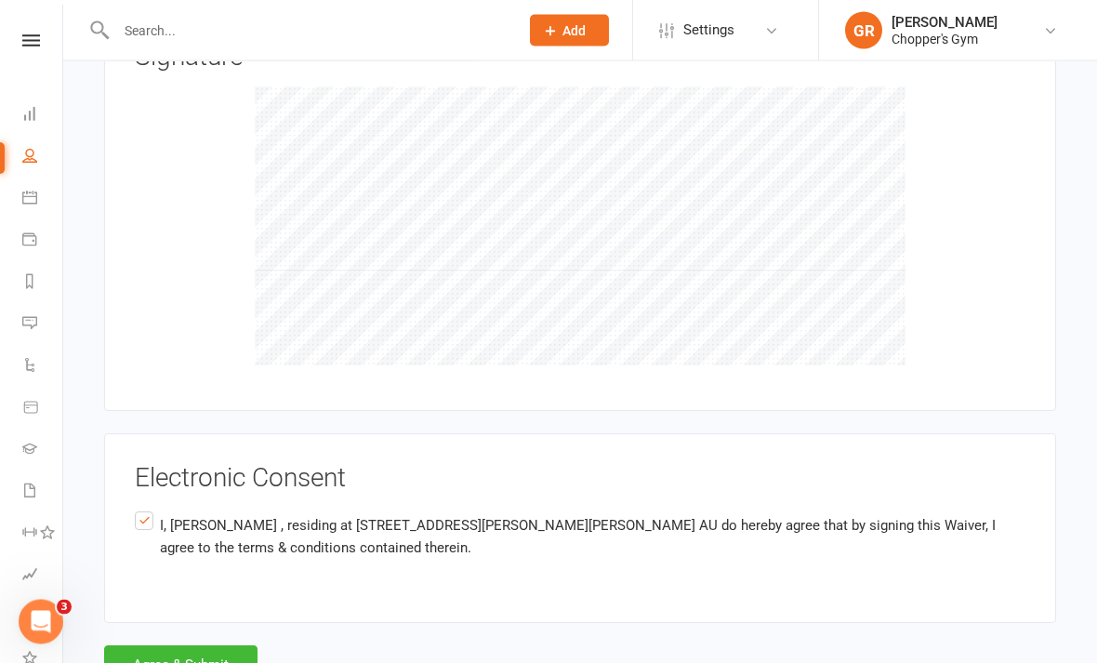
scroll to position [2586, 0]
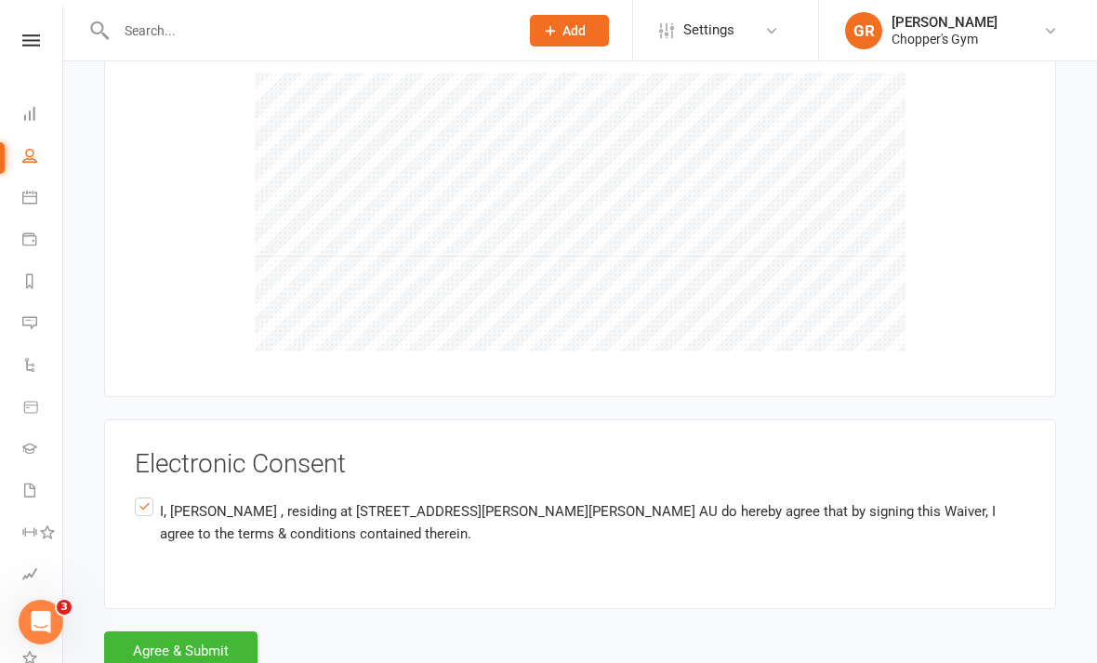
click at [183, 632] on button "Agree & Submit" at bounding box center [180, 650] width 153 height 39
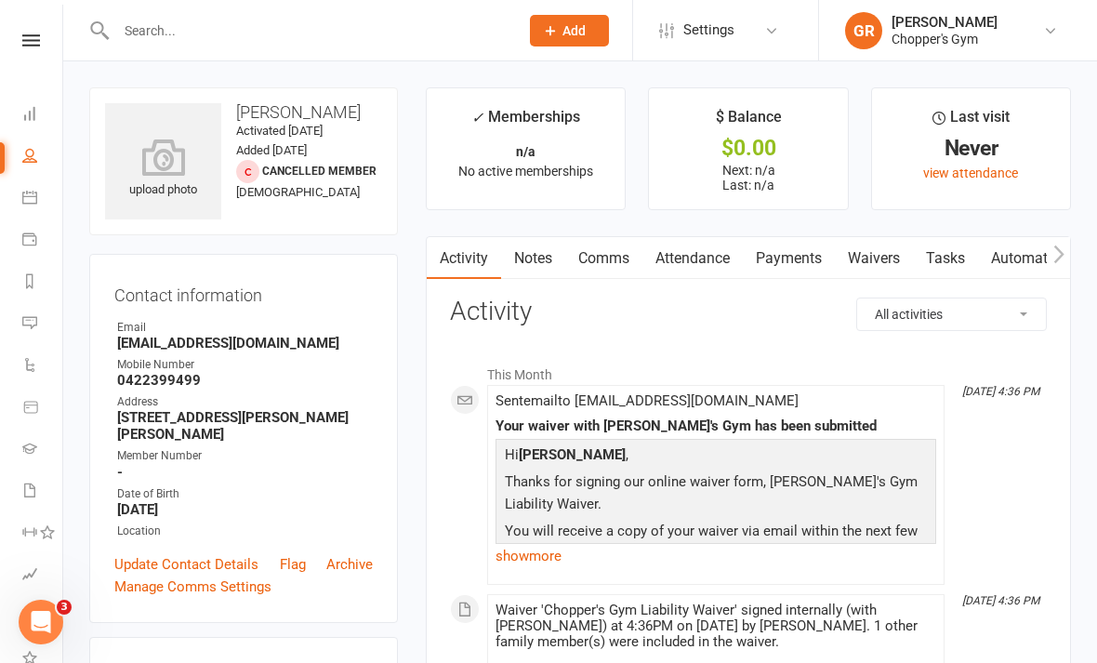
click at [28, 201] on icon at bounding box center [29, 197] width 15 height 15
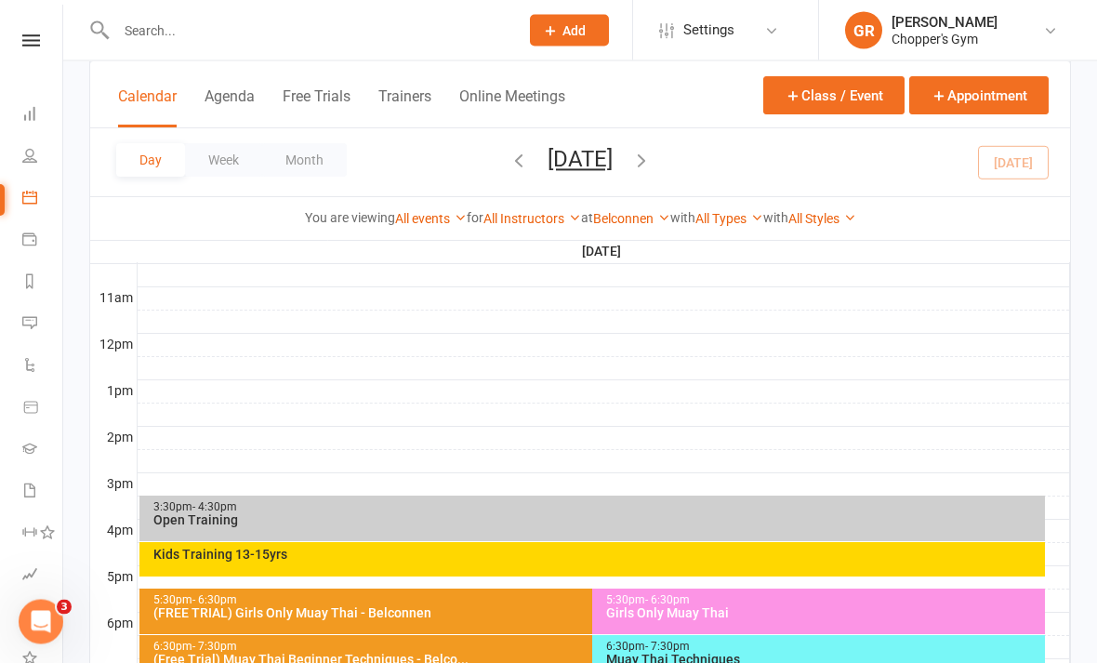
click at [230, 567] on div "Kids Training 13-15yrs" at bounding box center [592, 560] width 906 height 34
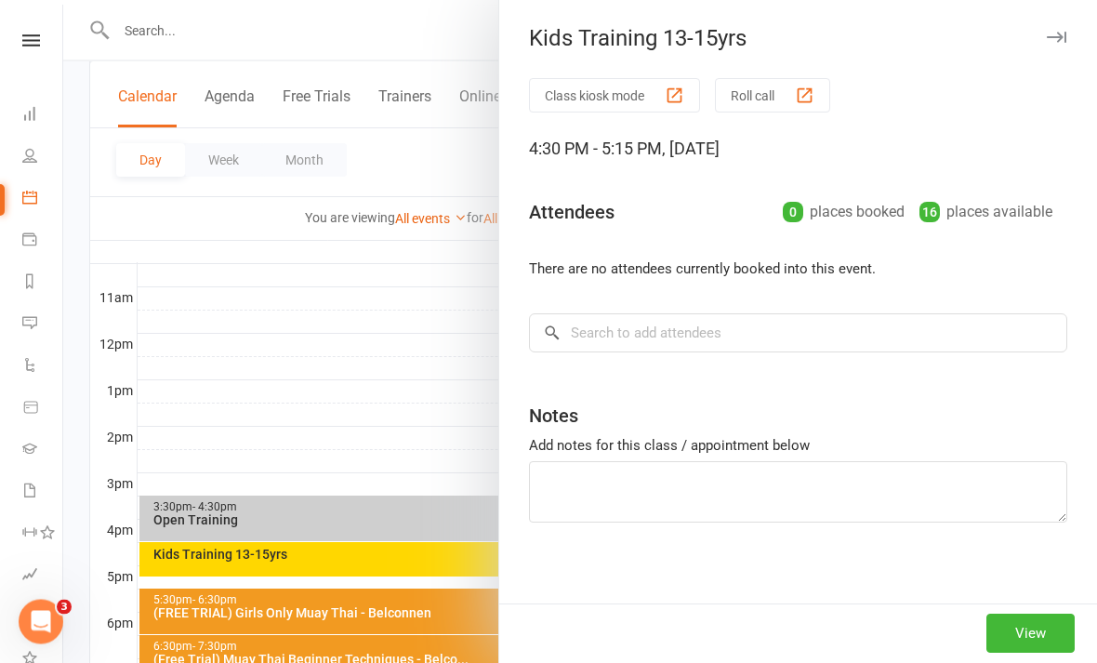
scroll to position [603, 0]
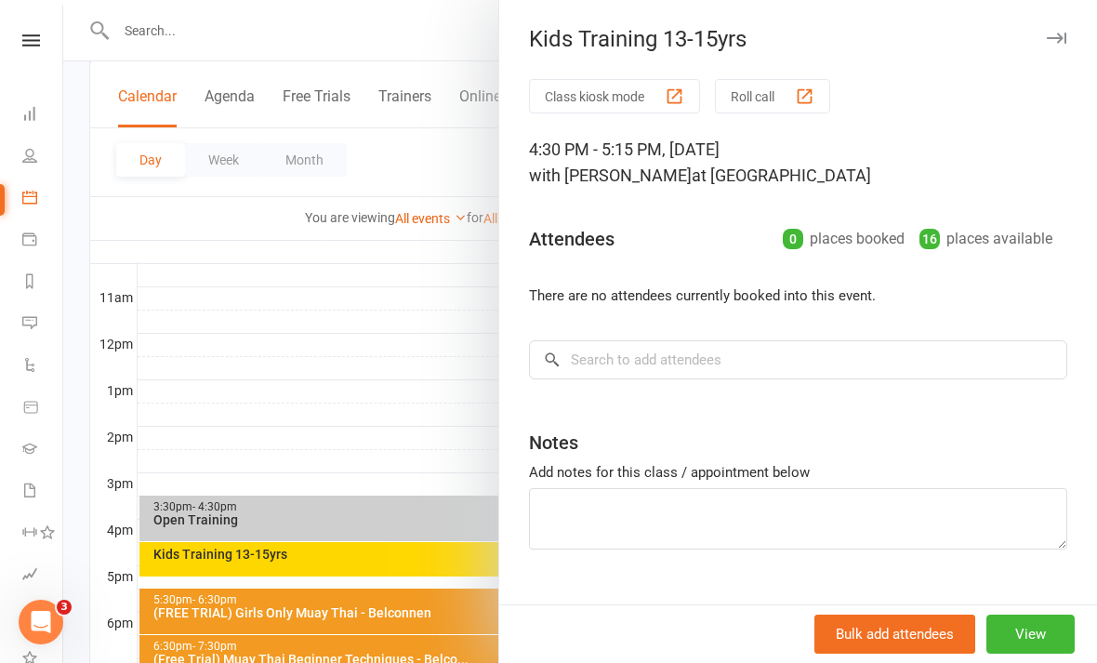
click at [223, 567] on div at bounding box center [580, 331] width 1034 height 663
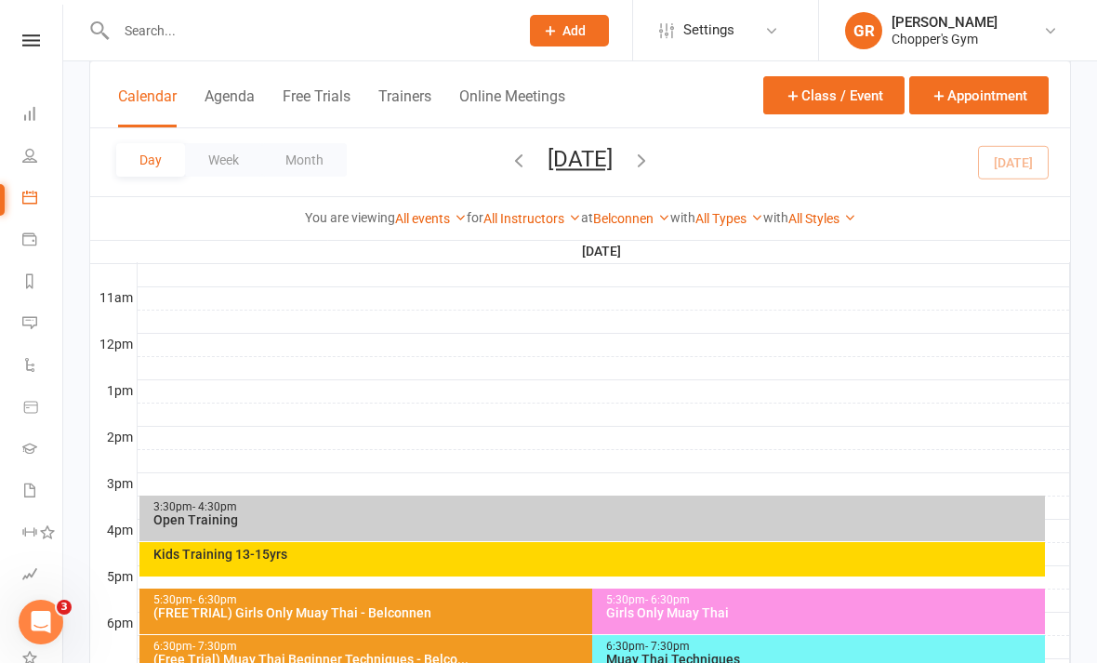
click at [225, 557] on div "Kids Training 13-15yrs" at bounding box center [596, 554] width 889 height 13
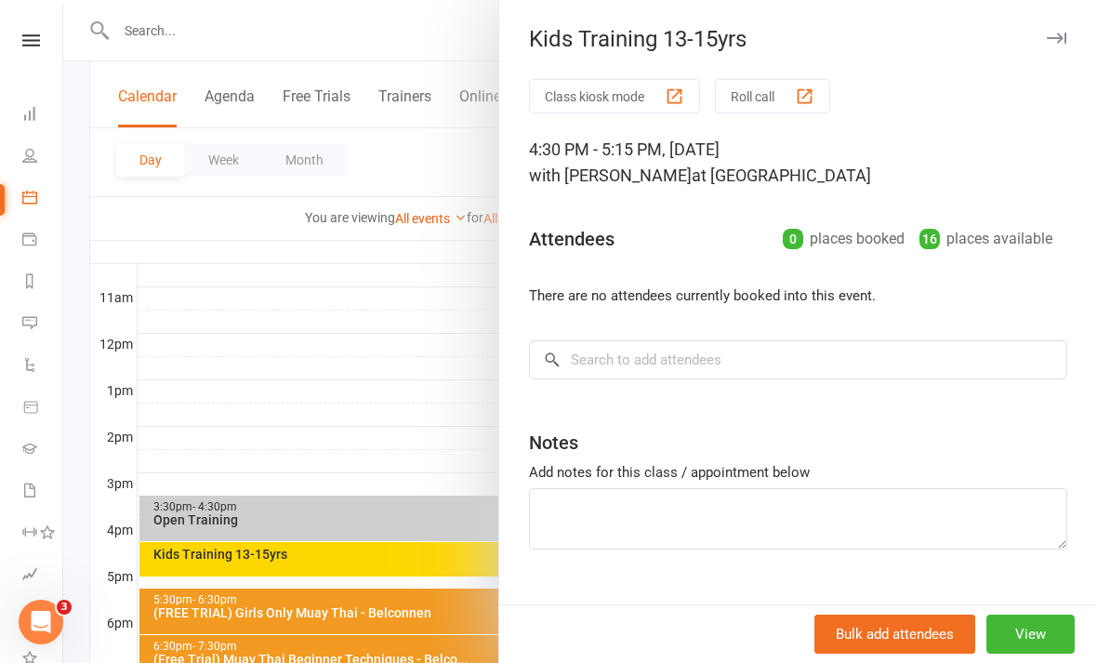
click at [229, 569] on div at bounding box center [580, 331] width 1034 height 663
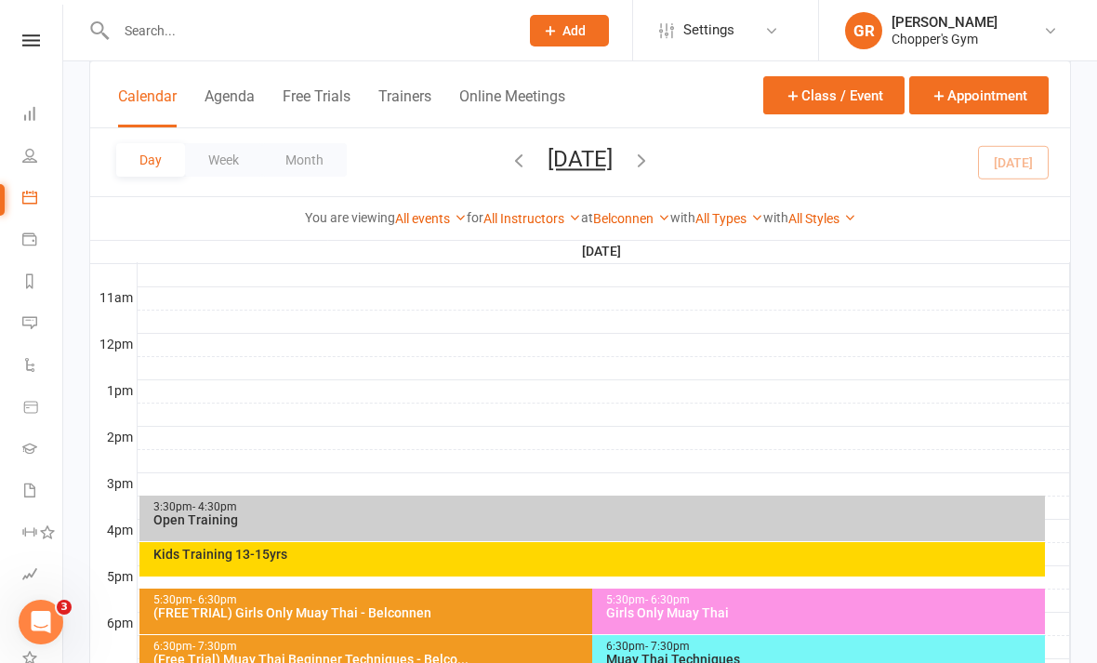
click at [166, 544] on div at bounding box center [580, 331] width 1034 height 663
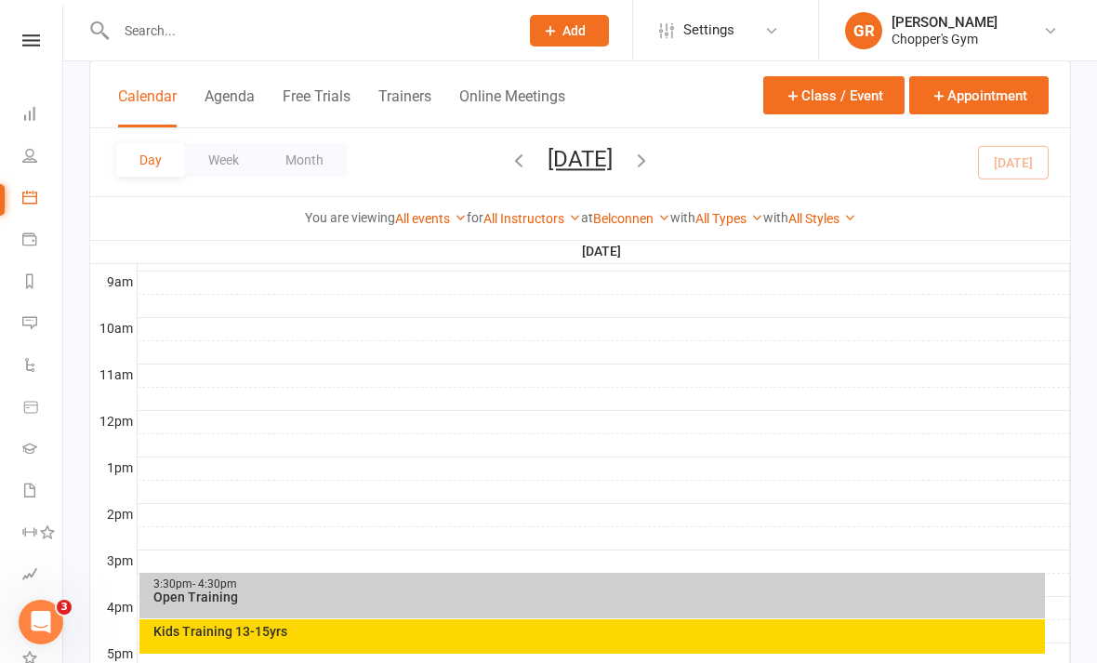
scroll to position [523, 0]
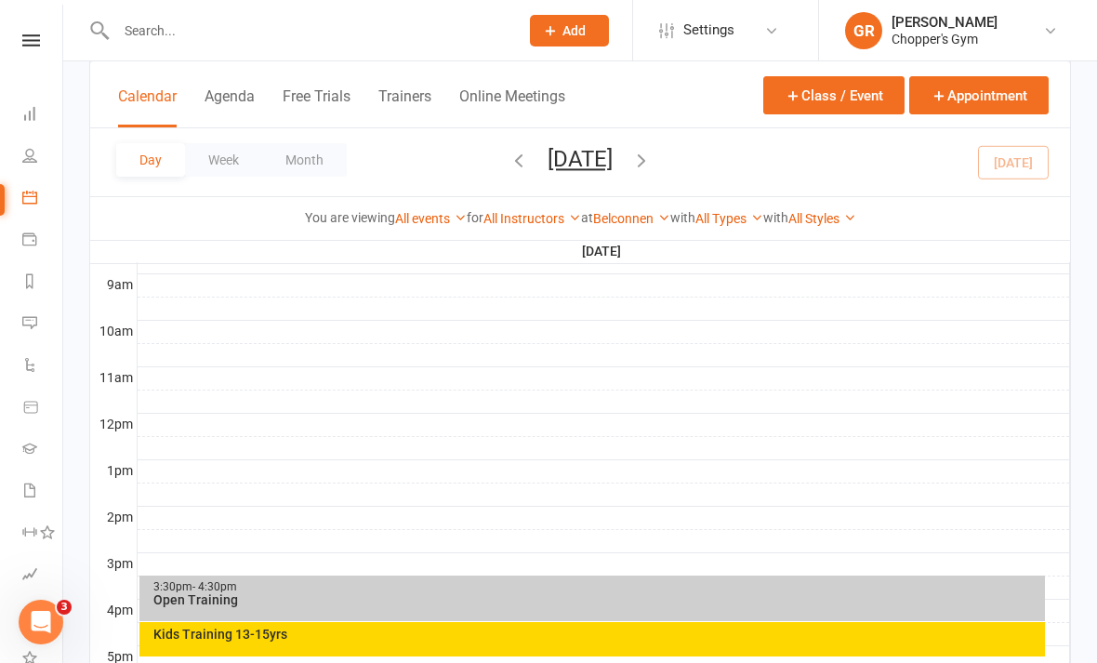
click at [149, 151] on button "Day" at bounding box center [150, 159] width 69 height 33
click at [148, 147] on button "Day" at bounding box center [150, 159] width 69 height 33
click at [156, 165] on button "Day" at bounding box center [150, 159] width 69 height 33
click at [432, 630] on div "Kids Training 13-15yrs" at bounding box center [596, 634] width 889 height 13
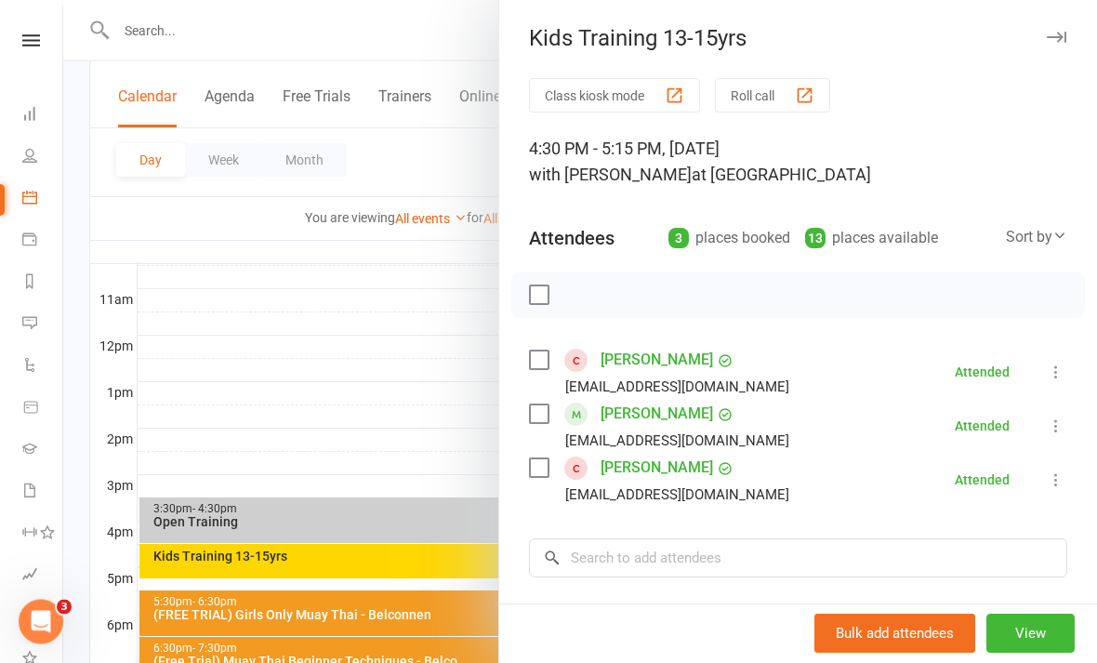
click at [299, 388] on div at bounding box center [580, 331] width 1034 height 663
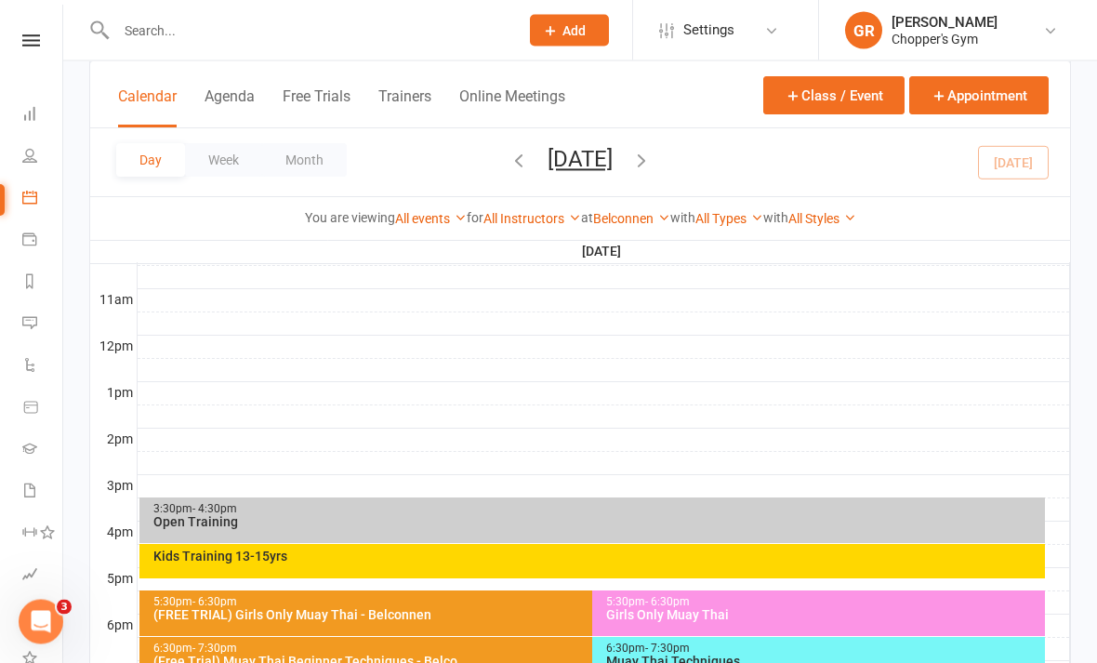
scroll to position [601, 0]
